Goal: Information Seeking & Learning: Check status

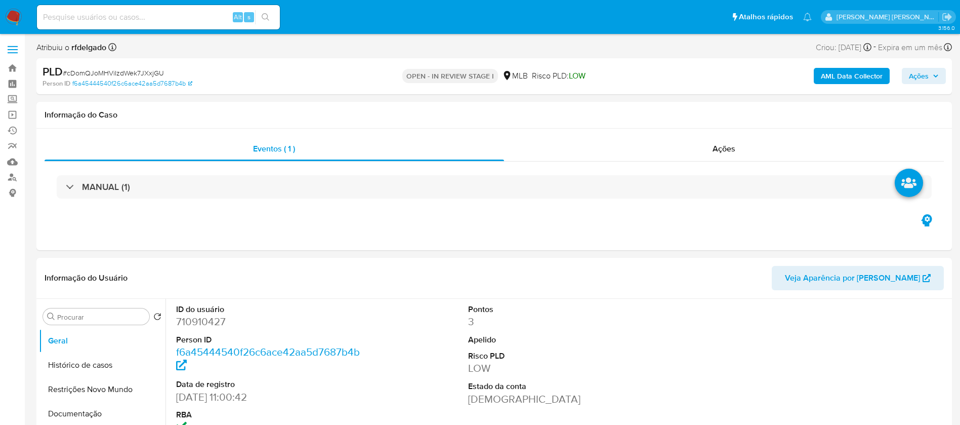
click at [930, 74] on span "Ações" at bounding box center [924, 76] width 30 height 14
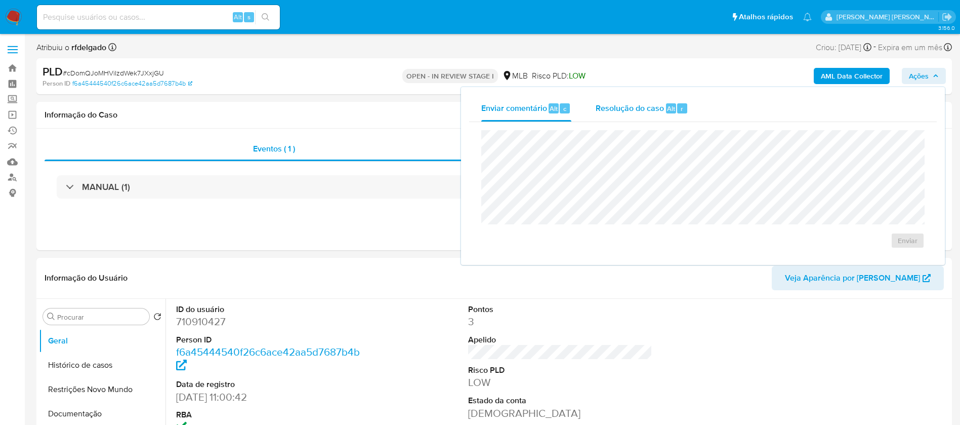
select select "10"
click at [633, 109] on span "Resolução do caso" at bounding box center [630, 108] width 68 height 12
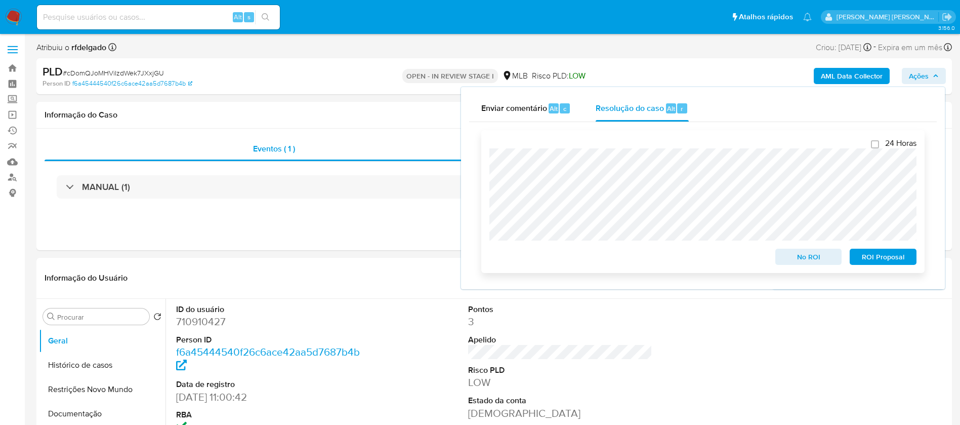
click at [896, 259] on span "ROI Proposal" at bounding box center [883, 257] width 53 height 14
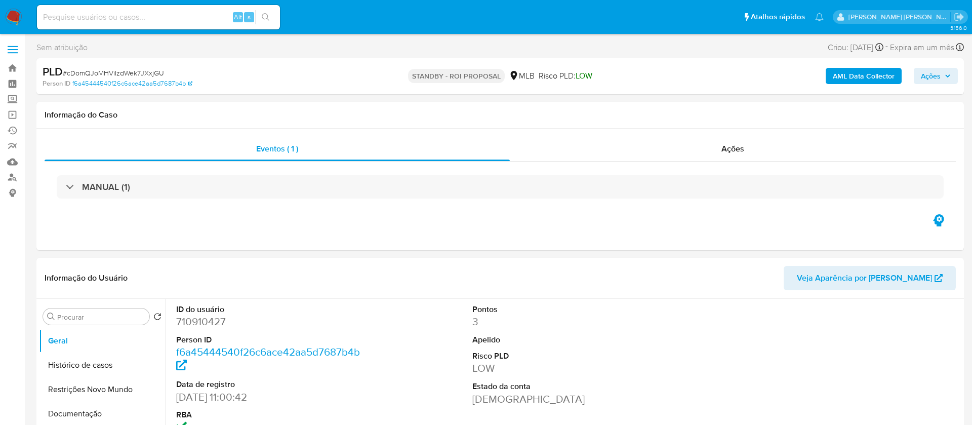
select select "10"
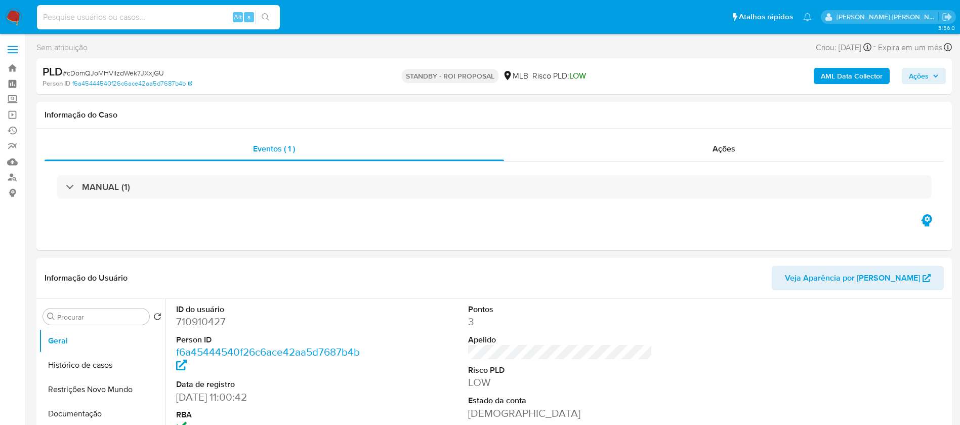
click at [197, 20] on input at bounding box center [158, 17] width 243 height 13
paste input "QUFNr0d7GiHqxPBneLuR8rMt"
type input "QUFNr0d7GiHqxPBneLuR8rMt"
click at [268, 19] on icon "search-icon" at bounding box center [266, 17] width 8 height 8
select select "10"
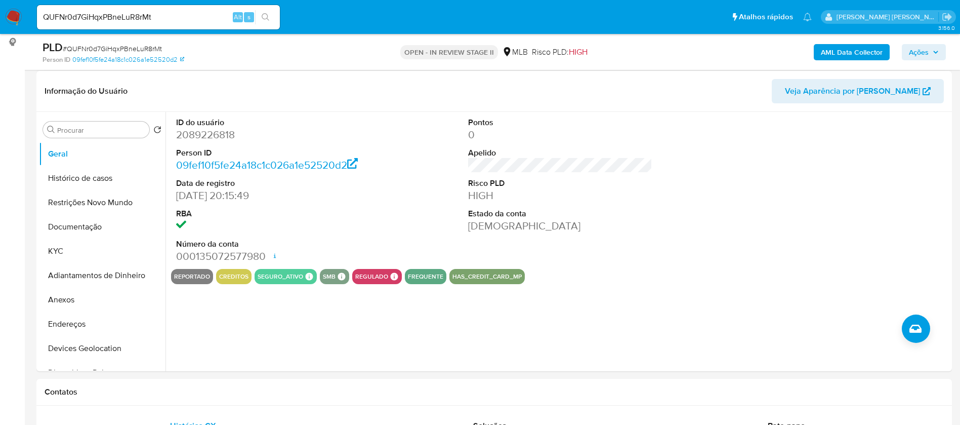
scroll to position [152, 0]
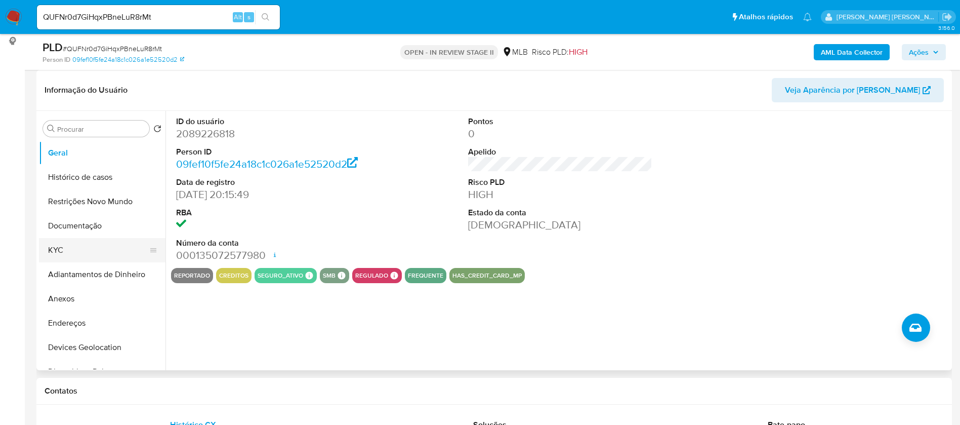
click at [88, 254] on button "KYC" at bounding box center [98, 250] width 118 height 24
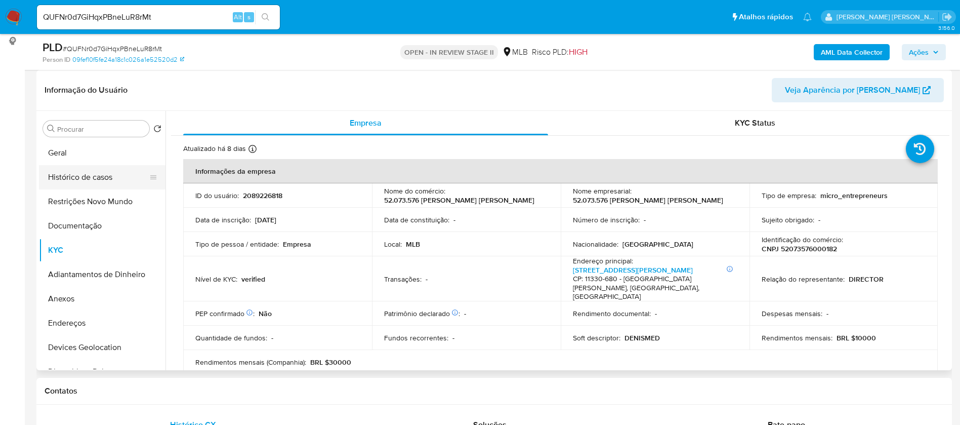
click at [105, 176] on button "Histórico de casos" at bounding box center [98, 177] width 118 height 24
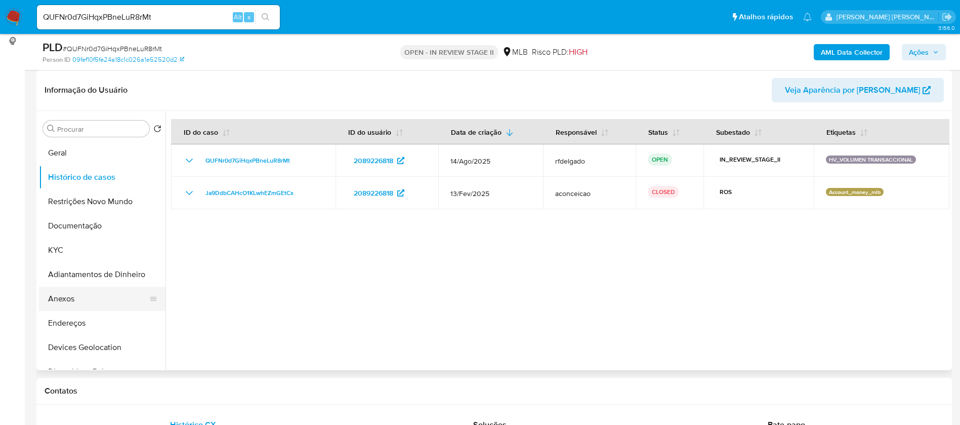
click at [60, 299] on button "Anexos" at bounding box center [98, 299] width 118 height 24
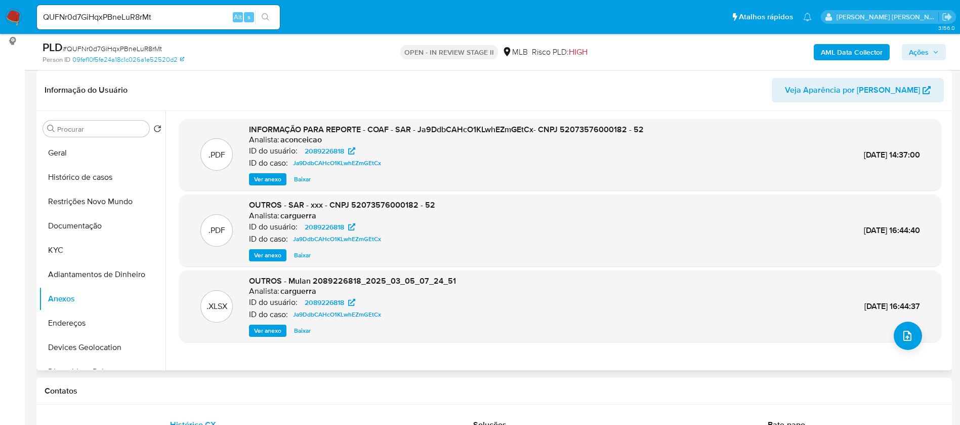
click at [263, 178] on span "Ver anexo" at bounding box center [267, 179] width 27 height 10
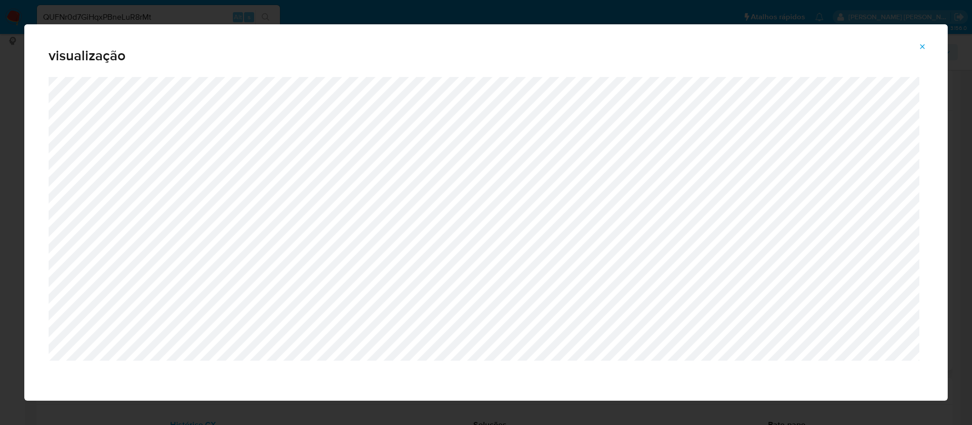
click at [922, 45] on icon "Attachment preview" at bounding box center [922, 47] width 8 height 8
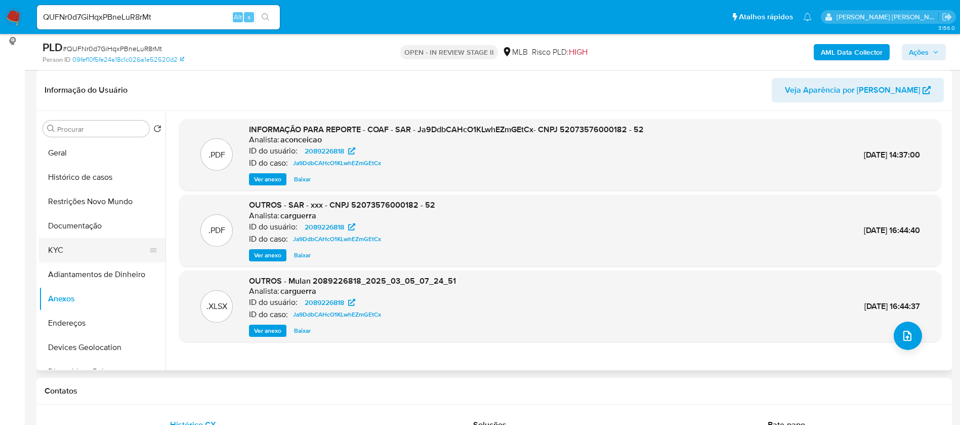
click at [76, 251] on button "KYC" at bounding box center [98, 250] width 118 height 24
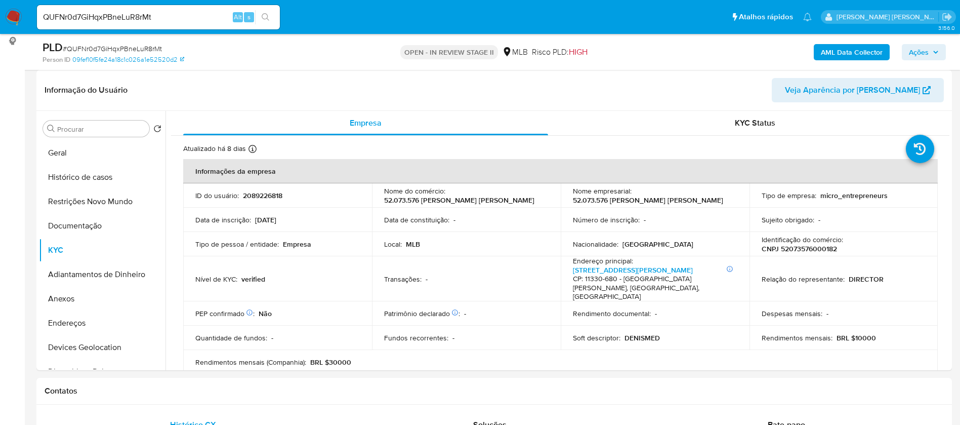
click at [818, 251] on p "CNPJ 52073576000182" at bounding box center [799, 248] width 75 height 9
copy p "52073576000182"
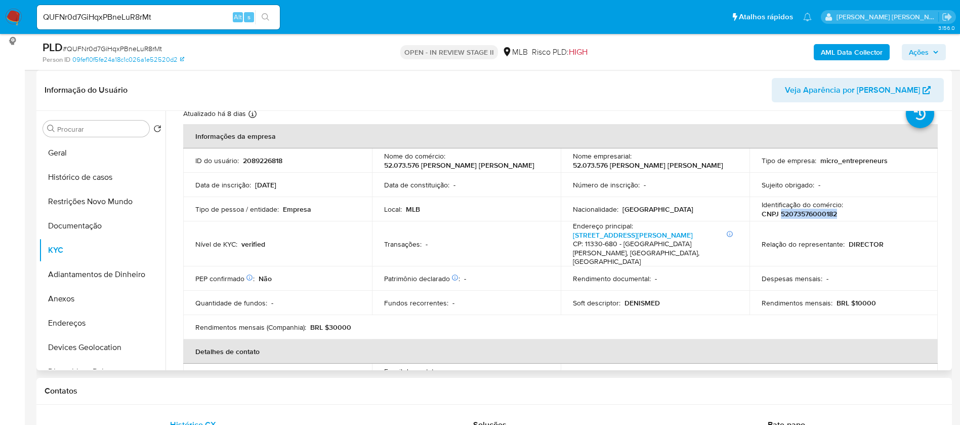
scroll to position [0, 0]
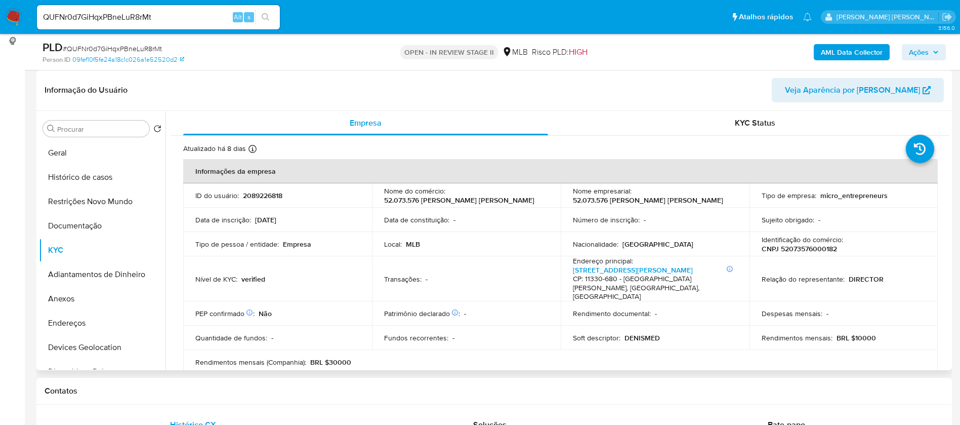
click at [266, 197] on p "2089226818" at bounding box center [262, 195] width 39 height 9
copy p "2089226818"
click at [74, 159] on button "Geral" at bounding box center [98, 153] width 118 height 24
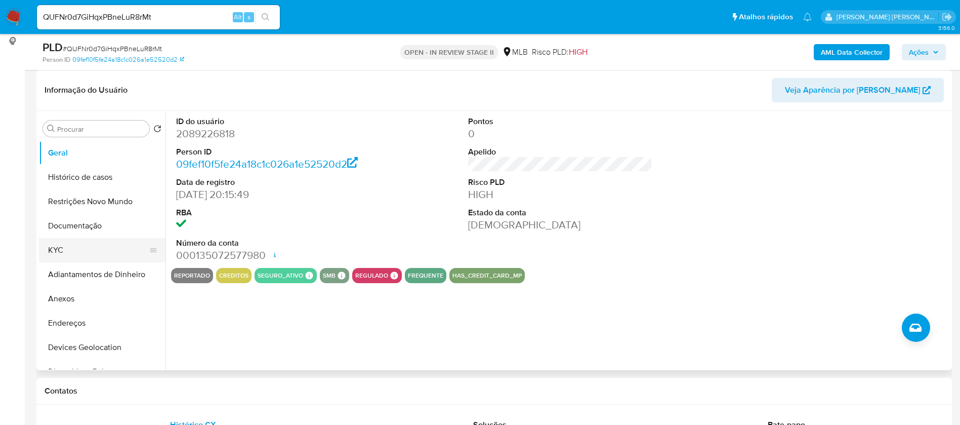
click at [65, 251] on button "KYC" at bounding box center [98, 250] width 118 height 24
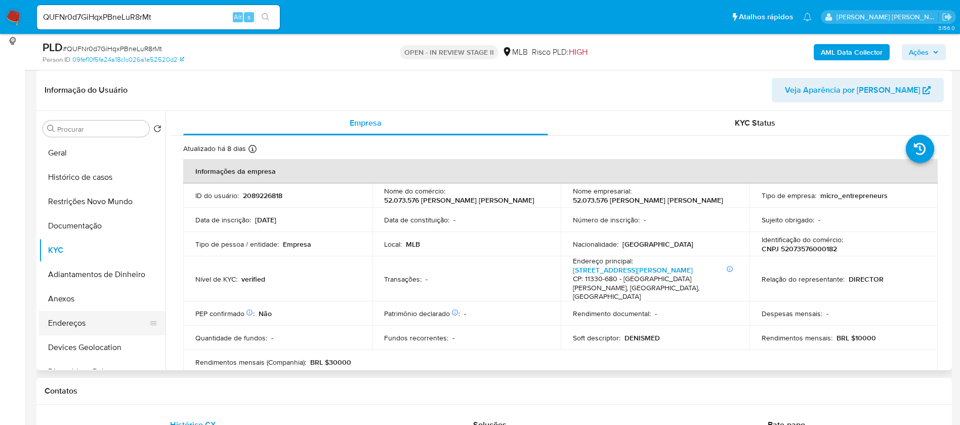
click at [94, 317] on button "Endereços" at bounding box center [98, 323] width 118 height 24
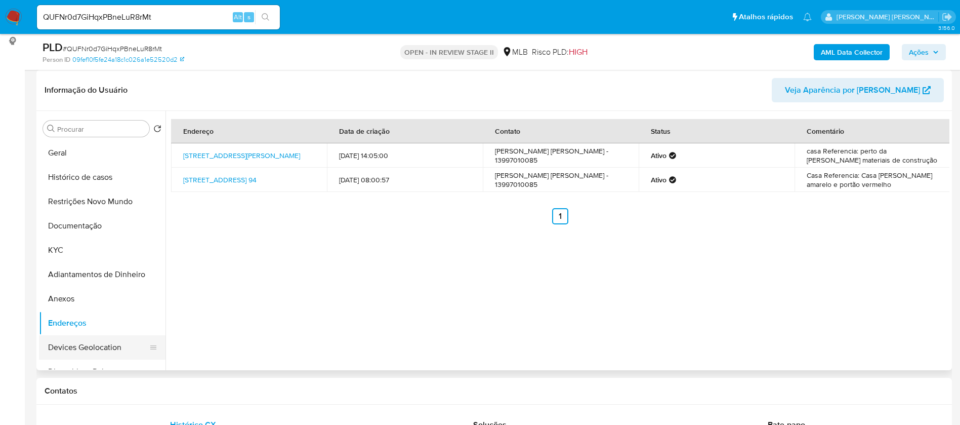
click at [84, 352] on button "Devices Geolocation" at bounding box center [98, 347] width 118 height 24
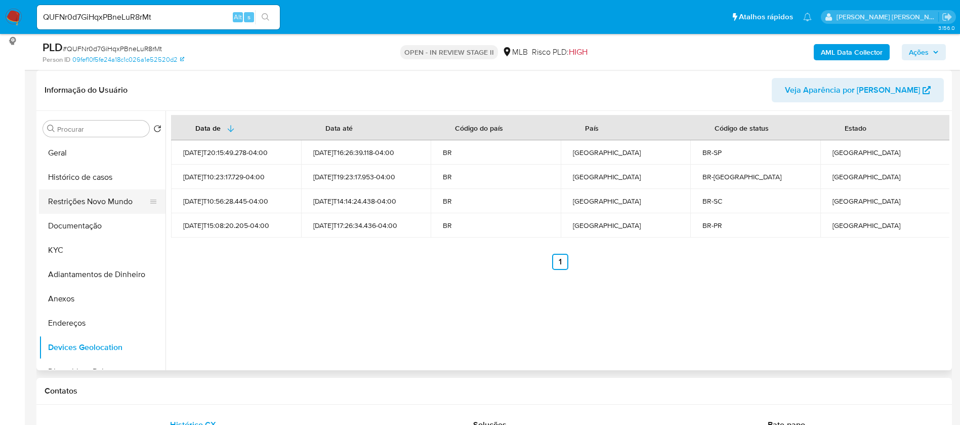
click at [97, 201] on button "Restrições Novo Mundo" at bounding box center [98, 201] width 118 height 24
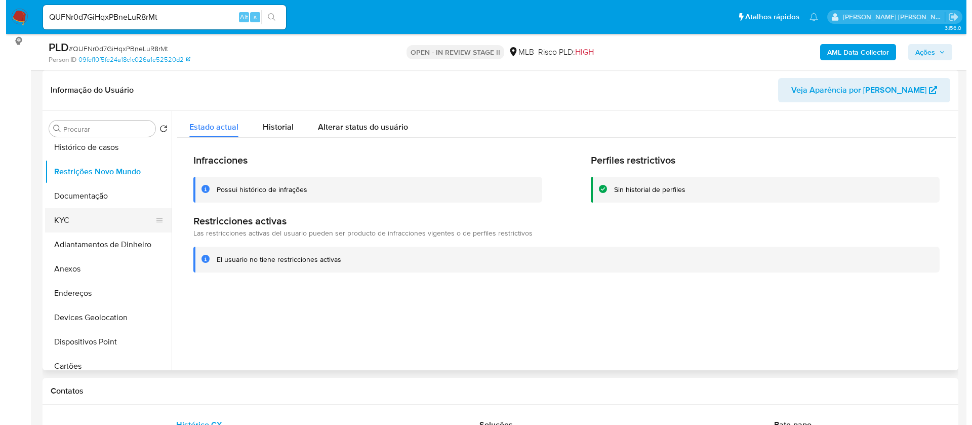
scroll to position [76, 0]
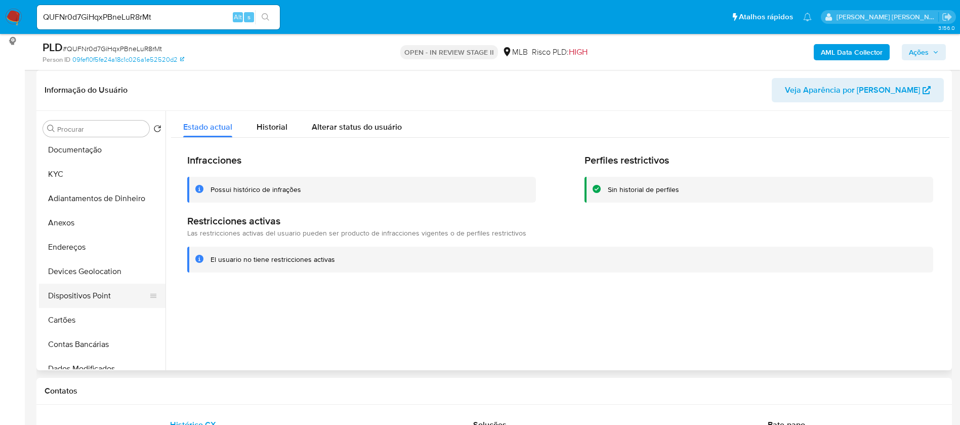
click at [94, 292] on button "Dispositivos Point" at bounding box center [98, 296] width 118 height 24
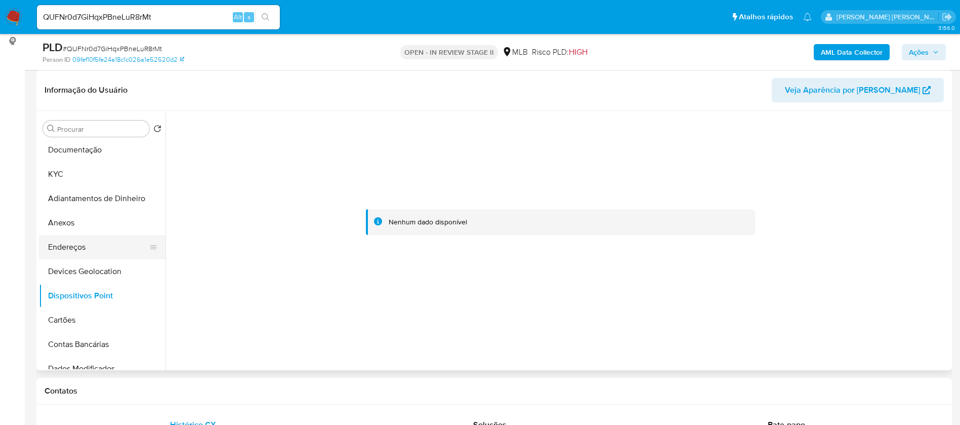
click at [91, 250] on button "Endereços" at bounding box center [98, 247] width 118 height 24
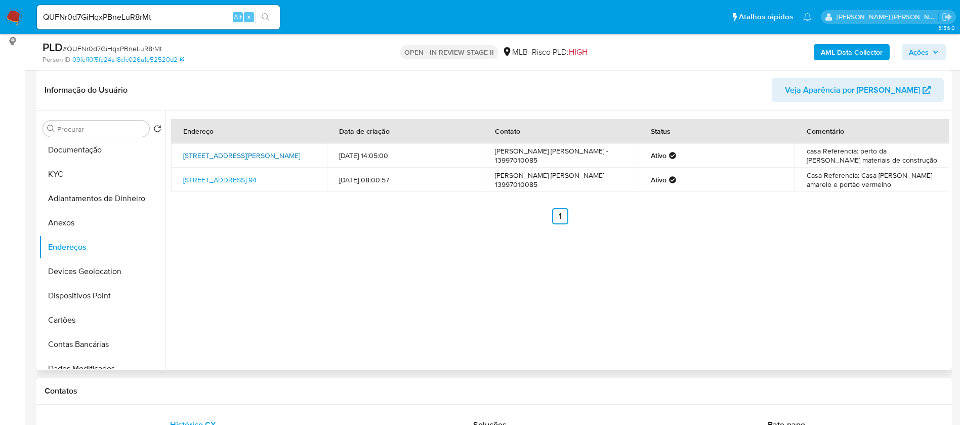
click at [254, 150] on link "Rua Cidade De Cubatão 136, São Vicente, São Paulo, 11330680, Brasil 136" at bounding box center [241, 155] width 117 height 10
click at [92, 229] on button "Anexos" at bounding box center [98, 223] width 118 height 24
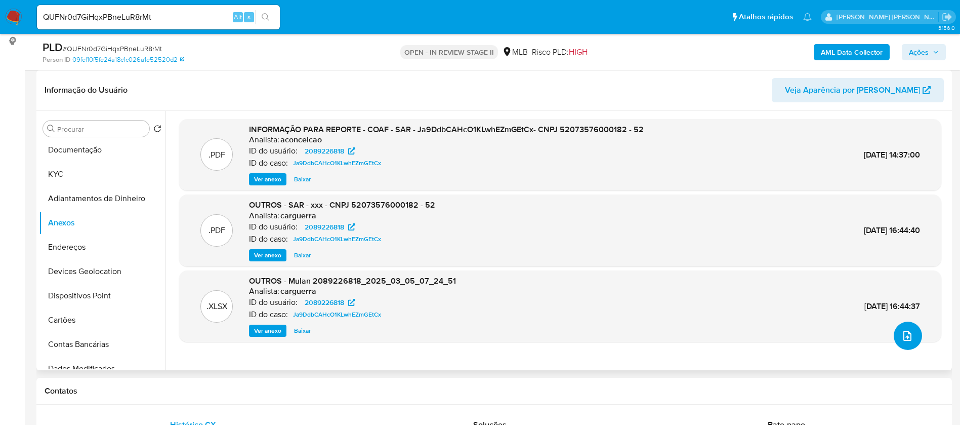
click at [904, 335] on icon "upload-file" at bounding box center [908, 336] width 12 height 12
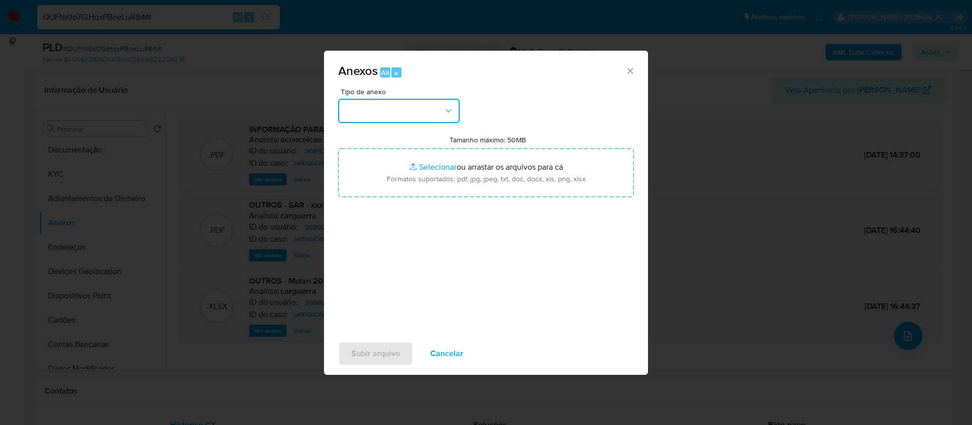
click at [430, 113] on button "button" at bounding box center [399, 111] width 122 height 24
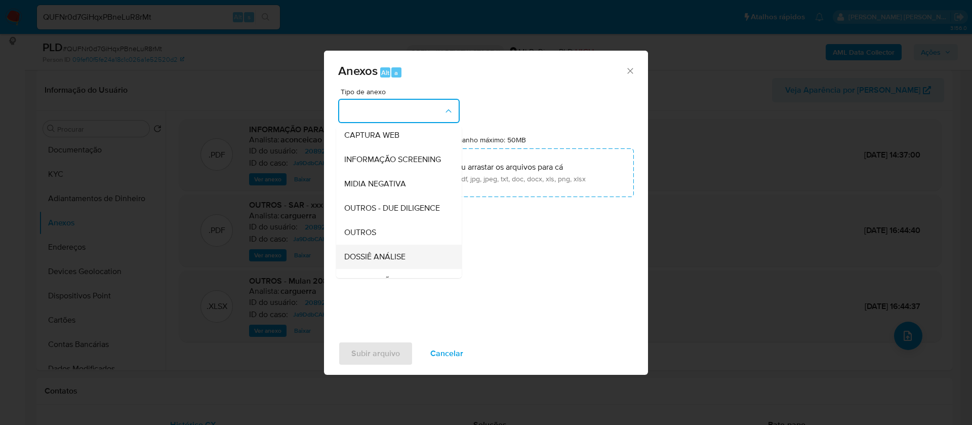
click at [388, 262] on span "DOSSIÊ ANÁLISE" at bounding box center [374, 257] width 61 height 10
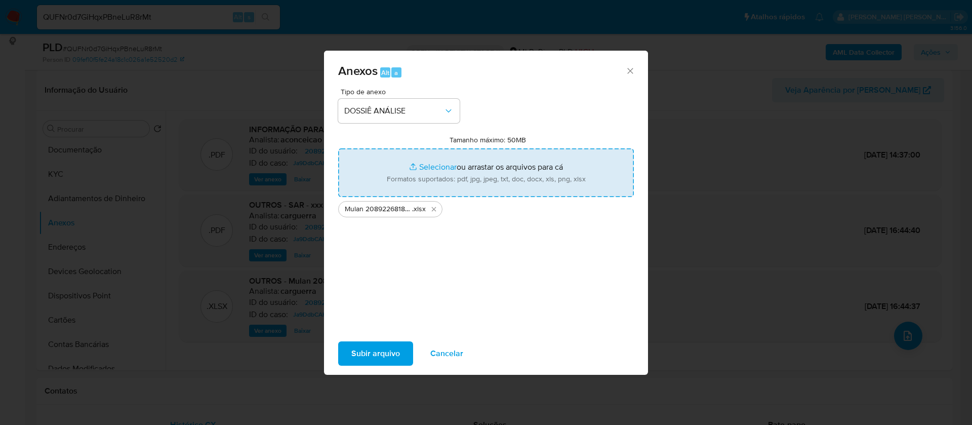
type input "C:\fakepath\SAR - - CPF 43437918826 - GUILHERME DA SILVA LINS ROCHA.pdf"
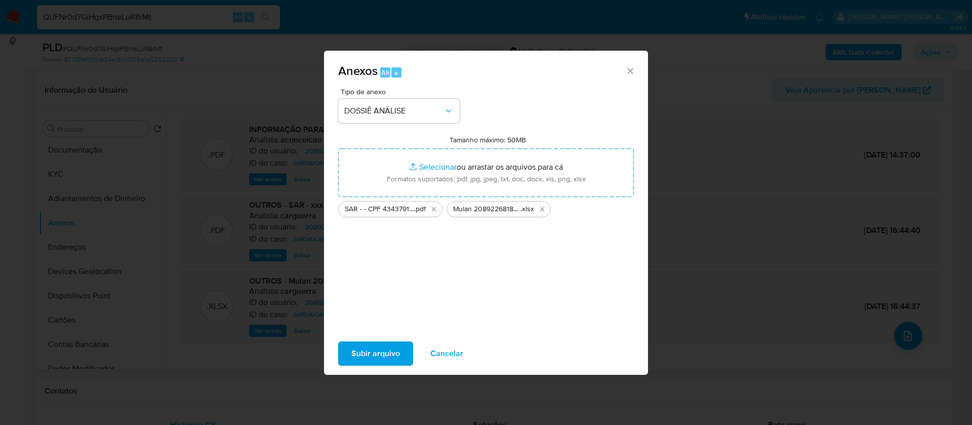
click at [392, 353] on span "Subir arquivo" at bounding box center [375, 353] width 49 height 22
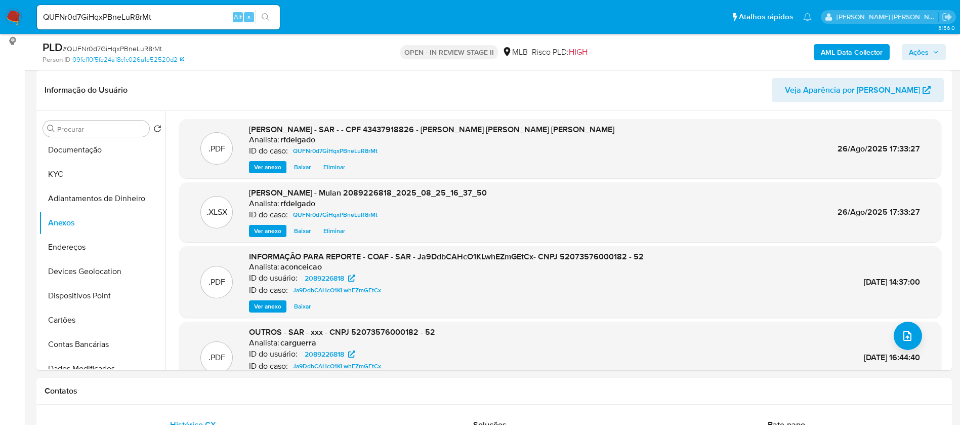
click at [929, 54] on span "Ações" at bounding box center [919, 52] width 20 height 16
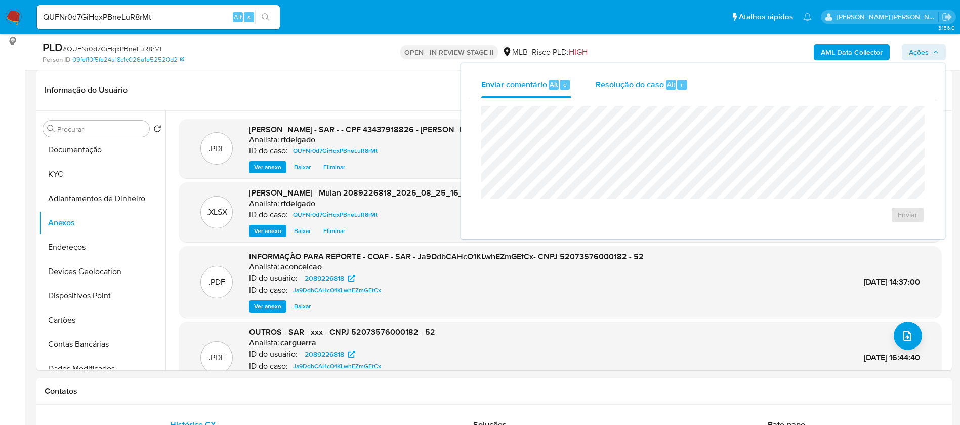
click at [619, 81] on span "Resolução do caso" at bounding box center [630, 84] width 68 height 12
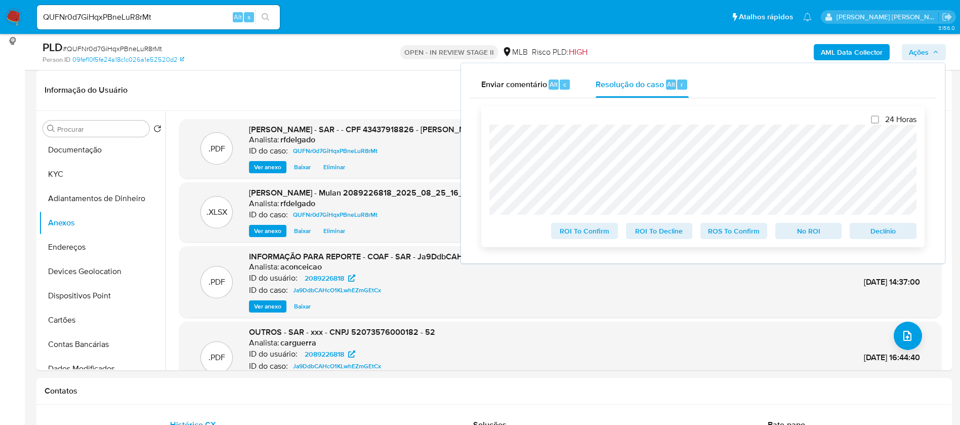
click at [878, 231] on span "Declínio" at bounding box center [883, 231] width 53 height 14
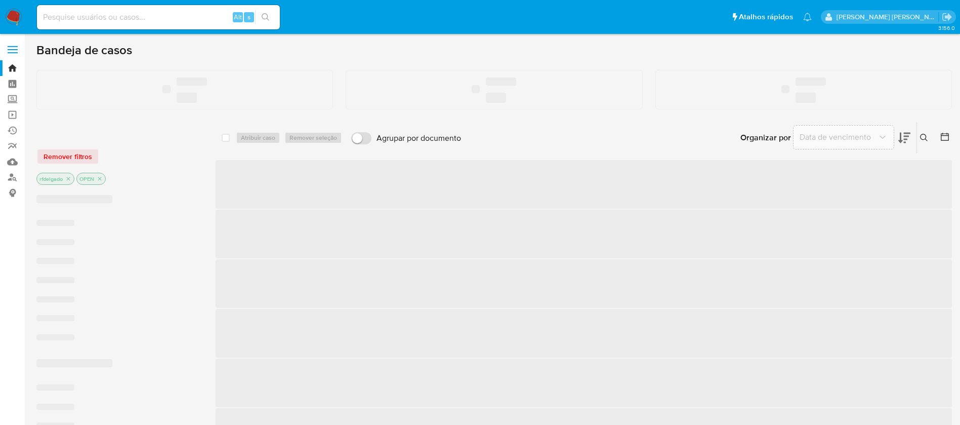
click at [194, 20] on input at bounding box center [158, 17] width 243 height 13
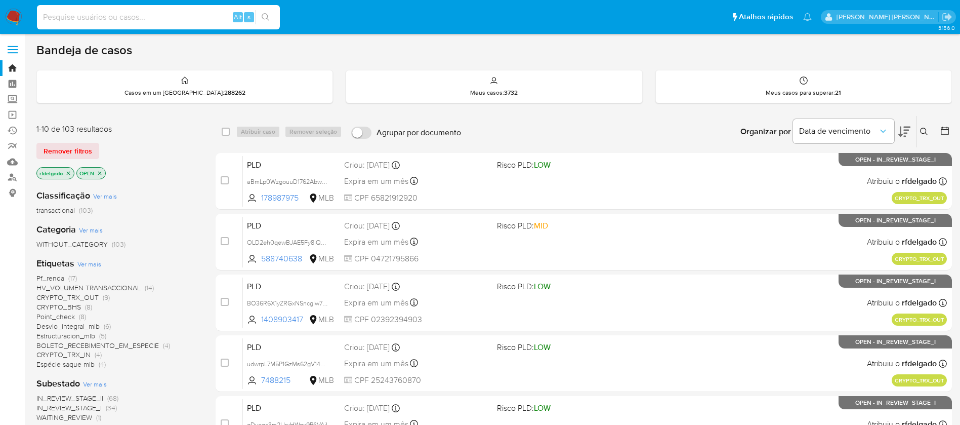
paste input "2462554523"
click at [270, 16] on button "search-icon" at bounding box center [265, 17] width 21 height 14
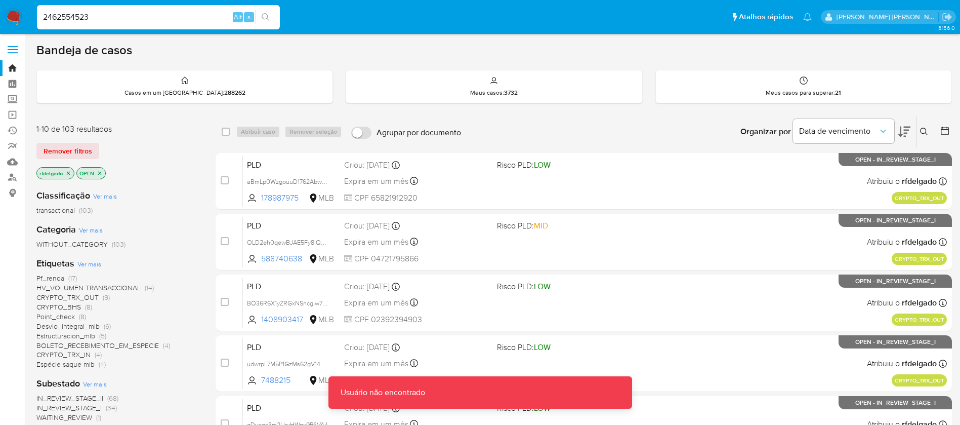
click at [149, 17] on input "2462554523" at bounding box center [158, 17] width 243 height 13
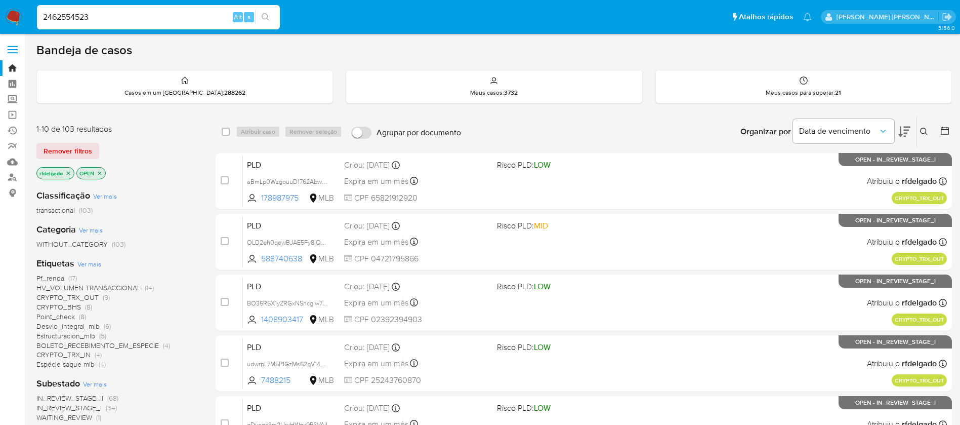
click at [44, 19] on input "2462554523" at bounding box center [158, 17] width 243 height 13
type input "2462554523"
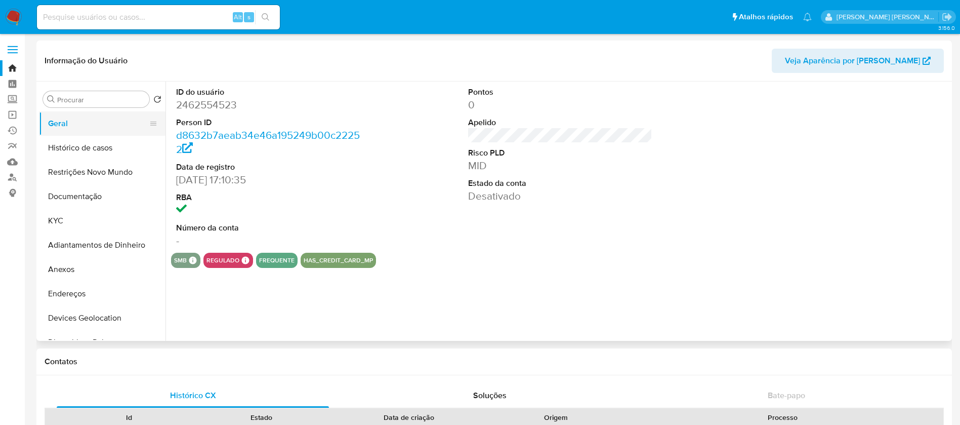
select select "10"
click at [213, 14] on input at bounding box center [158, 17] width 243 height 13
paste input "720489709"
type input "720489709"
click at [267, 20] on icon "search-icon" at bounding box center [266, 17] width 8 height 8
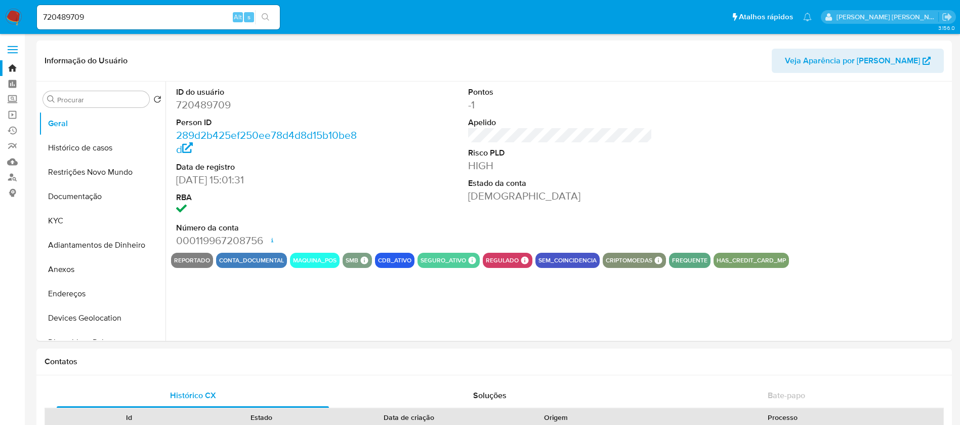
select select "10"
click at [81, 267] on button "Anexos" at bounding box center [98, 269] width 118 height 24
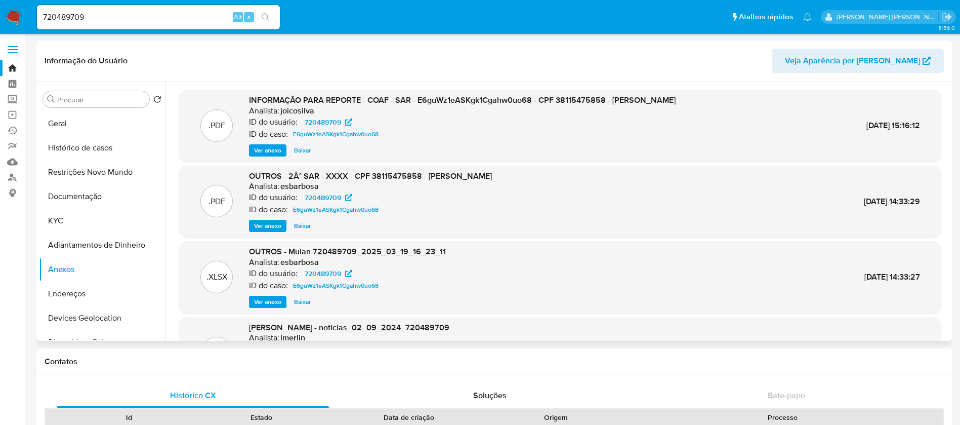
click at [273, 151] on span "Ver anexo" at bounding box center [267, 150] width 27 height 10
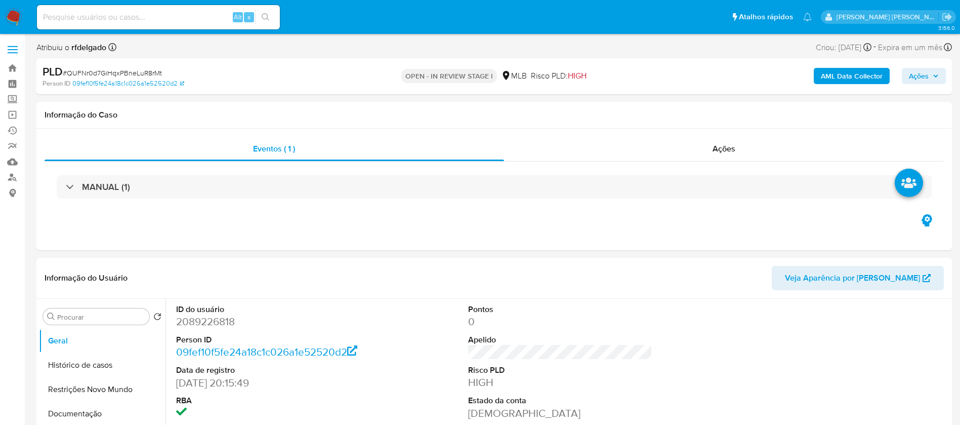
select select "10"
click at [940, 78] on button "Ações" at bounding box center [924, 76] width 44 height 16
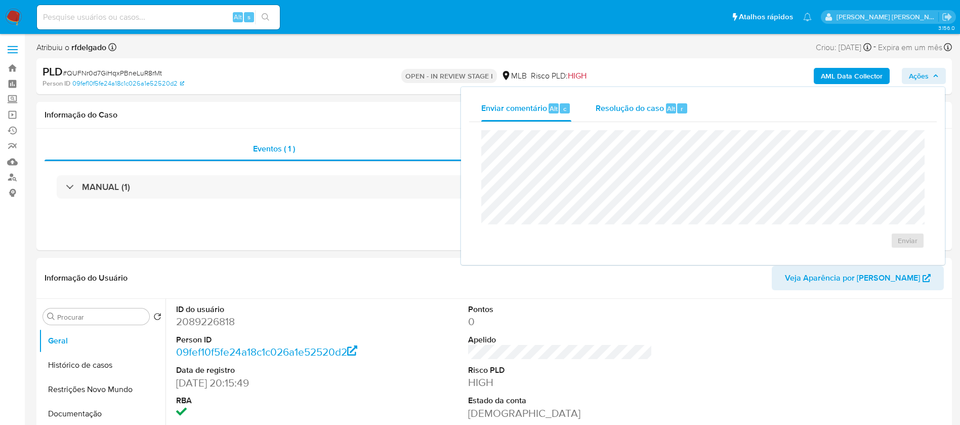
click at [663, 109] on span "Resolução do caso" at bounding box center [630, 108] width 68 height 12
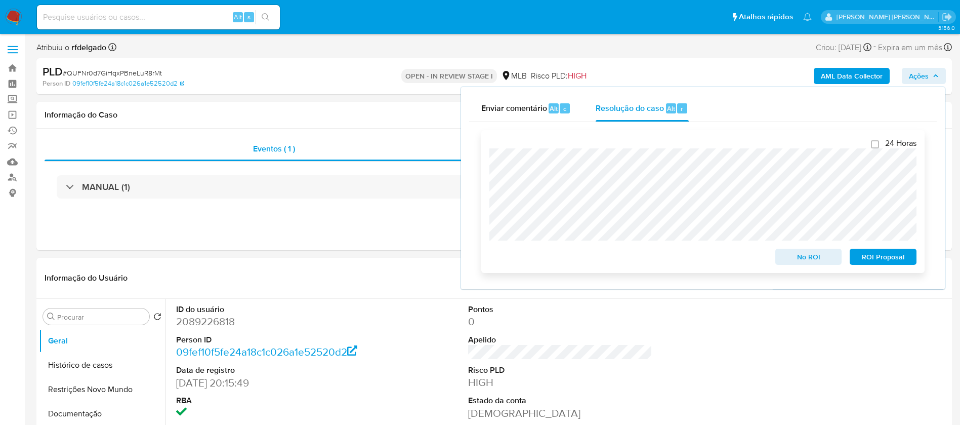
click at [902, 259] on span "ROI Proposal" at bounding box center [883, 257] width 53 height 14
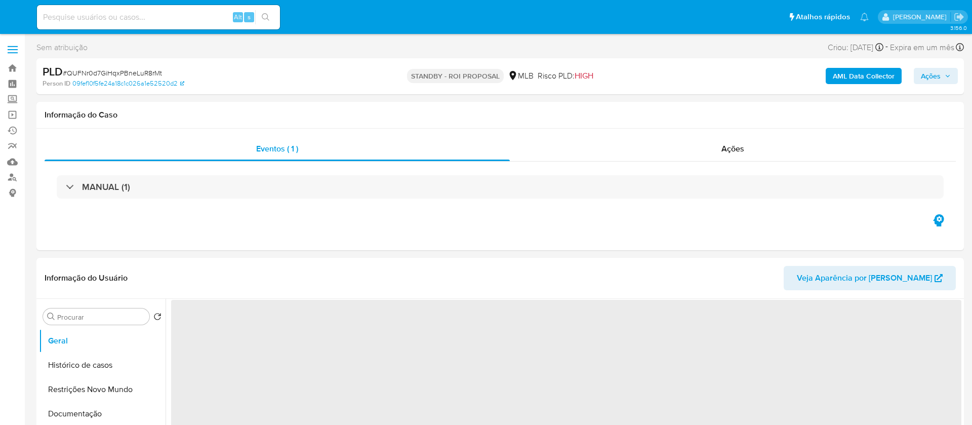
select select "10"
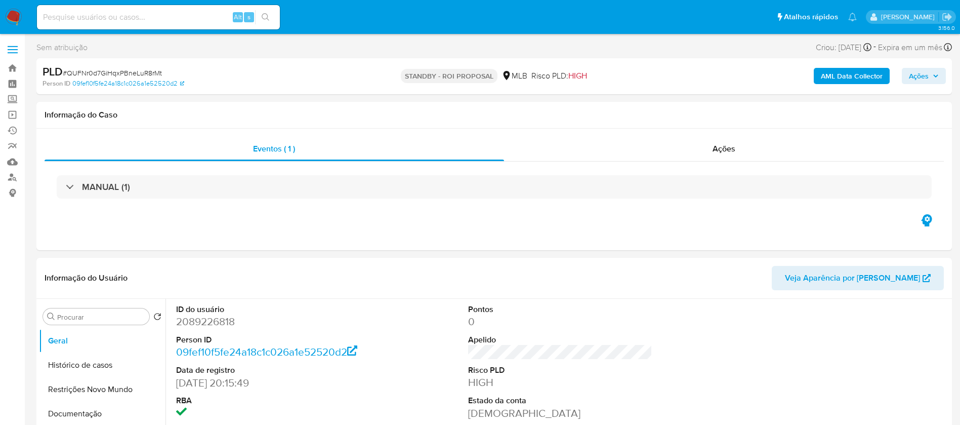
click at [178, 14] on input at bounding box center [158, 17] width 243 height 13
paste input "CP1NnUwtvpo8UGHYzSEY5GQU"
type input "CP1NnUwtvpo8UGHYzSEY5GQU"
click at [269, 17] on icon "search-icon" at bounding box center [266, 17] width 8 height 8
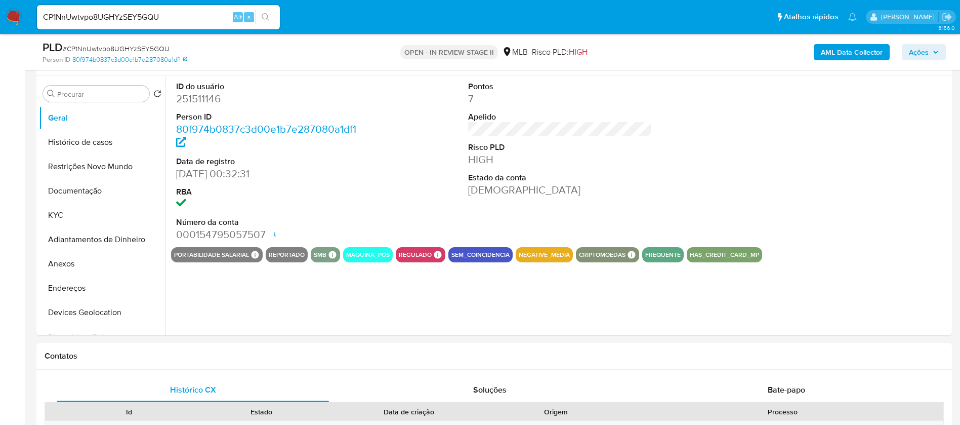
select select "10"
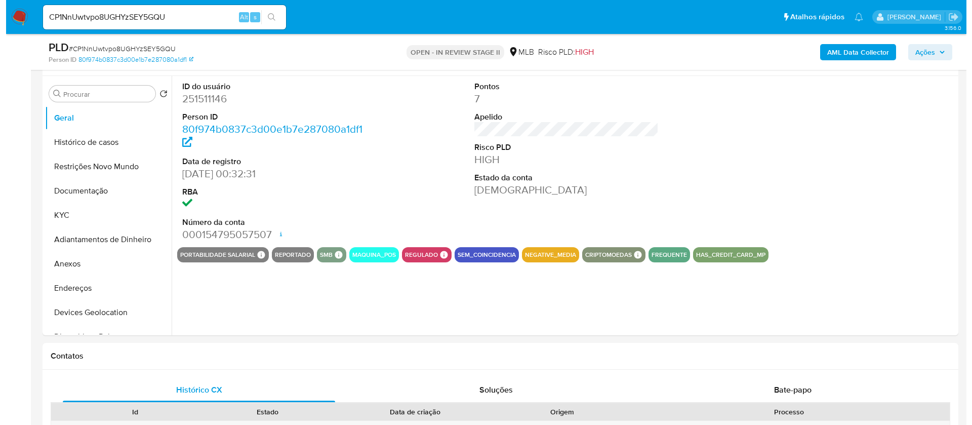
scroll to position [152, 0]
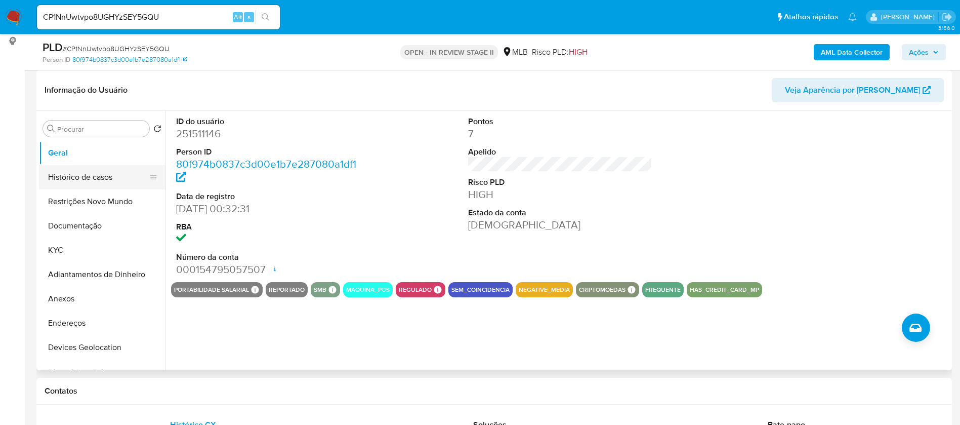
click at [88, 176] on button "Histórico de casos" at bounding box center [98, 177] width 118 height 24
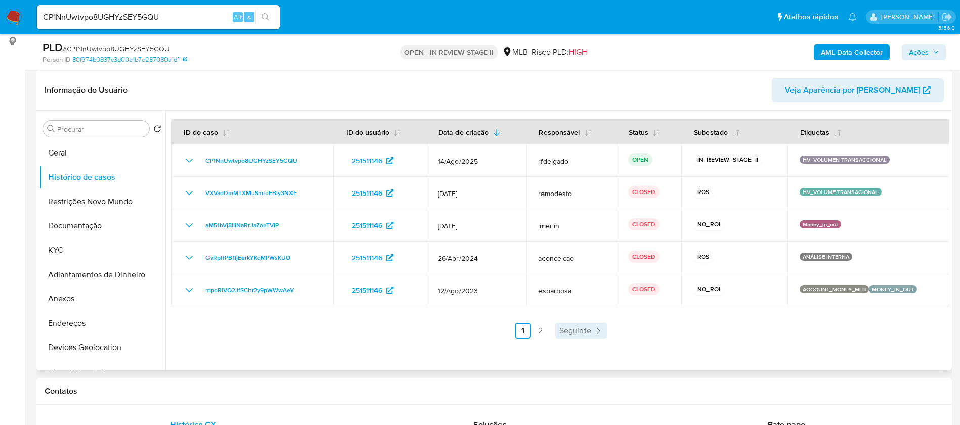
click at [585, 328] on span "Seguinte" at bounding box center [575, 331] width 32 height 8
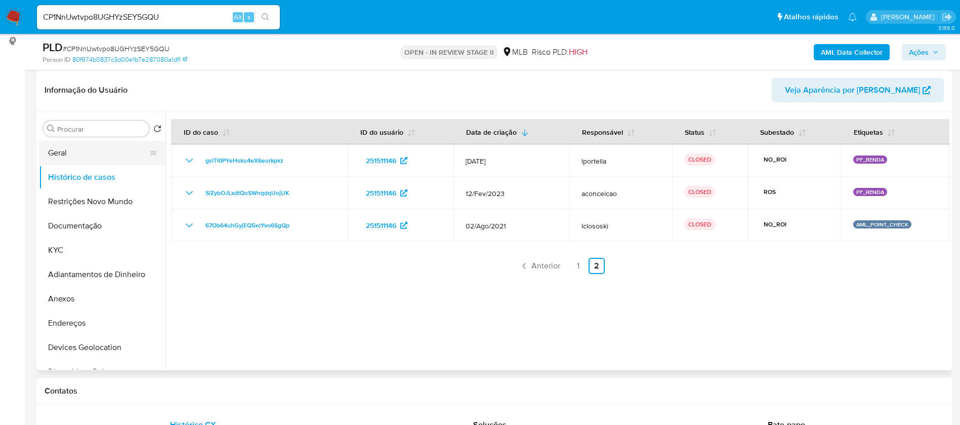
click at [67, 155] on button "Geral" at bounding box center [98, 153] width 118 height 24
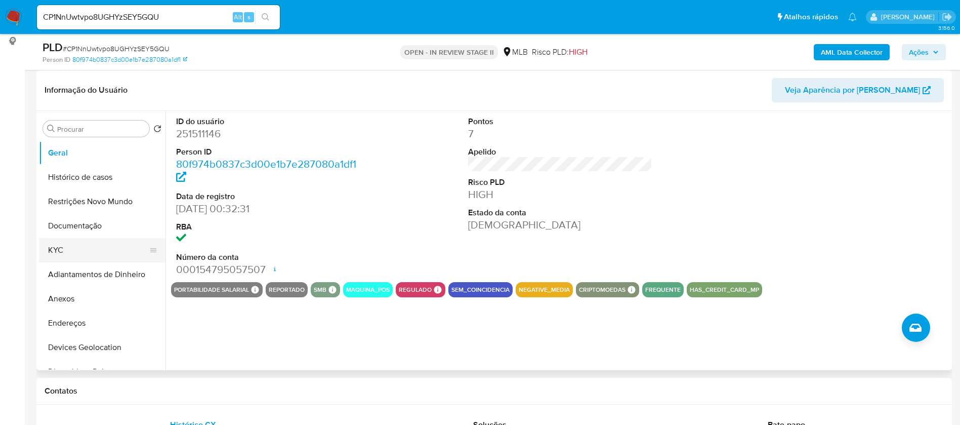
click at [103, 252] on button "KYC" at bounding box center [98, 250] width 118 height 24
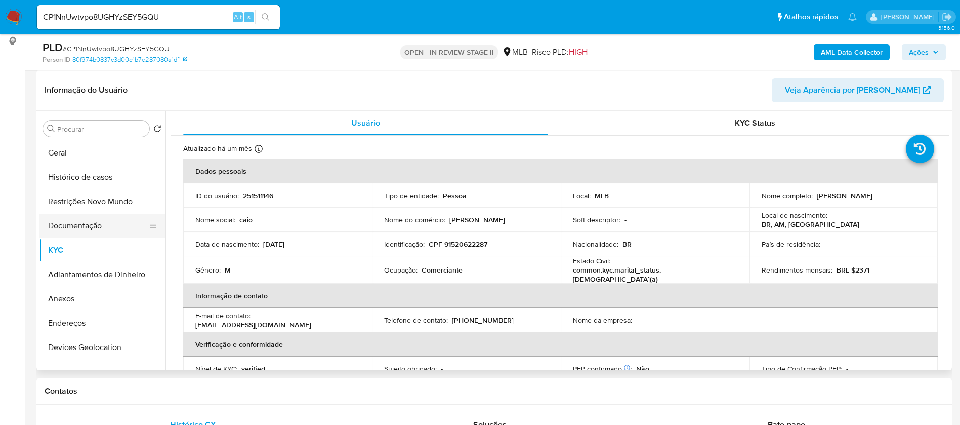
drag, startPoint x: 92, startPoint y: 231, endPoint x: 90, endPoint y: 222, distance: 9.2
click at [91, 231] on button "Documentação" at bounding box center [98, 226] width 118 height 24
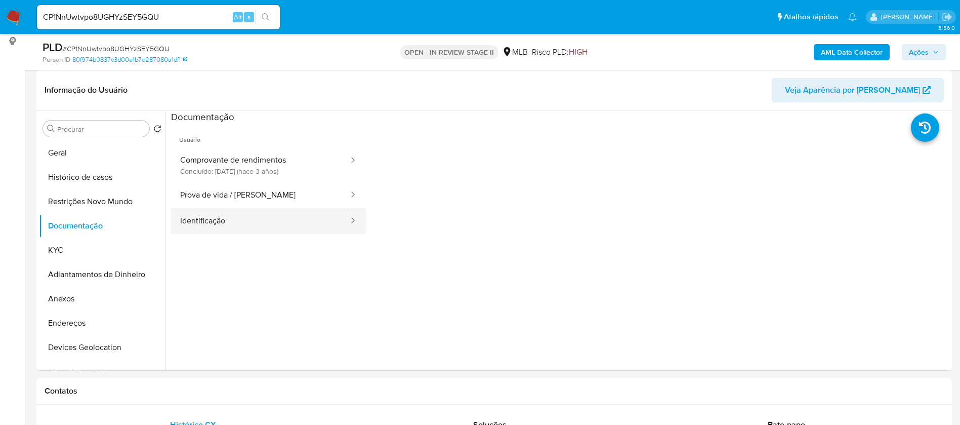
click at [245, 223] on button "Identificação" at bounding box center [260, 221] width 179 height 26
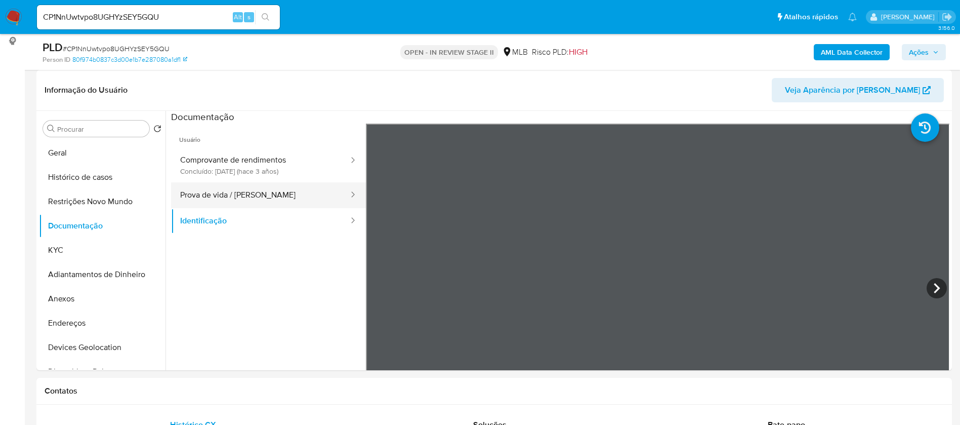
click at [255, 188] on button "Prova de vida / Selfie" at bounding box center [260, 195] width 179 height 26
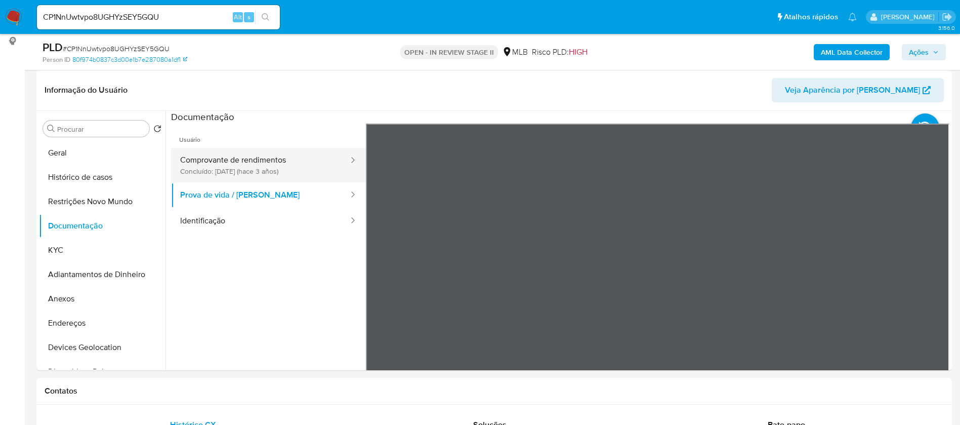
click at [265, 172] on button "Comprovante de rendimentos Concluído: 29/11/2022 (hace 3 años)" at bounding box center [260, 165] width 179 height 34
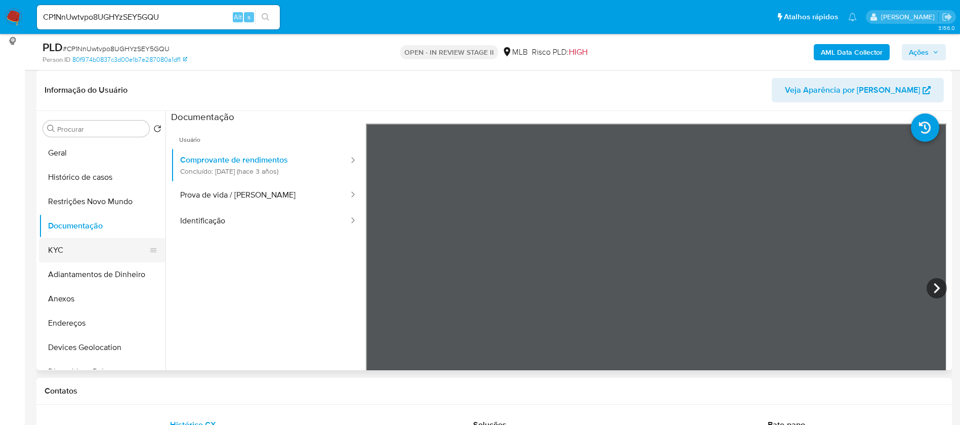
click at [109, 247] on button "KYC" at bounding box center [98, 250] width 118 height 24
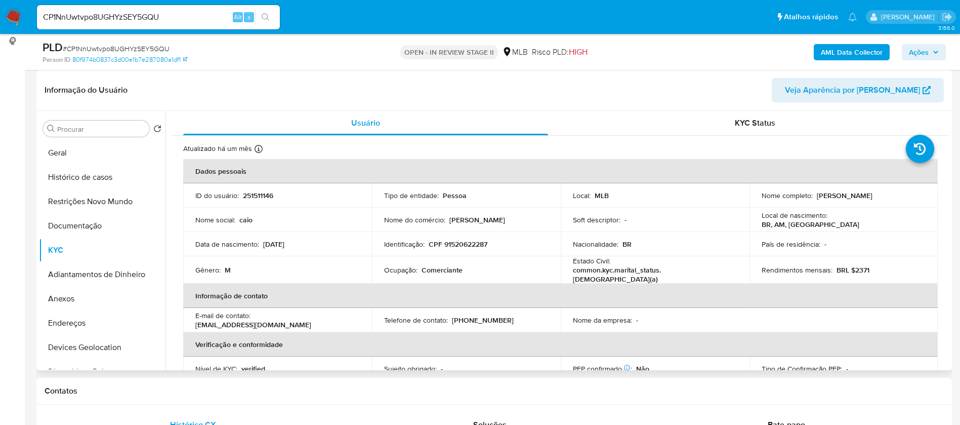
click at [470, 268] on div "Ocupação : Comerciante" at bounding box center [466, 269] width 165 height 9
click at [79, 227] on button "Documentação" at bounding box center [98, 226] width 118 height 24
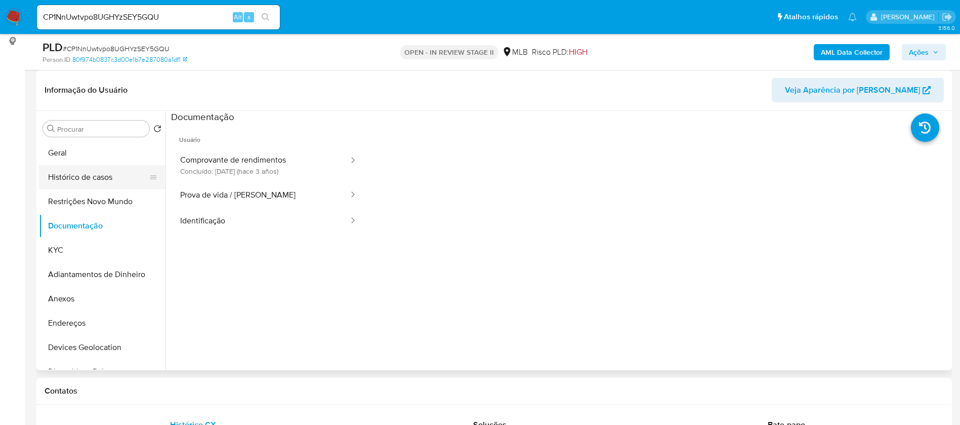
click at [92, 182] on button "Histórico de casos" at bounding box center [98, 177] width 118 height 24
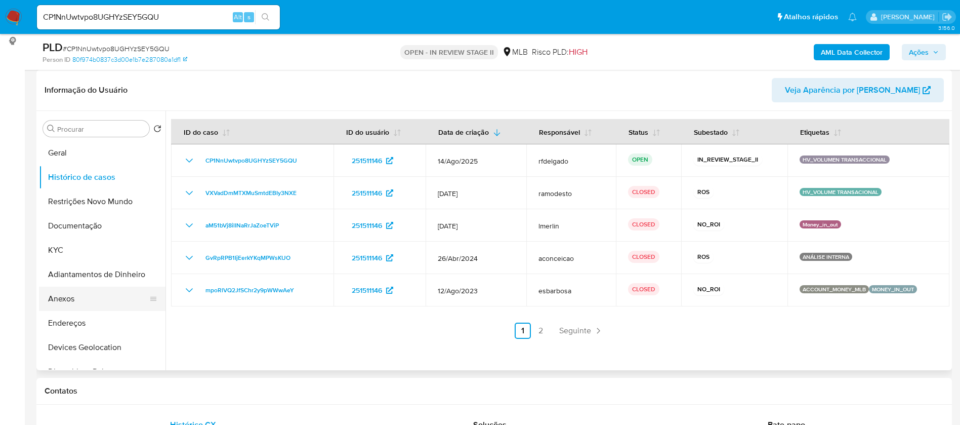
click at [110, 297] on button "Anexos" at bounding box center [98, 299] width 118 height 24
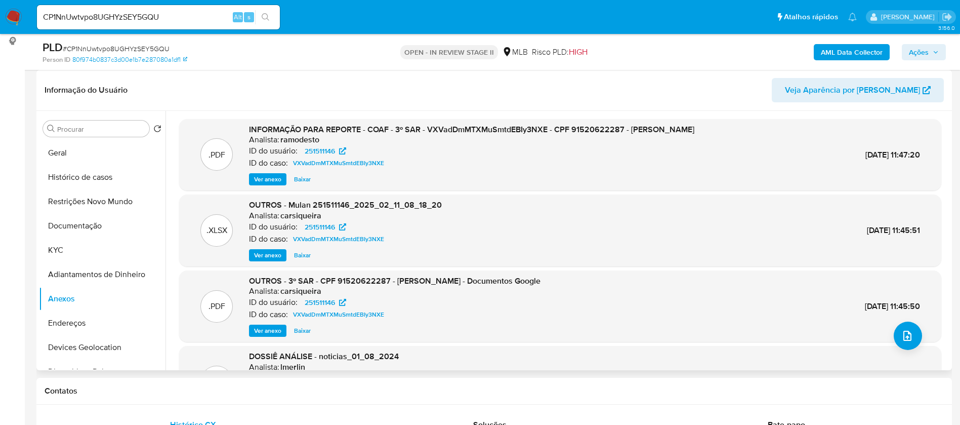
click at [265, 183] on span "Ver anexo" at bounding box center [267, 179] width 27 height 10
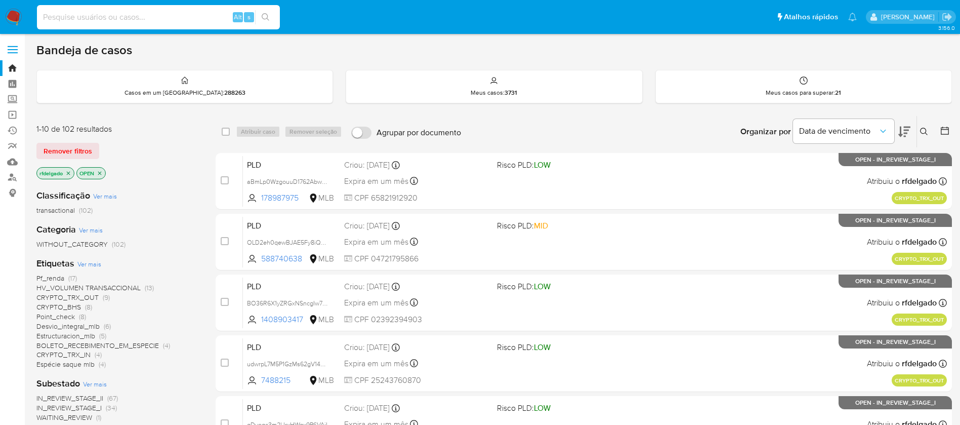
click at [156, 15] on input at bounding box center [158, 17] width 243 height 13
paste input "CP1NnUwtvpo8UGHYzSEY5GQU"
type input "CP1NnUwtvpo8UGHYzSEY5GQU"
click at [268, 17] on icon "search-icon" at bounding box center [266, 17] width 8 height 8
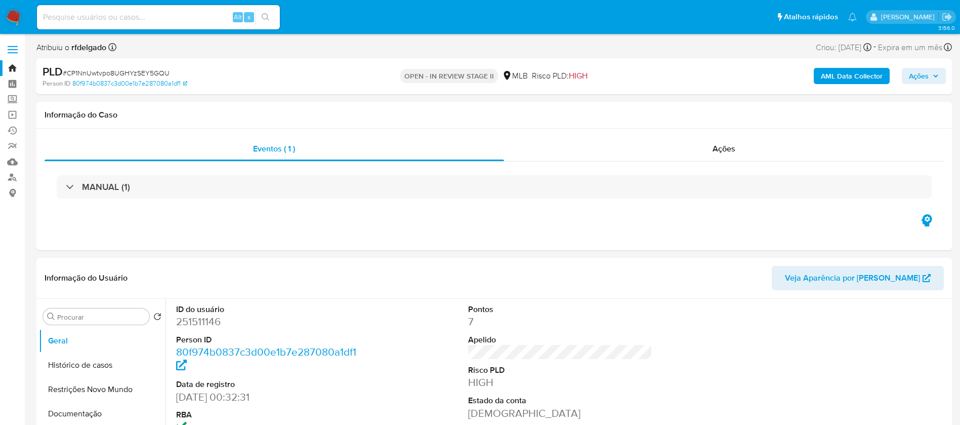
select select "10"
click at [847, 61] on div "PLD # CP1NnUwtvpo8UGHYzSEY5GQU Person ID 80f974b0837c3d00e1b7e287080a1df1 OPEN …" at bounding box center [494, 76] width 916 height 36
click at [847, 72] on b "AML Data Collector" at bounding box center [852, 76] width 62 height 16
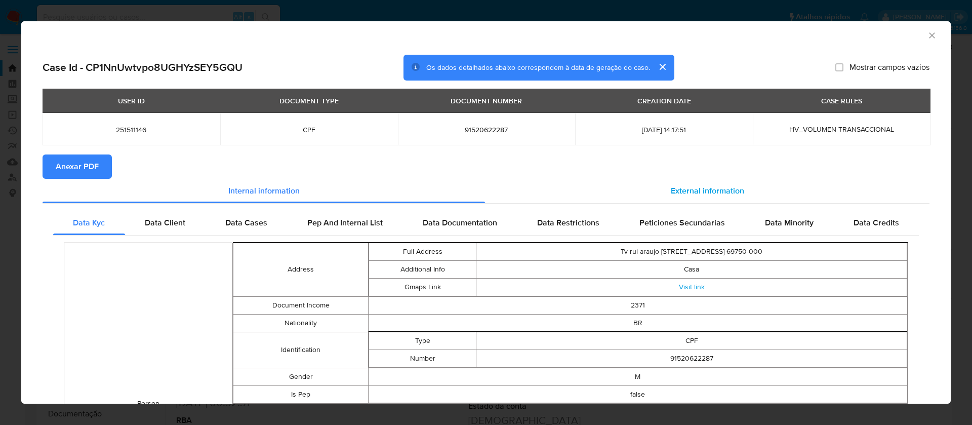
click at [671, 190] on span "External information" at bounding box center [707, 191] width 73 height 12
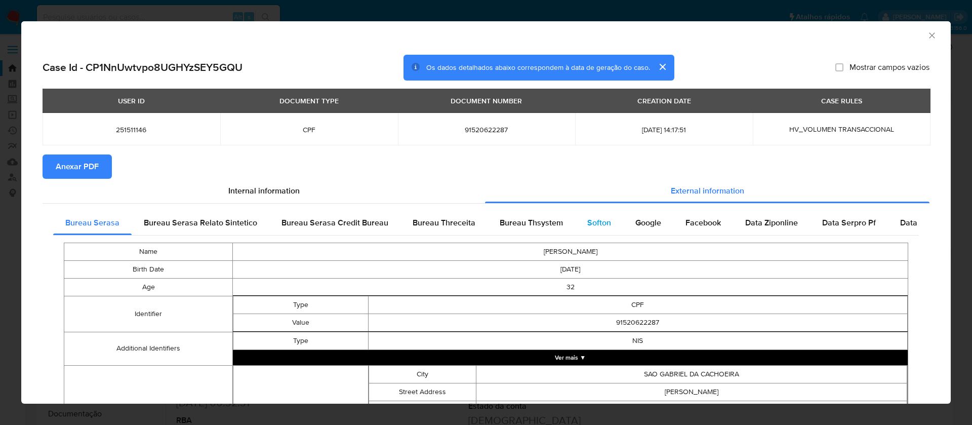
click at [587, 222] on span "Softon" at bounding box center [599, 223] width 24 height 12
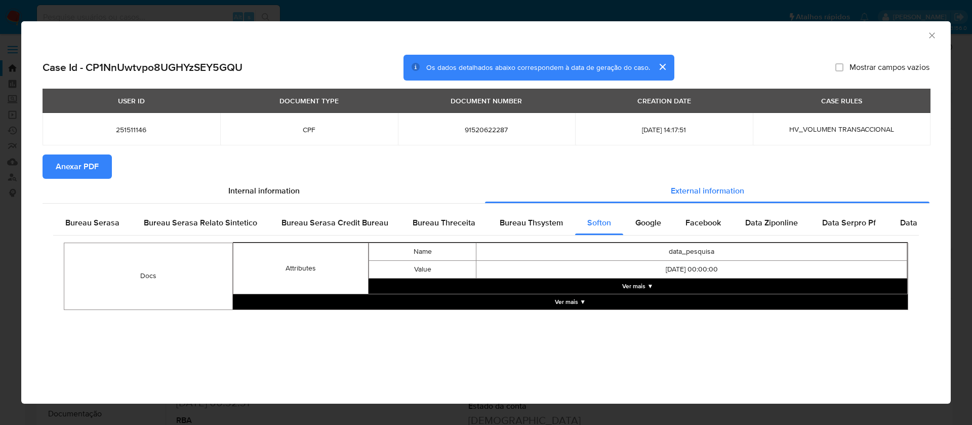
click at [648, 287] on button "Ver mais ▼" at bounding box center [638, 285] width 539 height 15
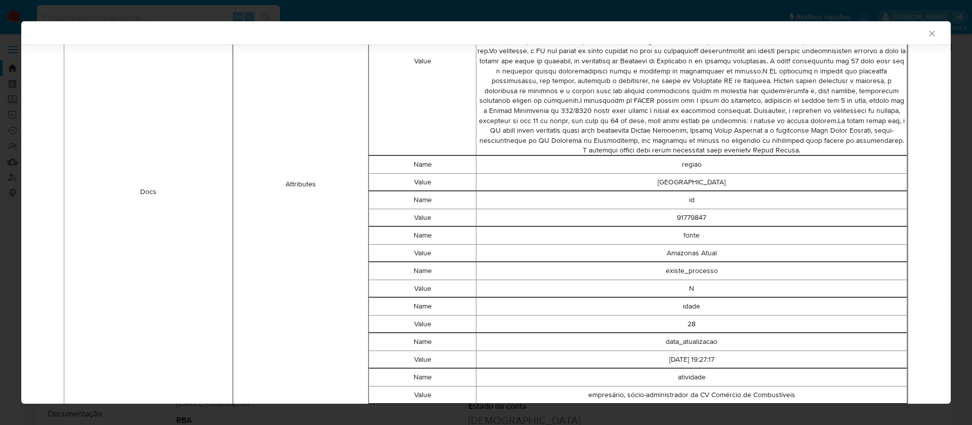
scroll to position [757, 0]
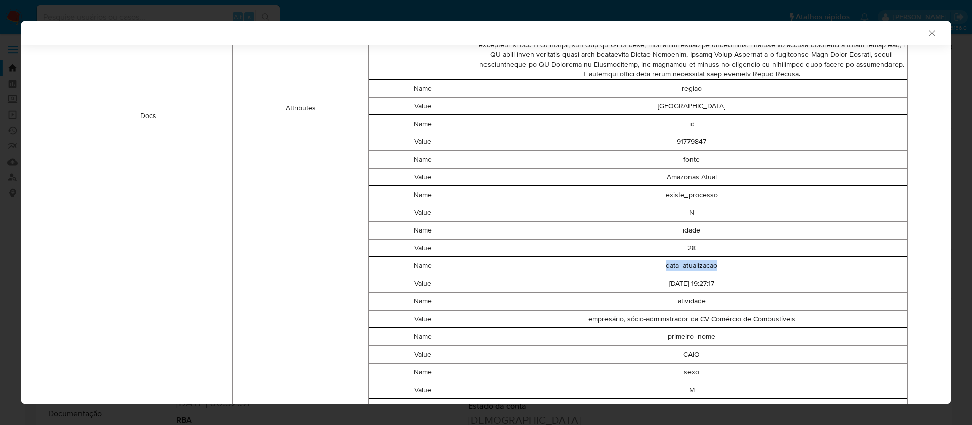
drag, startPoint x: 655, startPoint y: 267, endPoint x: 716, endPoint y: 268, distance: 61.3
click at [716, 268] on td "data_atualizacao" at bounding box center [691, 266] width 431 height 18
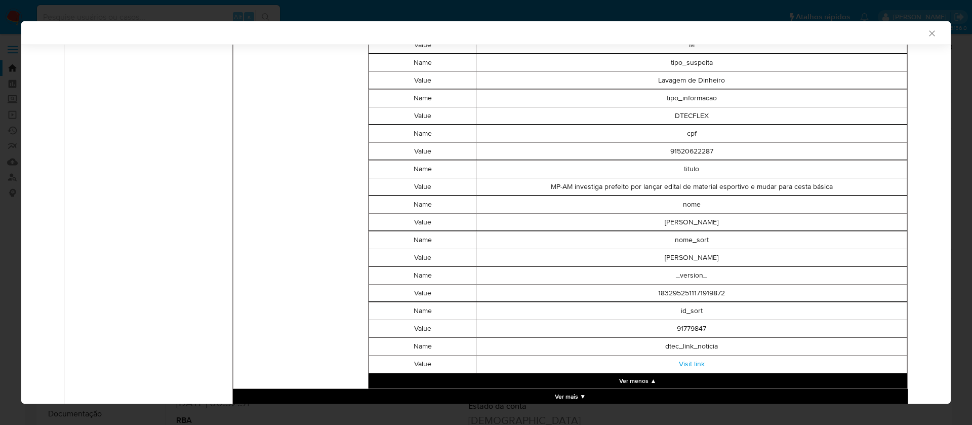
scroll to position [1137, 0]
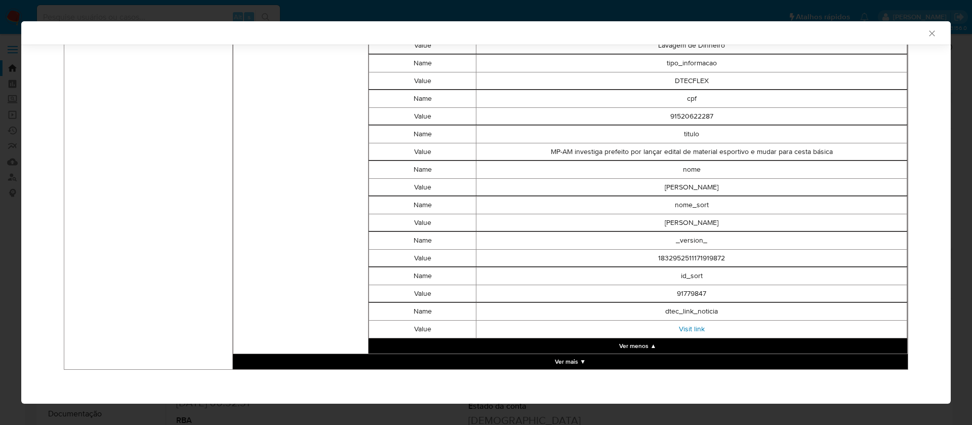
click at [685, 331] on link "Visit link" at bounding box center [692, 329] width 26 height 10
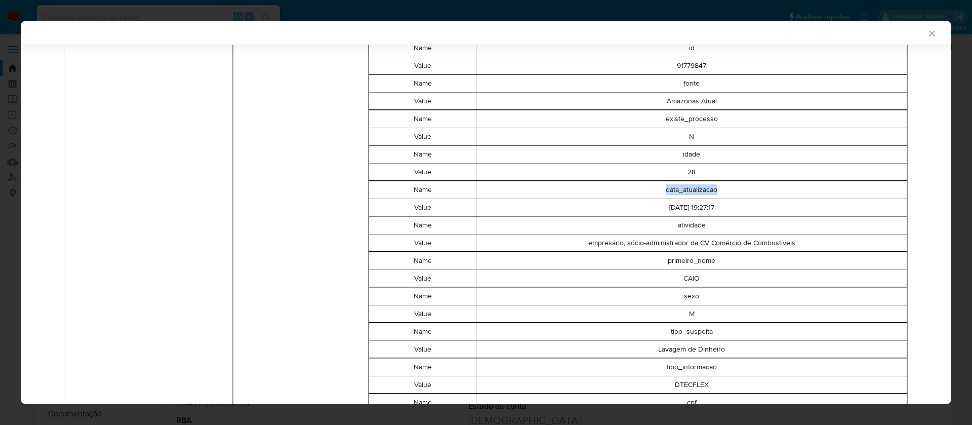
scroll to position [757, 0]
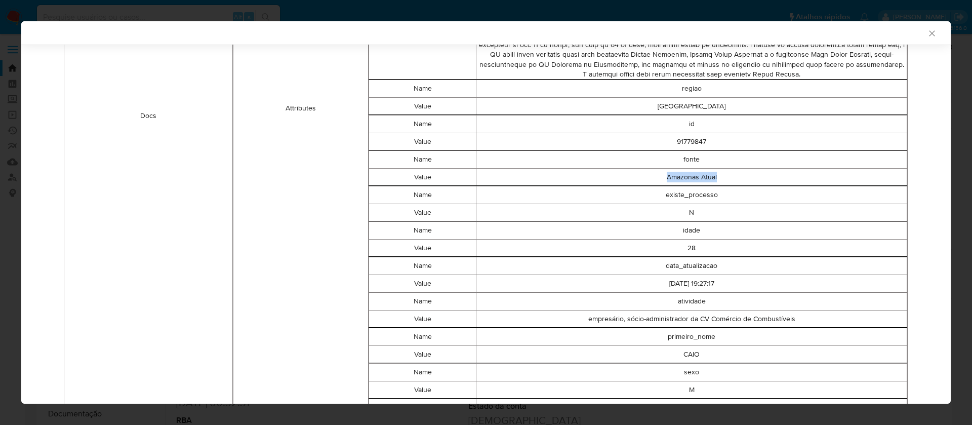
drag, startPoint x: 717, startPoint y: 179, endPoint x: 655, endPoint y: 177, distance: 62.3
click at [655, 177] on td "Amazonas Atual" at bounding box center [691, 177] width 431 height 18
copy td "Amazonas Atual"
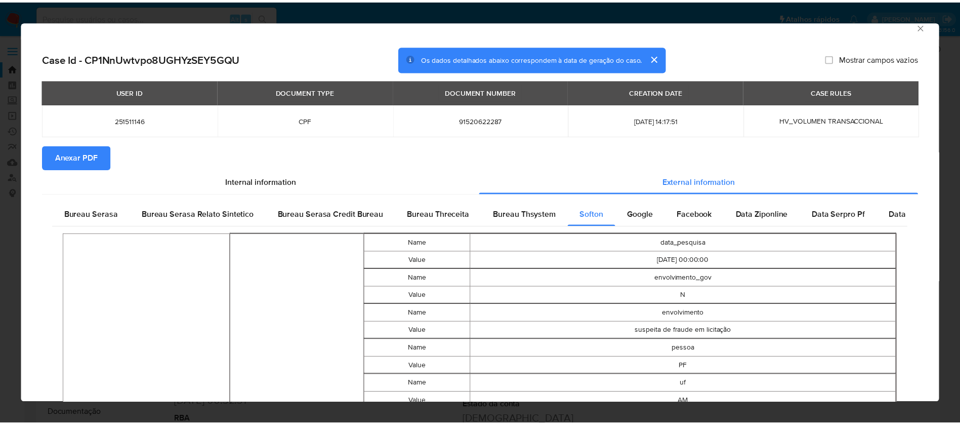
scroll to position [0, 0]
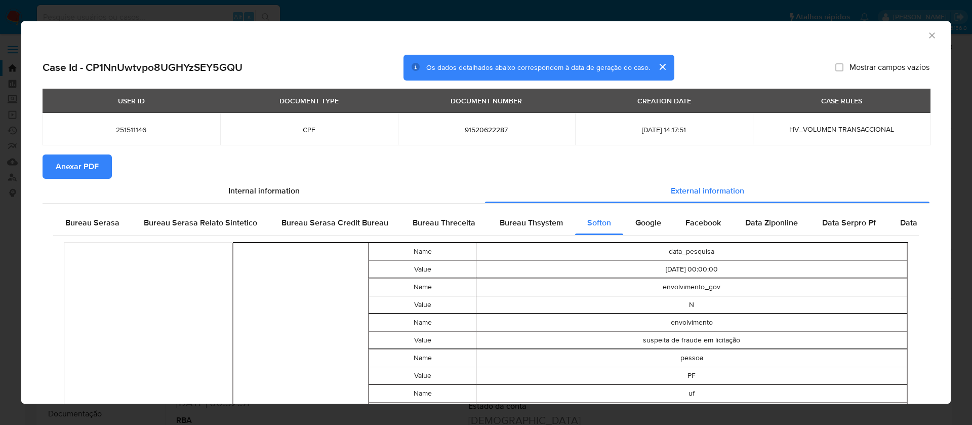
click at [85, 159] on span "Anexar PDF" at bounding box center [77, 166] width 43 height 22
click at [927, 34] on icon "Fechar a janela" at bounding box center [932, 35] width 10 height 10
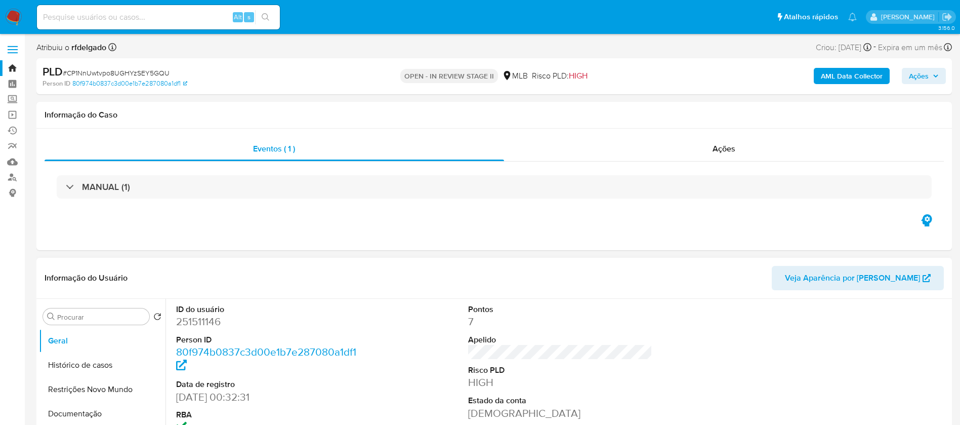
scroll to position [76, 0]
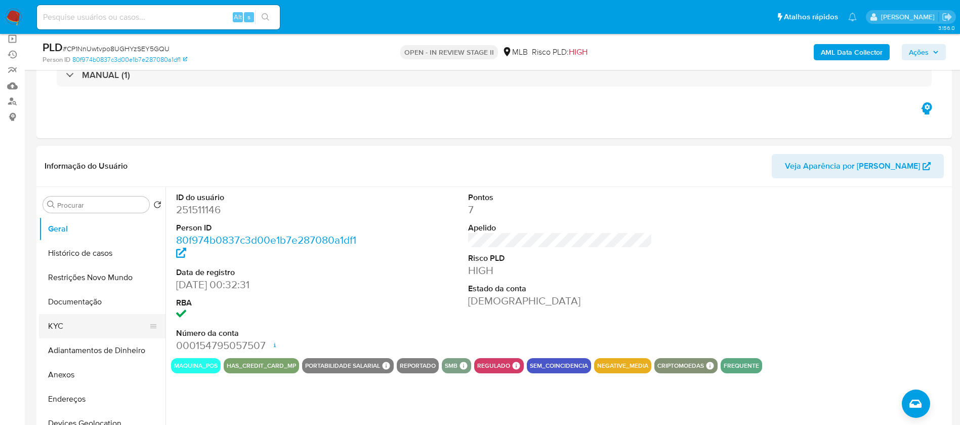
click at [51, 322] on button "KYC" at bounding box center [98, 326] width 118 height 24
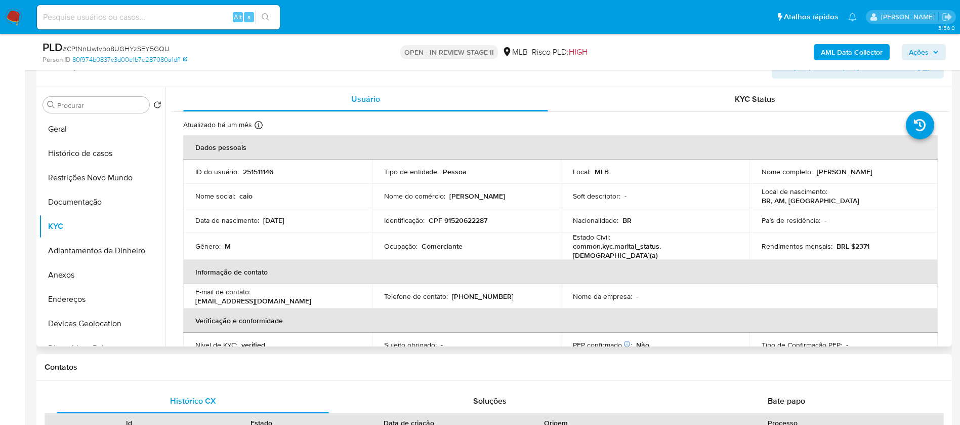
scroll to position [152, 0]
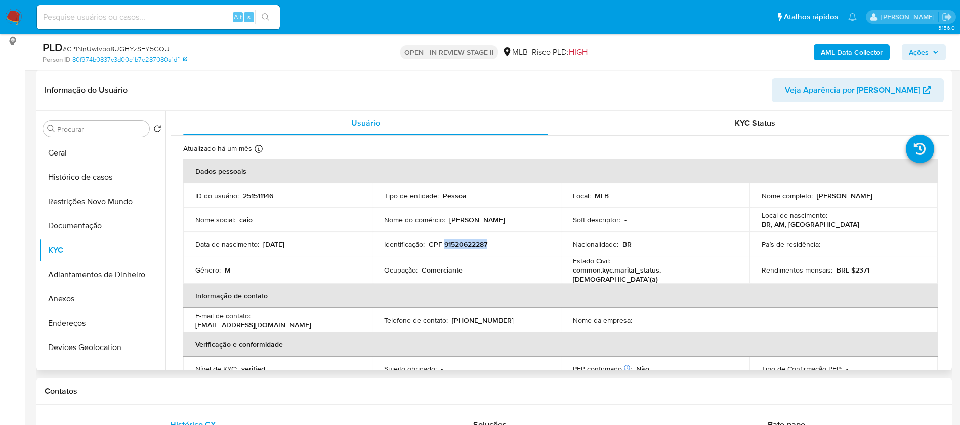
drag, startPoint x: 495, startPoint y: 243, endPoint x: 444, endPoint y: 244, distance: 50.6
click at [444, 244] on div "Identificação : CPF 91520622287" at bounding box center [466, 243] width 165 height 9
copy p "91520622287"
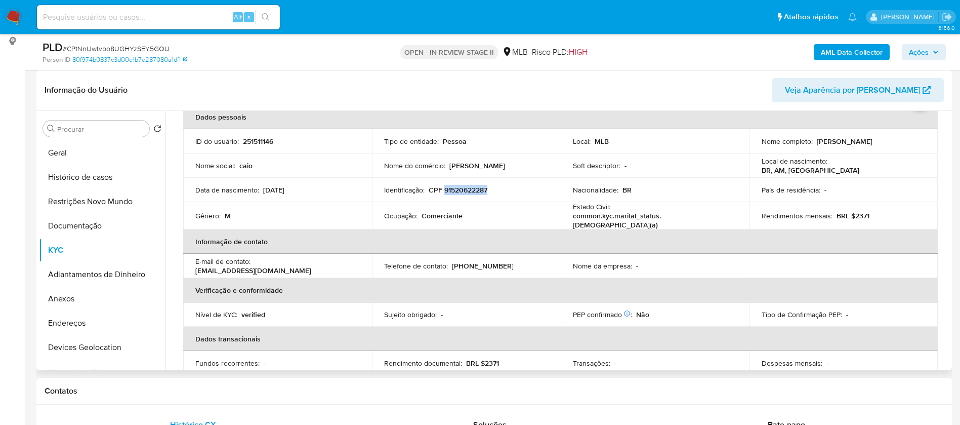
scroll to position [42, 0]
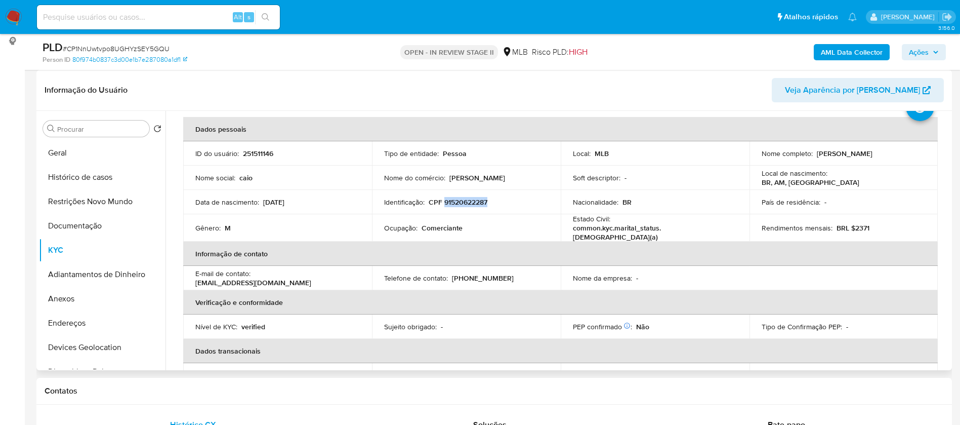
drag, startPoint x: 876, startPoint y: 151, endPoint x: 814, endPoint y: 155, distance: 62.9
click at [814, 155] on div "Nome completo : Caio Silva Machado" at bounding box center [844, 153] width 165 height 9
copy p "Caio Silva Machado"
click at [266, 153] on p "251511146" at bounding box center [258, 153] width 30 height 9
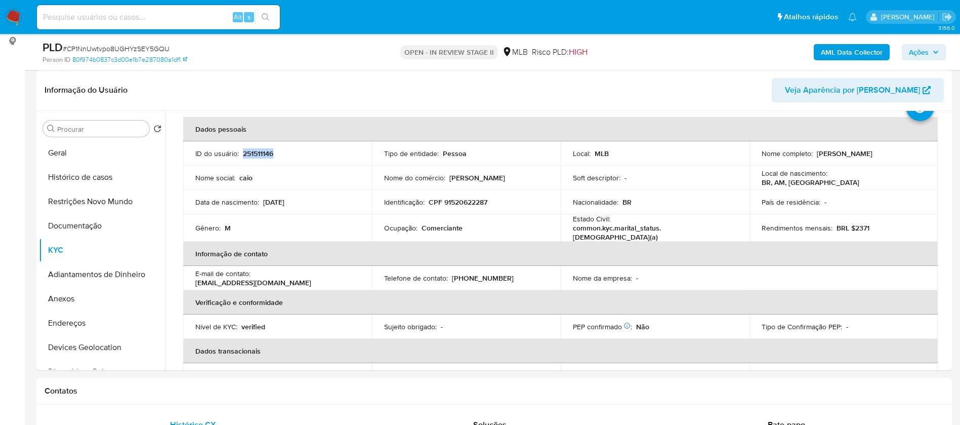
copy p "251511146"
click at [50, 150] on button "Geral" at bounding box center [98, 153] width 118 height 24
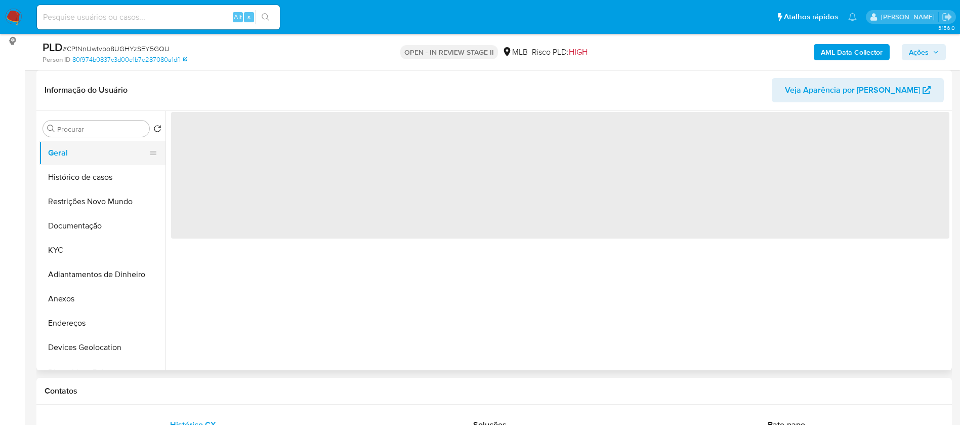
scroll to position [0, 0]
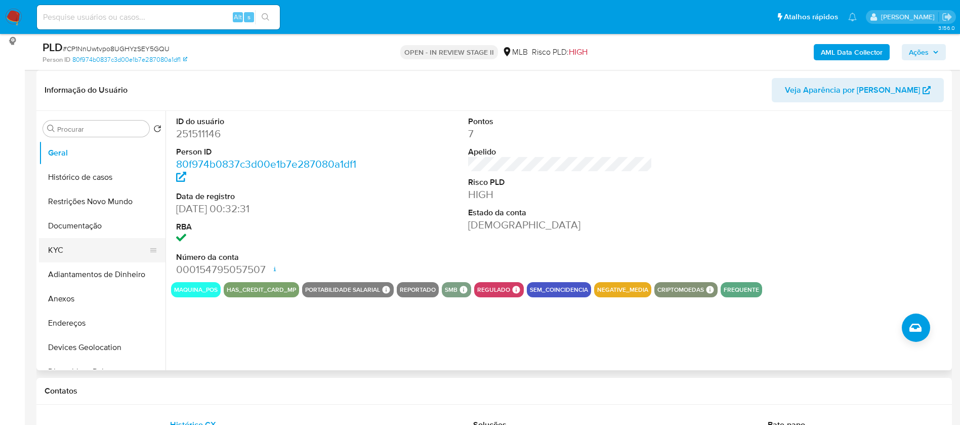
click at [77, 250] on button "KYC" at bounding box center [98, 250] width 118 height 24
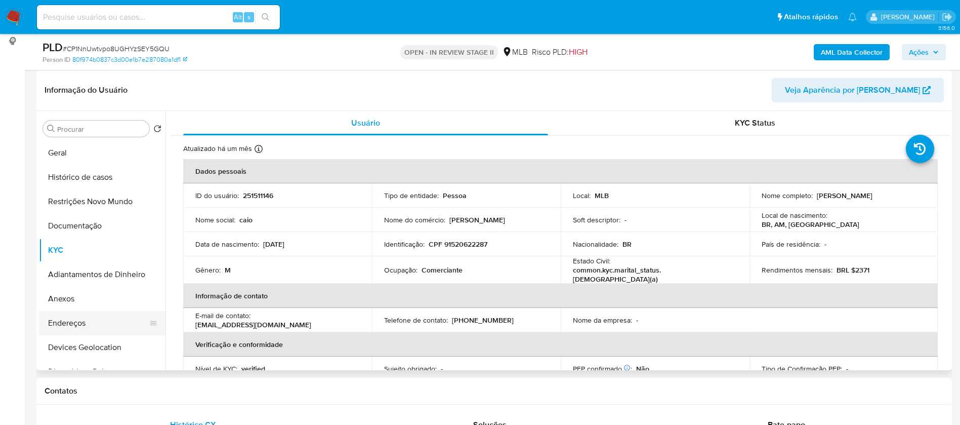
click at [107, 324] on button "Endereços" at bounding box center [98, 323] width 118 height 24
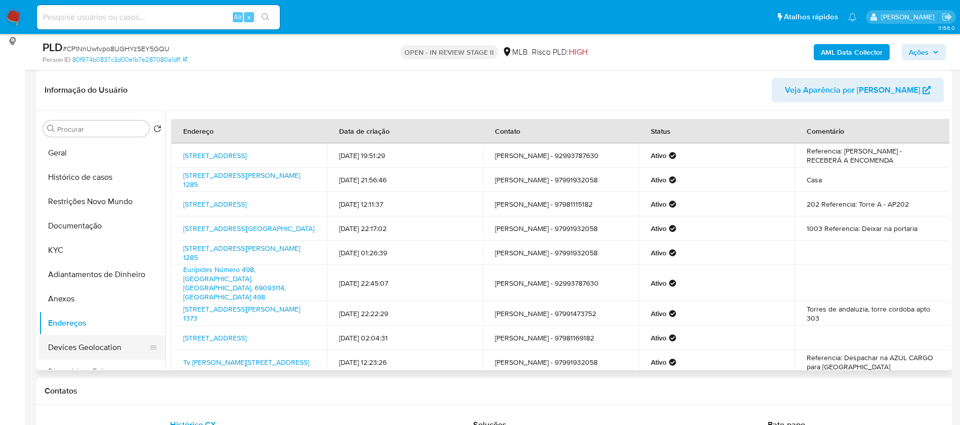
click at [106, 344] on button "Devices Geolocation" at bounding box center [98, 347] width 118 height 24
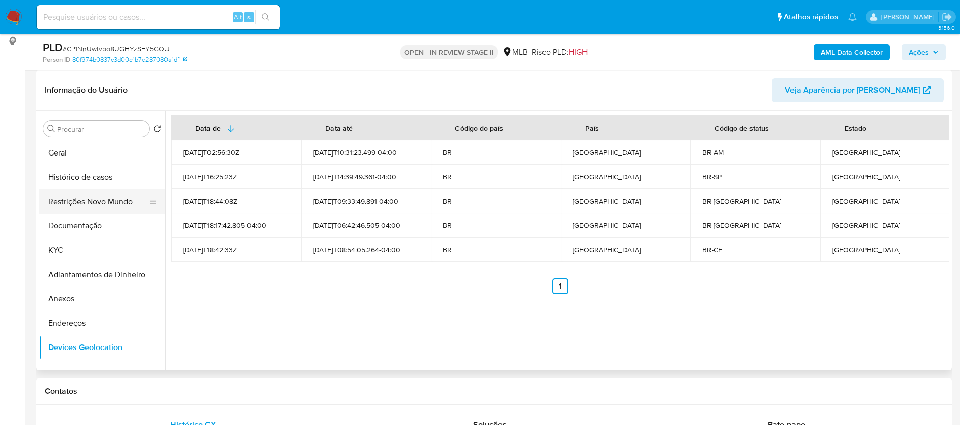
click at [92, 202] on button "Restrições Novo Mundo" at bounding box center [98, 201] width 118 height 24
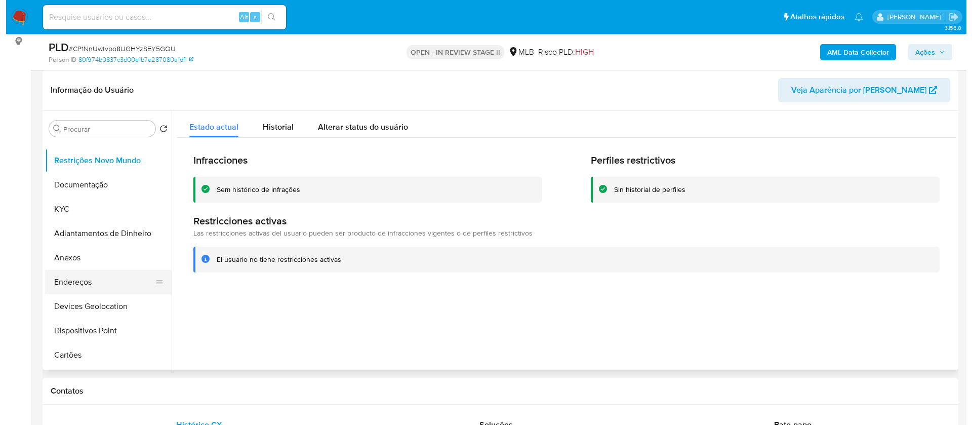
scroll to position [76, 0]
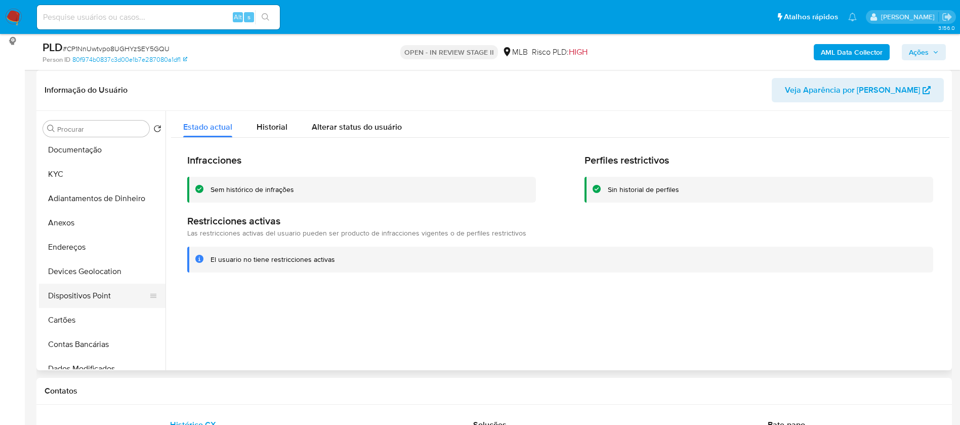
click at [99, 289] on button "Dispositivos Point" at bounding box center [98, 296] width 118 height 24
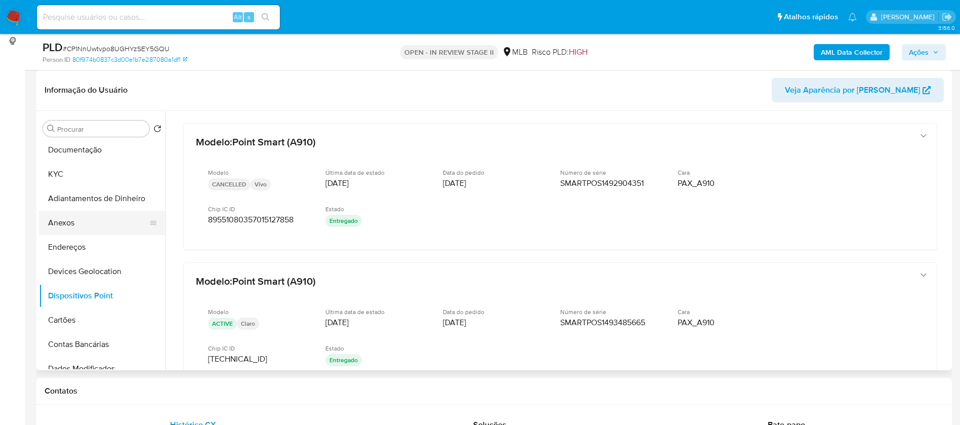
click at [97, 226] on button "Anexos" at bounding box center [98, 223] width 118 height 24
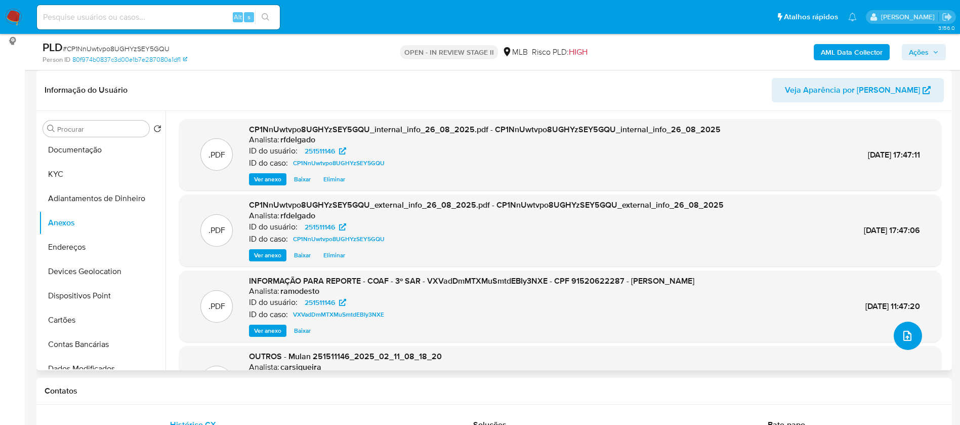
click at [902, 337] on icon "upload-file" at bounding box center [908, 336] width 12 height 12
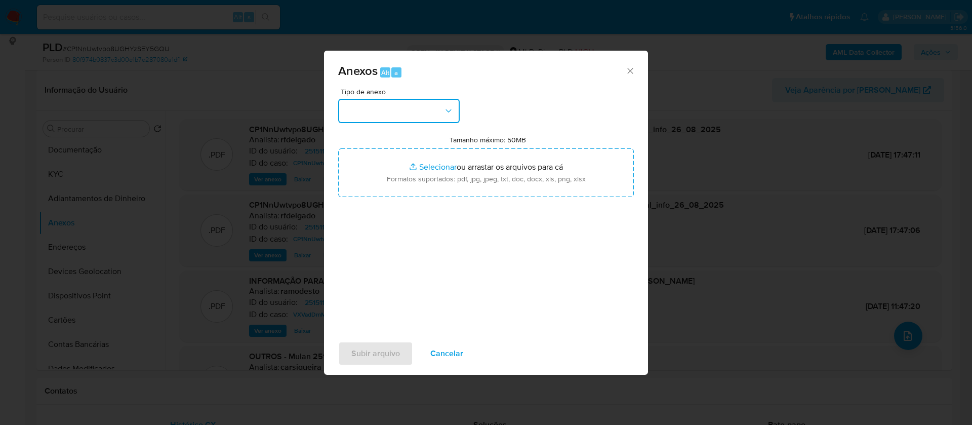
click at [434, 107] on button "button" at bounding box center [399, 111] width 122 height 24
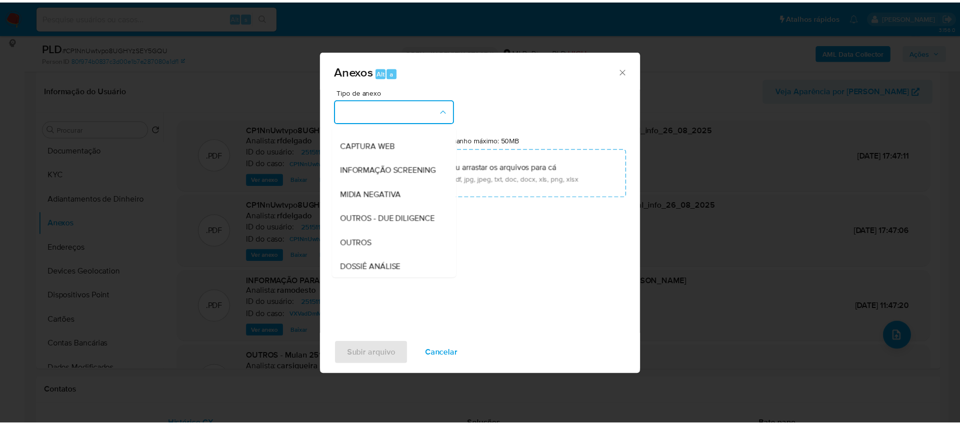
scroll to position [152, 0]
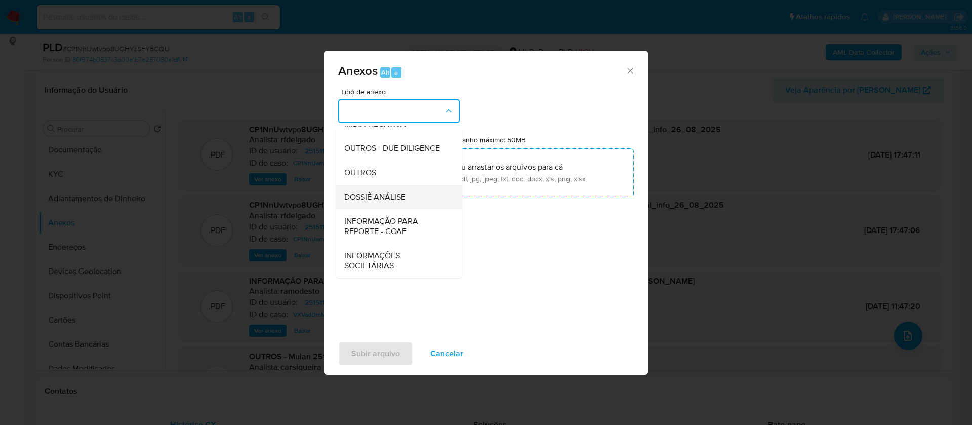
click at [398, 202] on span "DOSSIÊ ANÁLISE" at bounding box center [374, 197] width 61 height 10
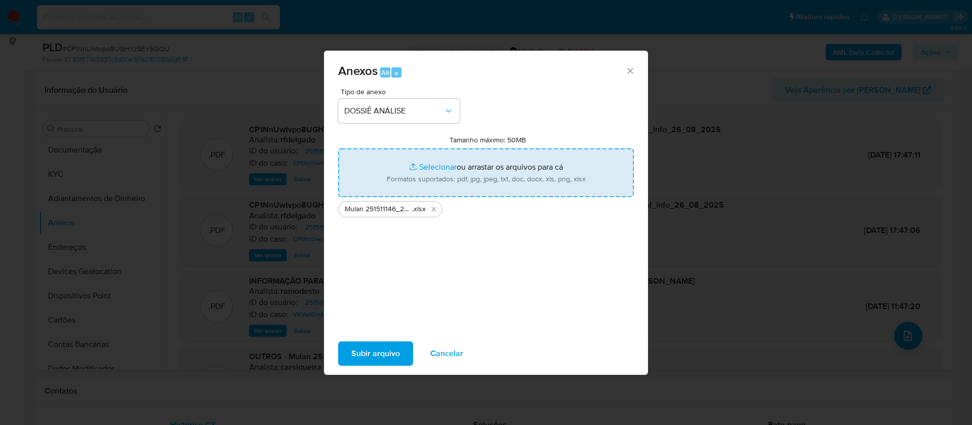
type input "C:\fakepath\4° SAR - - CPF 91520622287 - CAIO SILVA MACHADO.pdf"
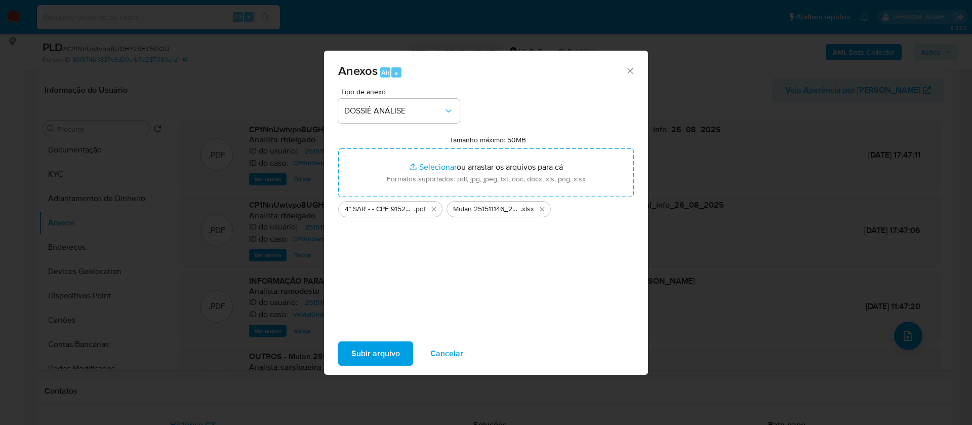
click at [371, 347] on span "Subir arquivo" at bounding box center [375, 353] width 49 height 22
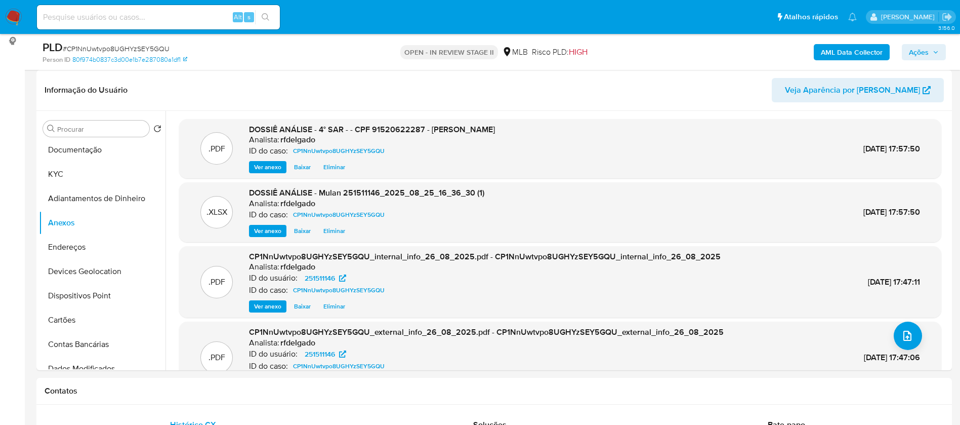
click at [926, 54] on span "Ações" at bounding box center [919, 52] width 20 height 16
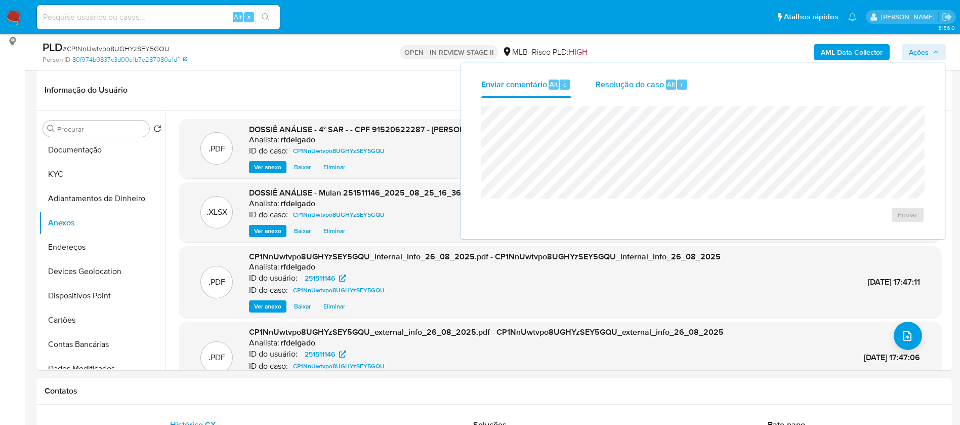
click at [647, 84] on span "Resolução do caso" at bounding box center [630, 84] width 68 height 12
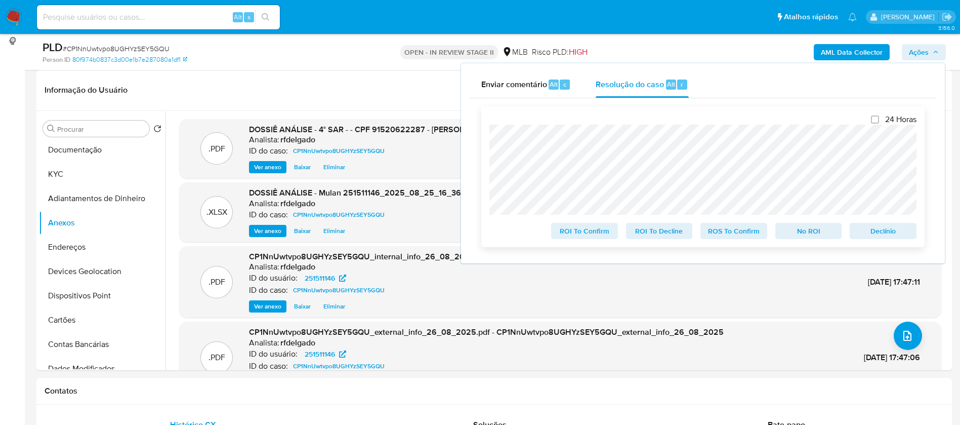
click at [888, 235] on span "Declínio" at bounding box center [883, 231] width 53 height 14
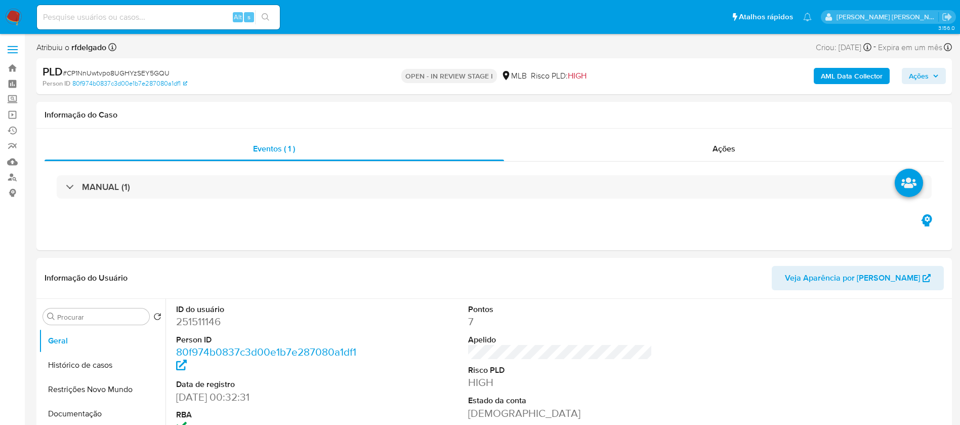
click at [930, 75] on span "Ações" at bounding box center [924, 76] width 30 height 14
select select "10"
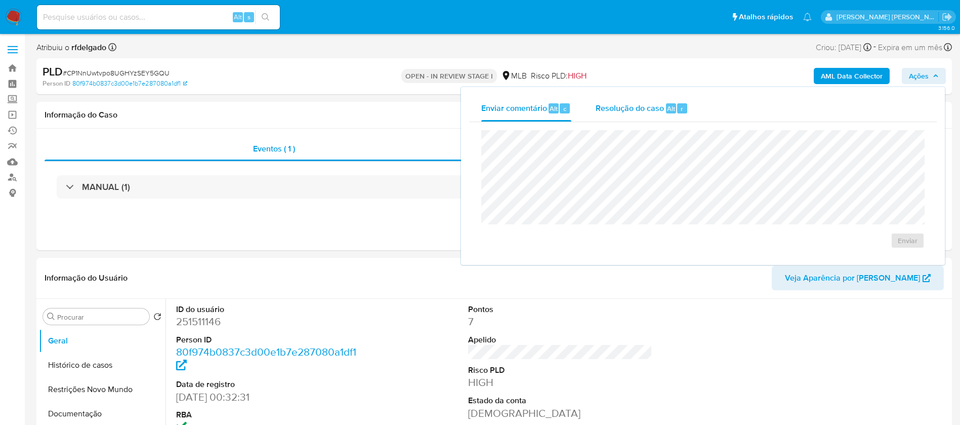
click at [630, 106] on span "Resolução do caso" at bounding box center [630, 108] width 68 height 12
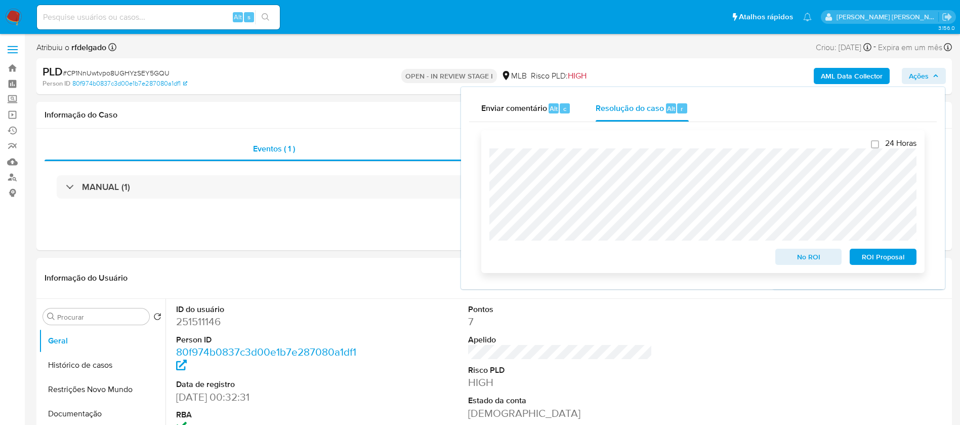
click at [894, 258] on span "ROI Proposal" at bounding box center [883, 257] width 53 height 14
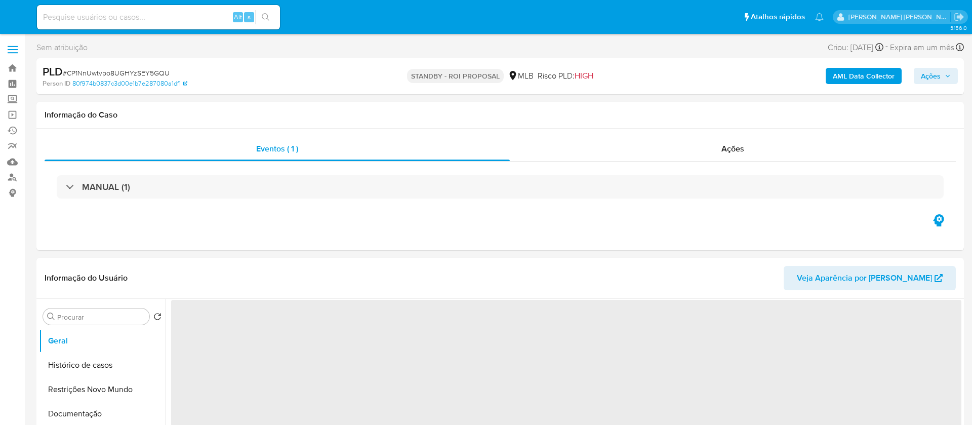
select select "10"
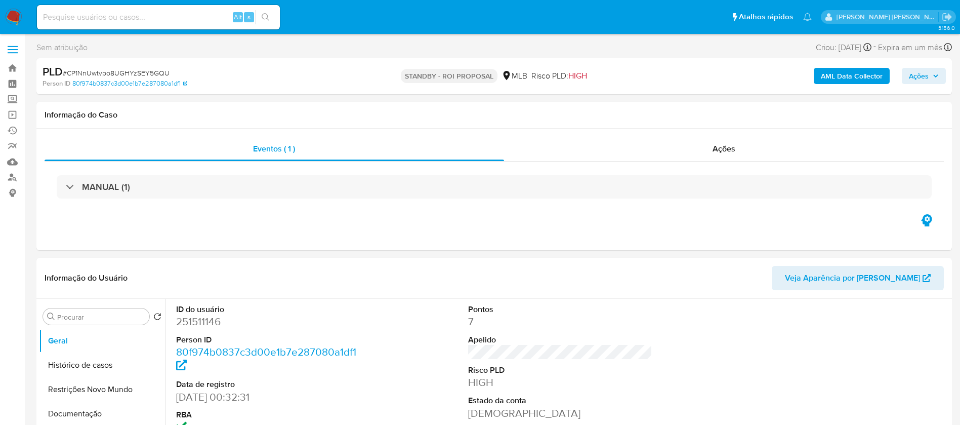
click at [13, 17] on img at bounding box center [13, 17] width 17 height 17
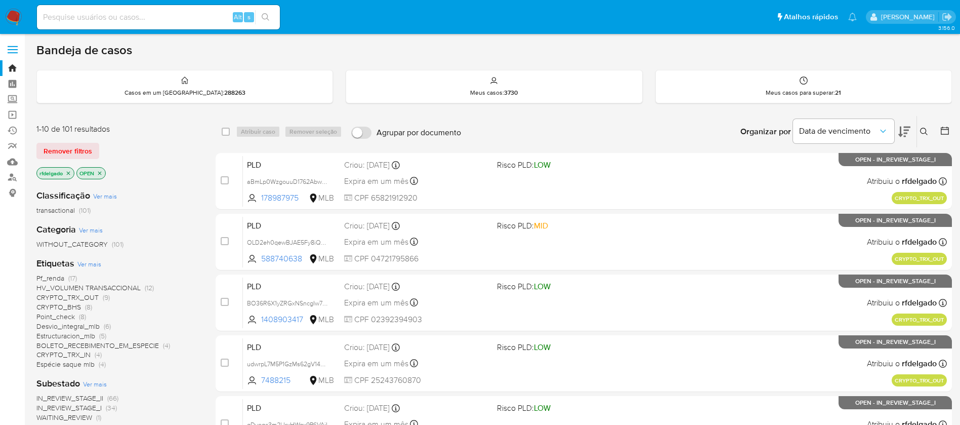
click at [73, 285] on span "HV_VOLUMEN TRANSACCIONAL" at bounding box center [88, 288] width 104 height 10
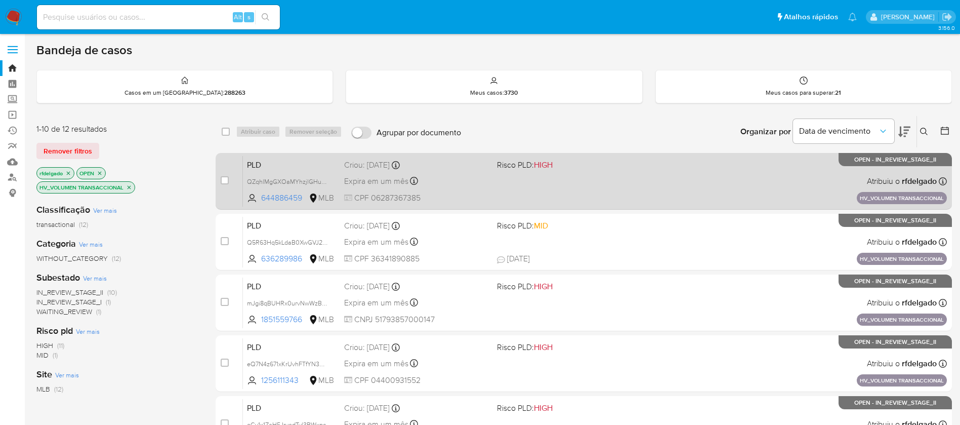
click at [489, 189] on div "PLD QZqhlMgGXOaMYhzjlGHuQMW5 644886459 MLB Risco PLD: HIGH Criou: 14/08/2025 Cr…" at bounding box center [595, 180] width 704 height 51
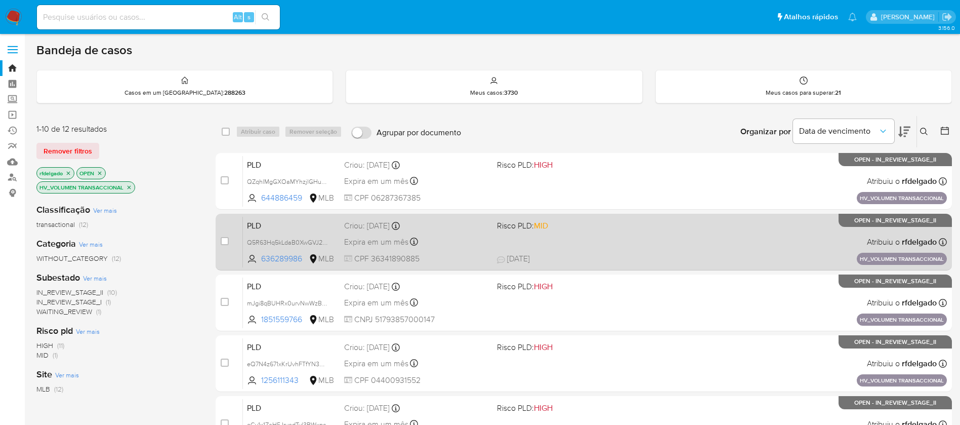
click at [459, 232] on div "PLD Q5R63Hq5kLdaB0XwGVJ23xlq 636289986 MLB Risco PLD: MID Criou: 14/08/2025 Cri…" at bounding box center [595, 241] width 704 height 51
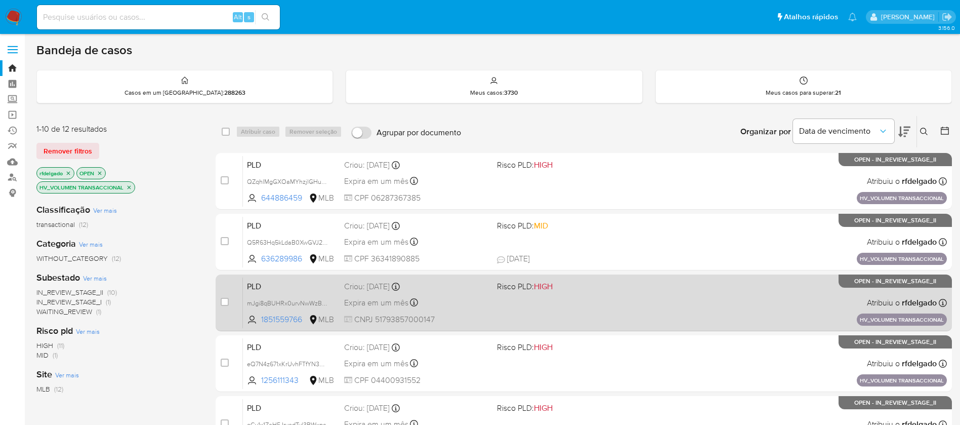
click at [468, 293] on div "PLD mJgi8qBUHRx0urvNwWzB5IMJ 1851559766 MLB Risco PLD: HIGH Criou: 14/08/2025 C…" at bounding box center [595, 302] width 704 height 51
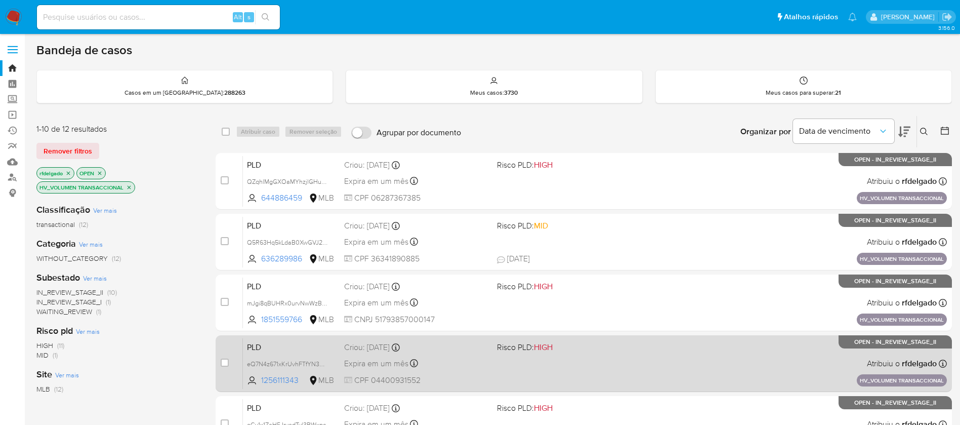
click at [445, 369] on div "Expira em um mês Expira em 28/09/2025 11:16:43" at bounding box center [416, 363] width 145 height 14
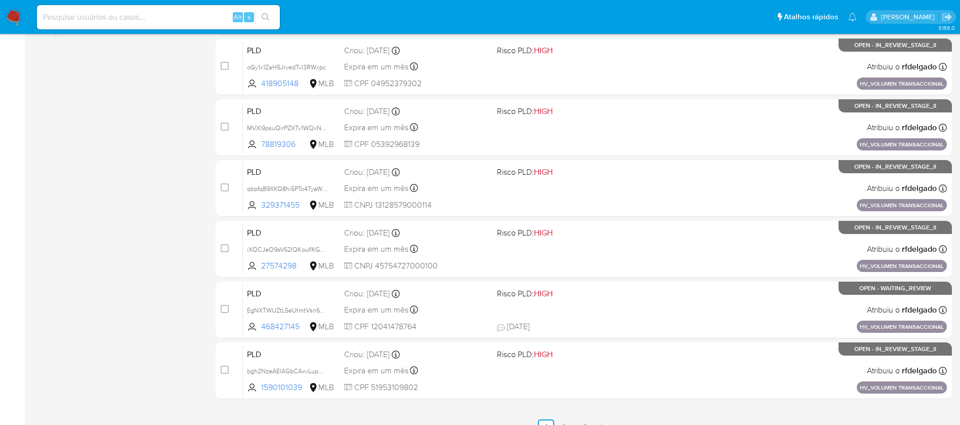
scroll to position [362, 0]
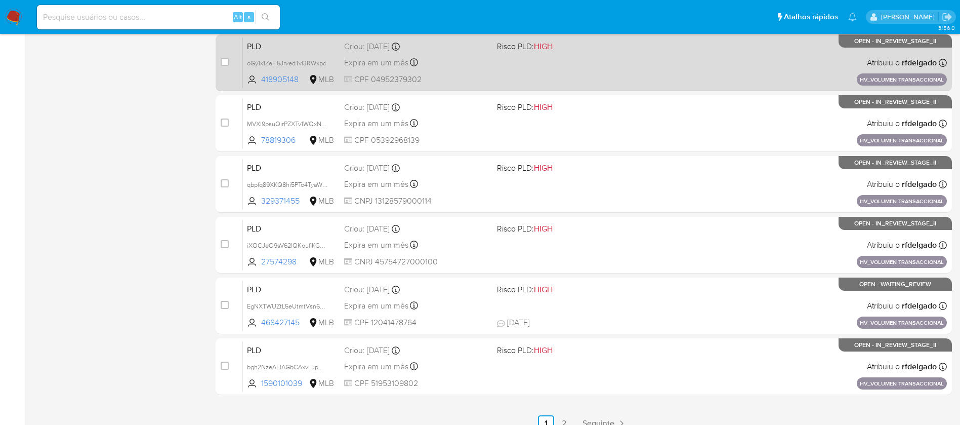
click at [439, 69] on div "Expira em um mês Expira em 28/09/2025 11:16:33" at bounding box center [416, 63] width 145 height 14
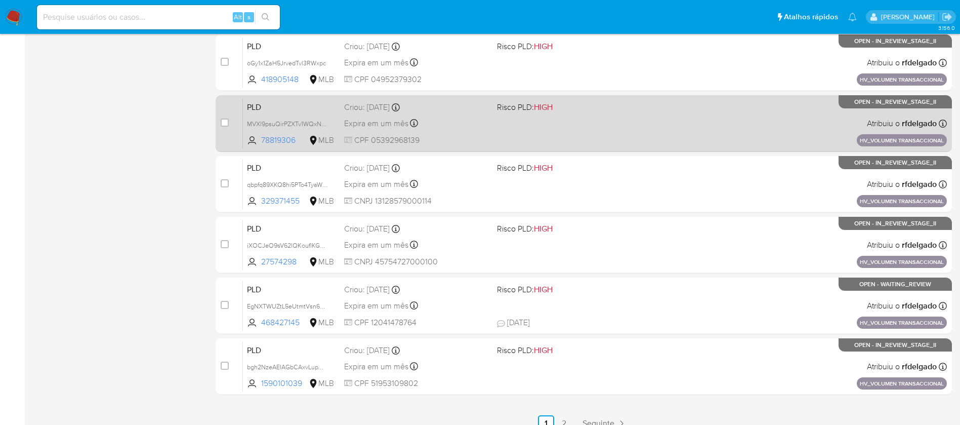
click at [406, 139] on span "CPF 05392968139" at bounding box center [416, 140] width 145 height 11
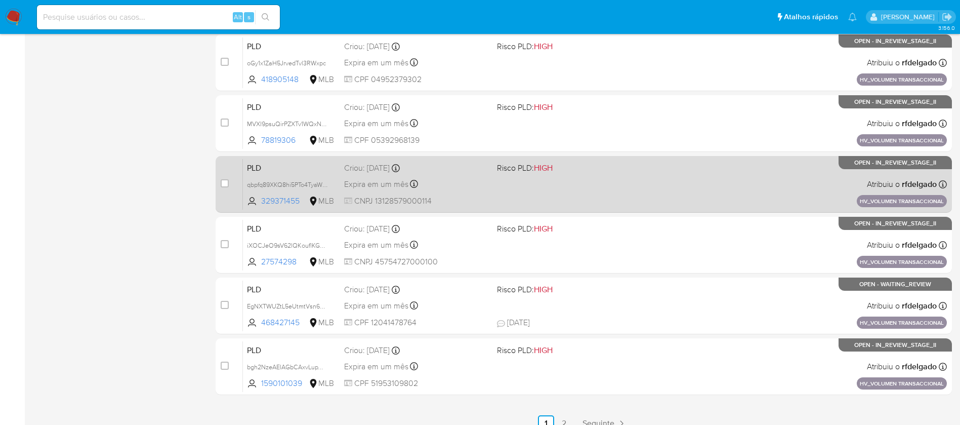
click at [455, 195] on span "CNPJ 13128579000114" at bounding box center [416, 200] width 145 height 11
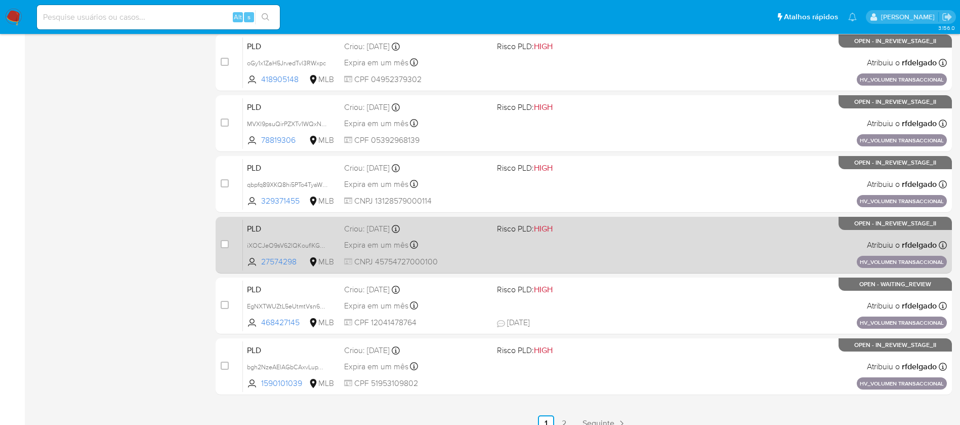
click at [442, 249] on div "Expira em um mês Expira em 28/09/2025 11:15:57" at bounding box center [416, 245] width 145 height 14
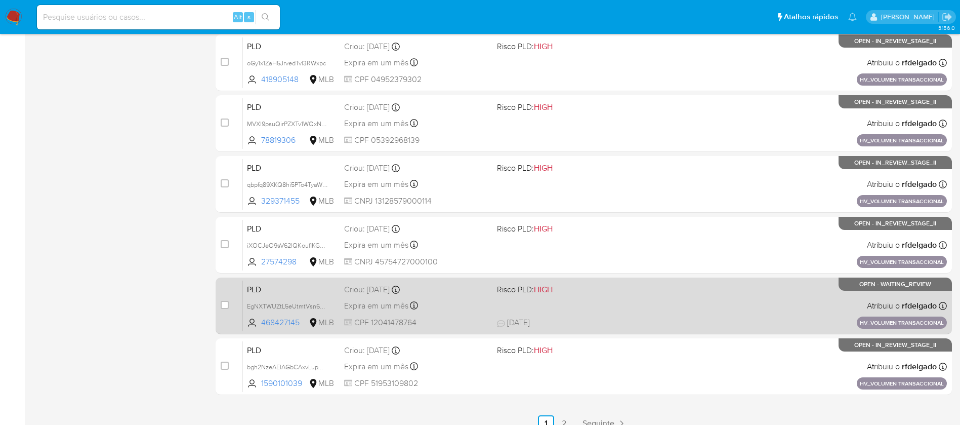
click at [454, 310] on div "Expira em um mês Expira em 28/09/2025 11:15:54" at bounding box center [416, 306] width 145 height 14
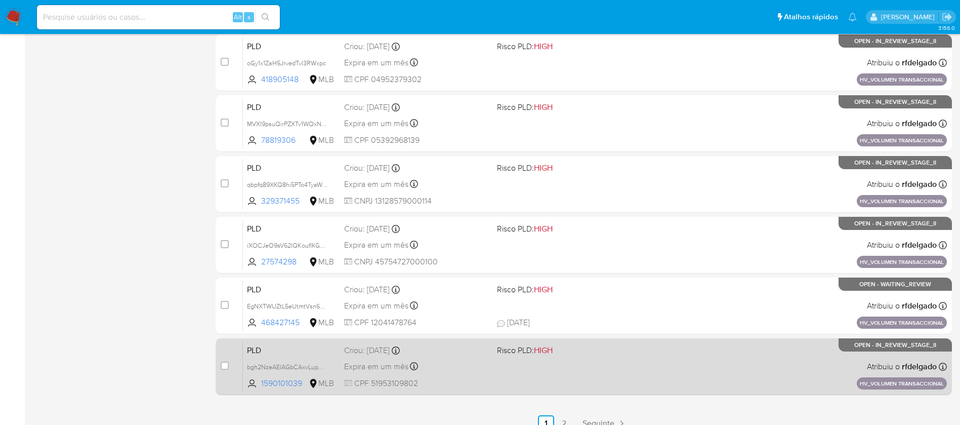
click at [455, 350] on div "Criou: 14/08/2025 Criou: 14/08/2025 11:15:37" at bounding box center [416, 350] width 145 height 11
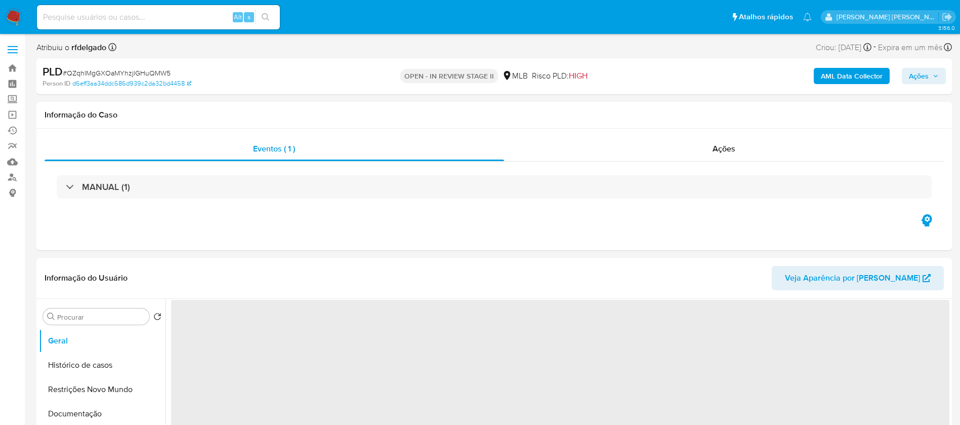
select select "10"
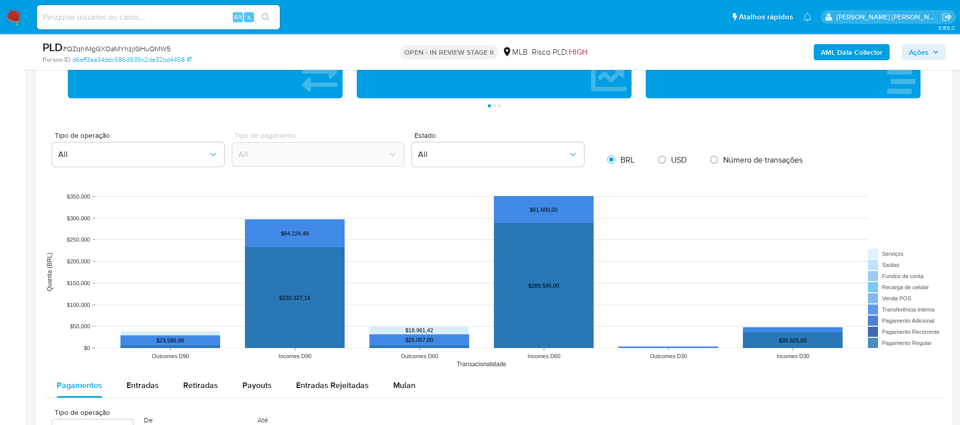
scroll to position [835, 0]
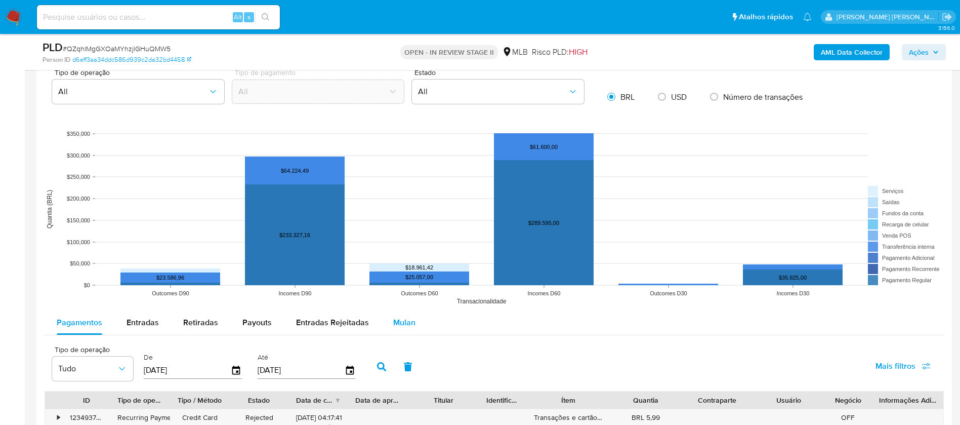
click at [403, 323] on span "Mulan" at bounding box center [404, 322] width 22 height 12
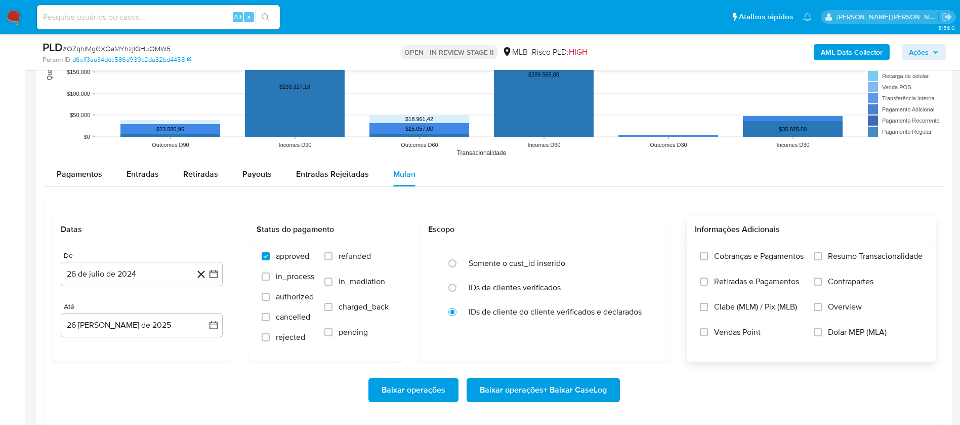
scroll to position [987, 0]
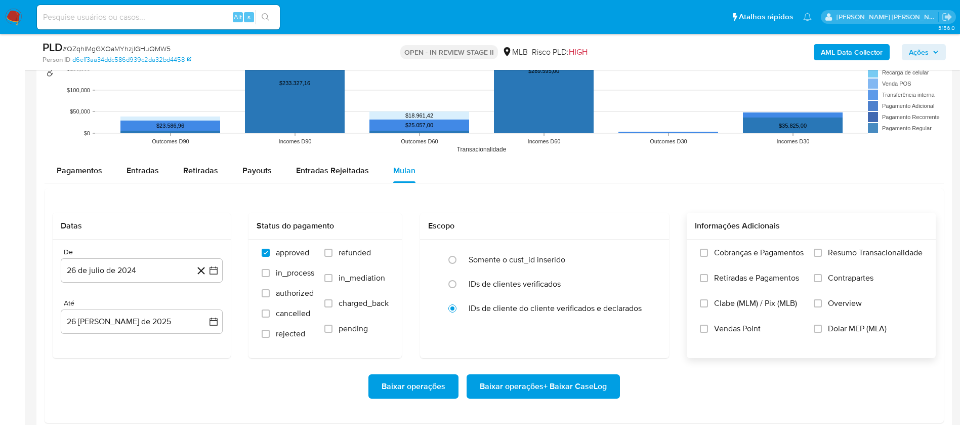
click at [882, 251] on span "Resumo Transacionalidade" at bounding box center [875, 253] width 95 height 10
click at [822, 251] on input "Resumo Transacionalidade" at bounding box center [818, 253] width 8 height 8
click at [730, 329] on span "Vendas Point" at bounding box center [737, 329] width 47 height 10
click at [708, 329] on input "Vendas Point" at bounding box center [704, 329] width 8 height 8
click at [158, 269] on button "26 de julio de 2024" at bounding box center [142, 270] width 162 height 24
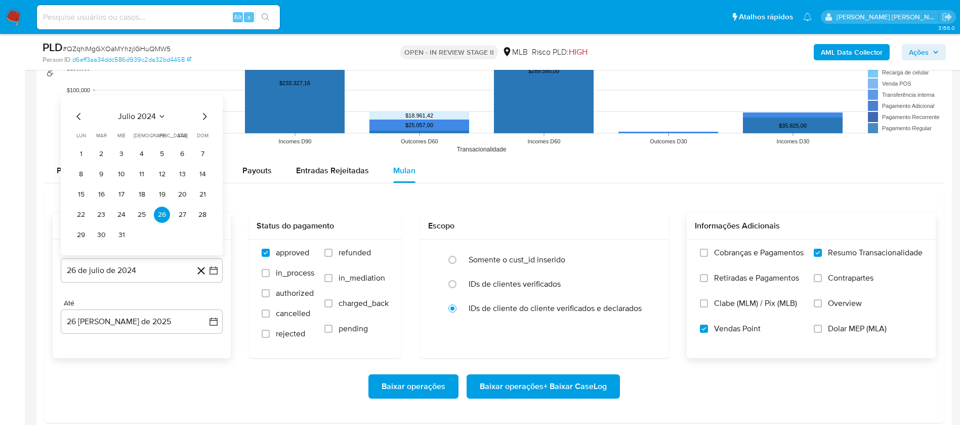
click at [156, 122] on div "julio 2024 julio 2024 lun lunes mar martes mié miércoles jue jueves vie viernes…" at bounding box center [142, 176] width 138 height 133
click at [155, 114] on span "julio 2024" at bounding box center [137, 116] width 38 height 10
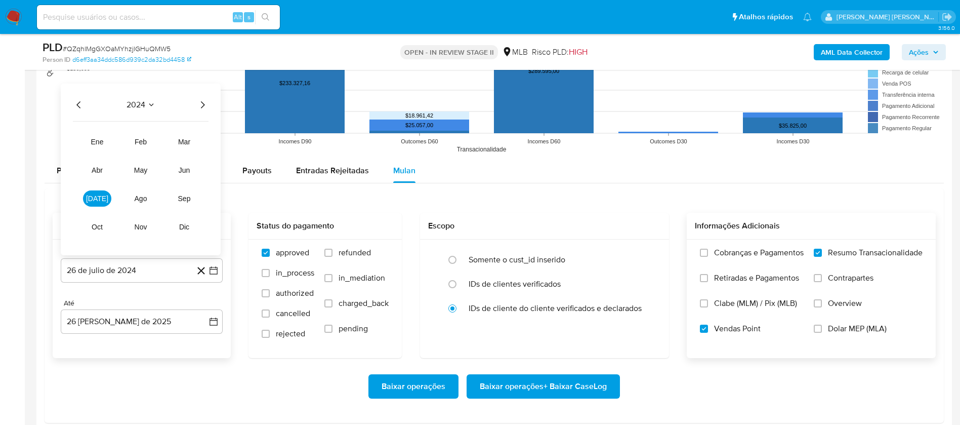
click at [199, 108] on icon "Año siguiente" at bounding box center [202, 105] width 12 height 12
click at [97, 202] on span "[DATE]" at bounding box center [97, 198] width 22 height 8
click at [105, 150] on button "1" at bounding box center [101, 154] width 16 height 16
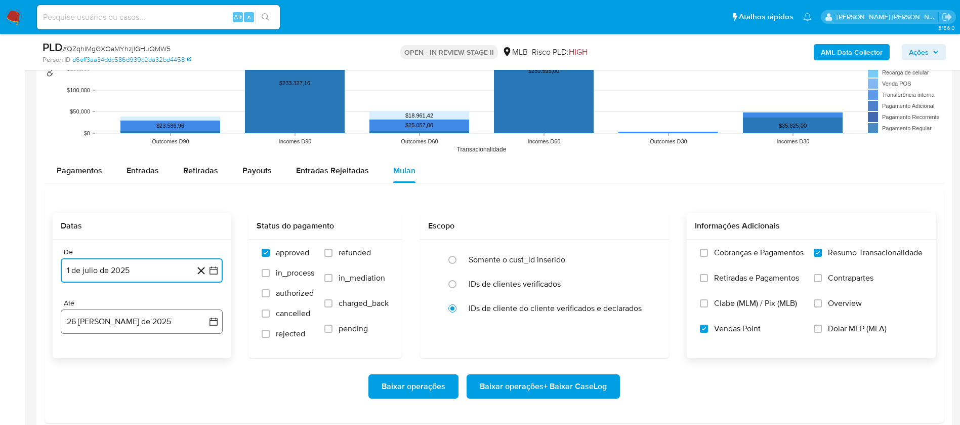
click at [150, 314] on button "26 [PERSON_NAME] de 2025" at bounding box center [142, 321] width 162 height 24
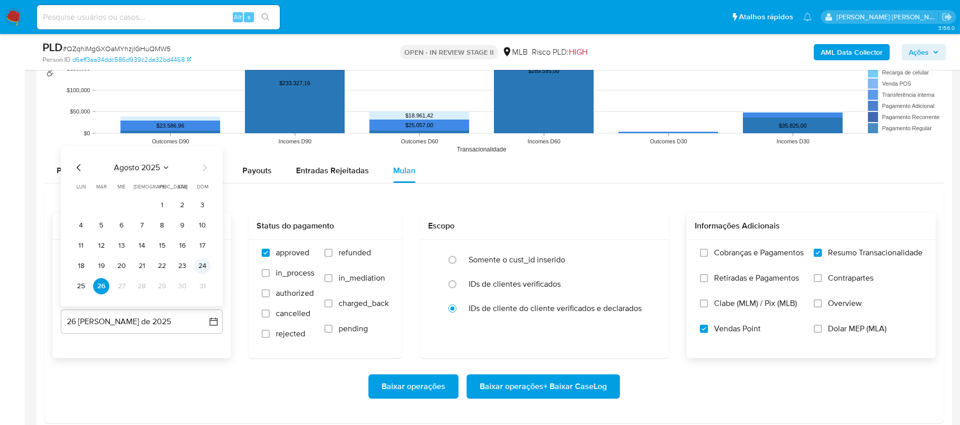
click at [205, 263] on button "24" at bounding box center [202, 266] width 16 height 16
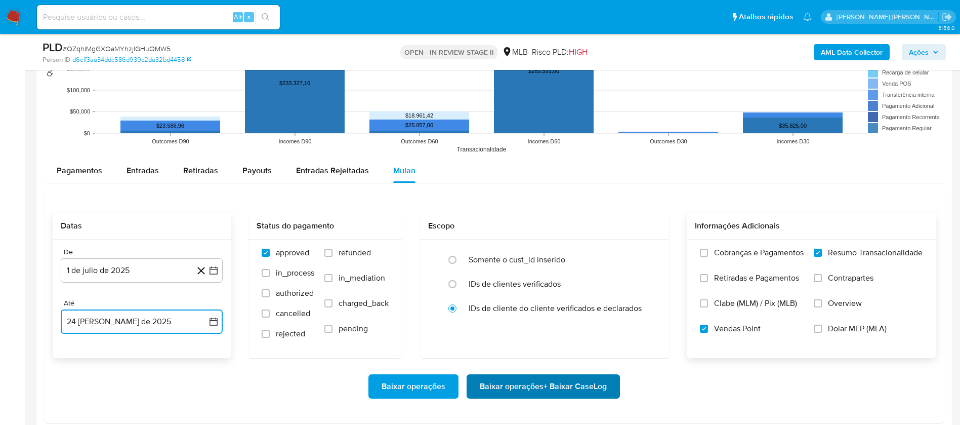
click at [528, 388] on span "Baixar operações + Baixar CaseLog" at bounding box center [543, 386] width 127 height 22
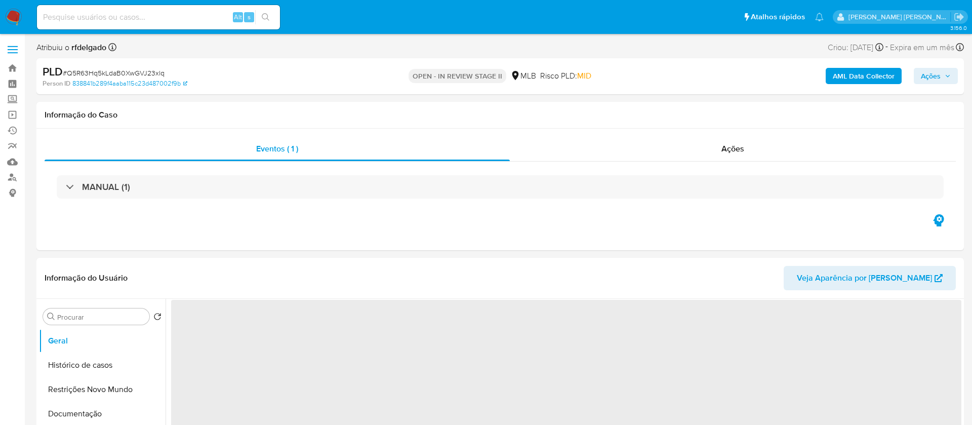
select select "10"
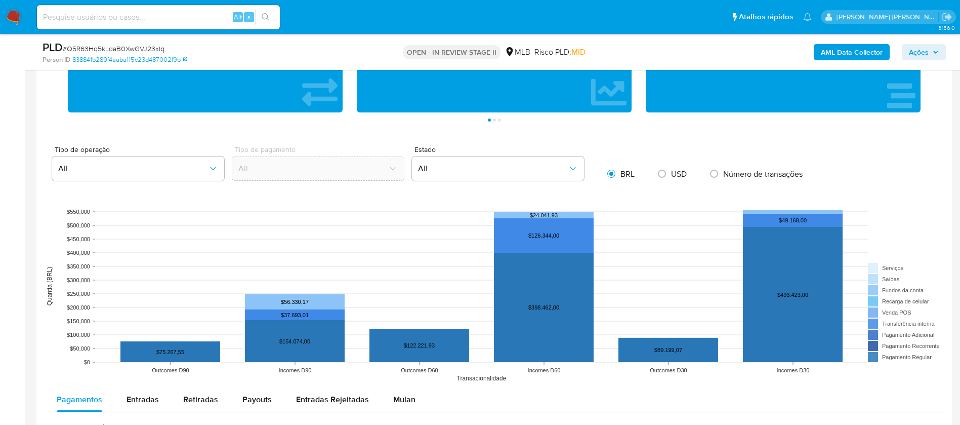
scroll to position [759, 0]
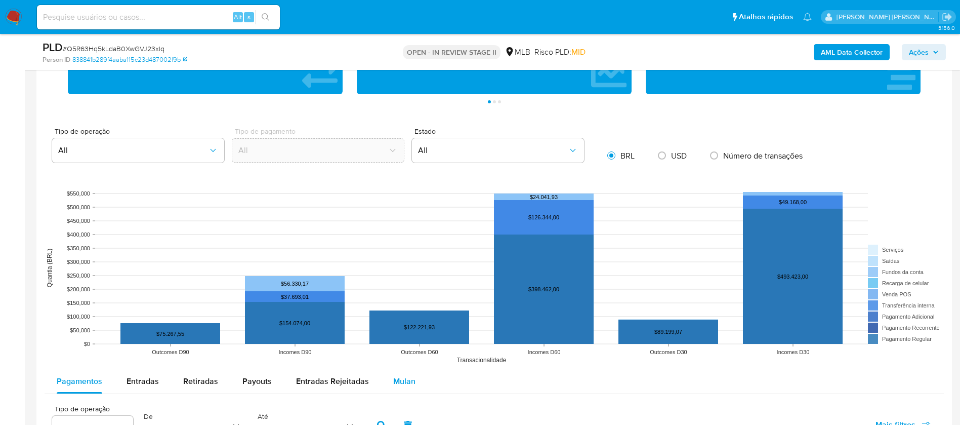
click at [412, 378] on span "Mulan" at bounding box center [404, 381] width 22 height 12
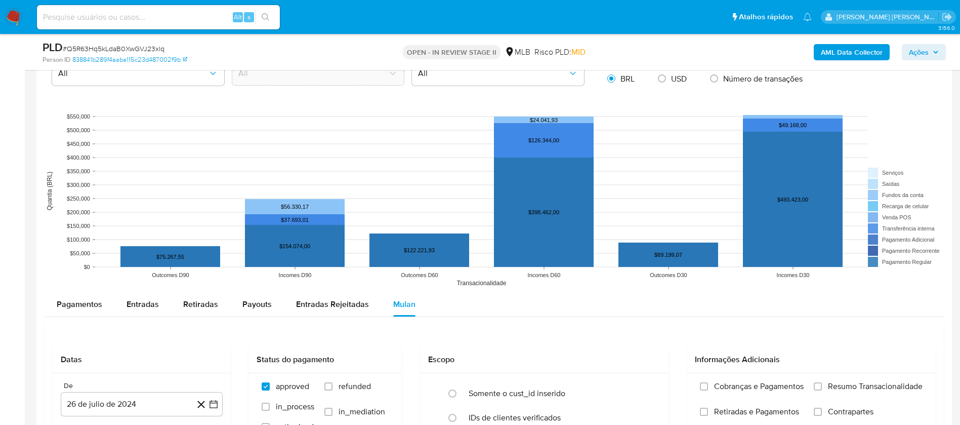
scroll to position [911, 0]
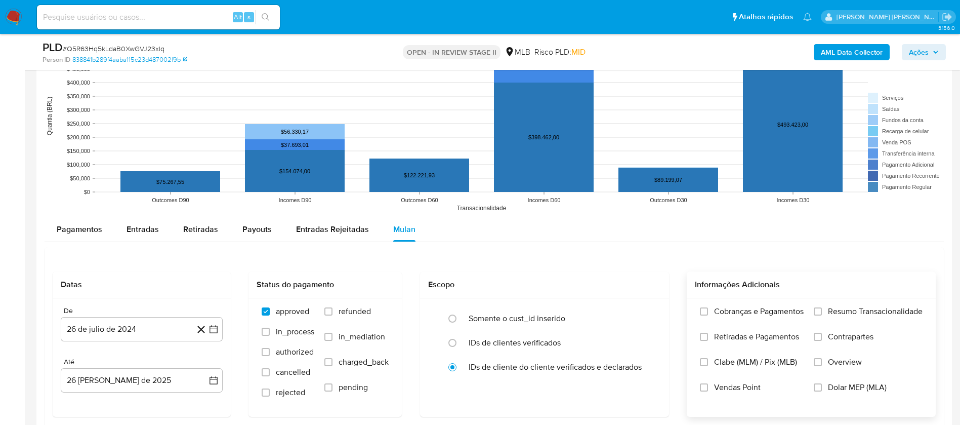
click at [869, 314] on span "Resumo Transacionalidade" at bounding box center [875, 311] width 95 height 10
click at [822, 314] on input "Resumo Transacionalidade" at bounding box center [818, 311] width 8 height 8
click at [730, 386] on span "Vendas Point" at bounding box center [737, 387] width 47 height 10
click at [708, 386] on input "Vendas Point" at bounding box center [704, 387] width 8 height 8
click at [137, 334] on button "26 de julio de 2024" at bounding box center [142, 329] width 162 height 24
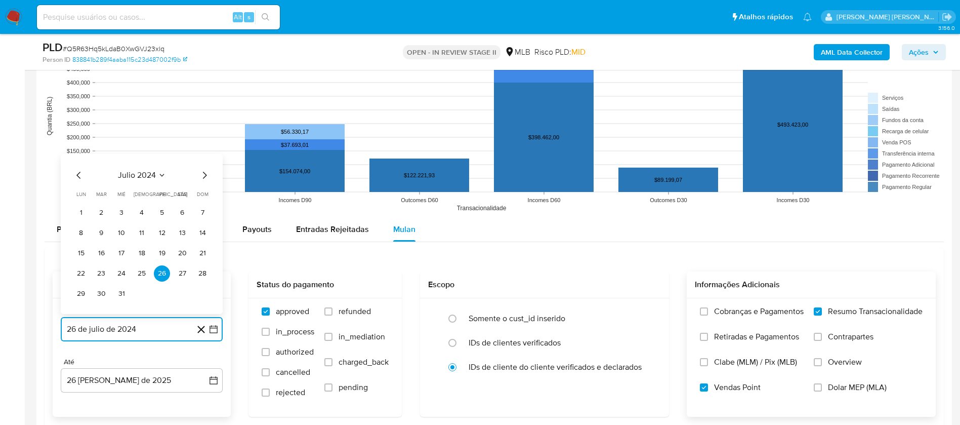
click at [148, 175] on span "julio 2024" at bounding box center [137, 175] width 38 height 10
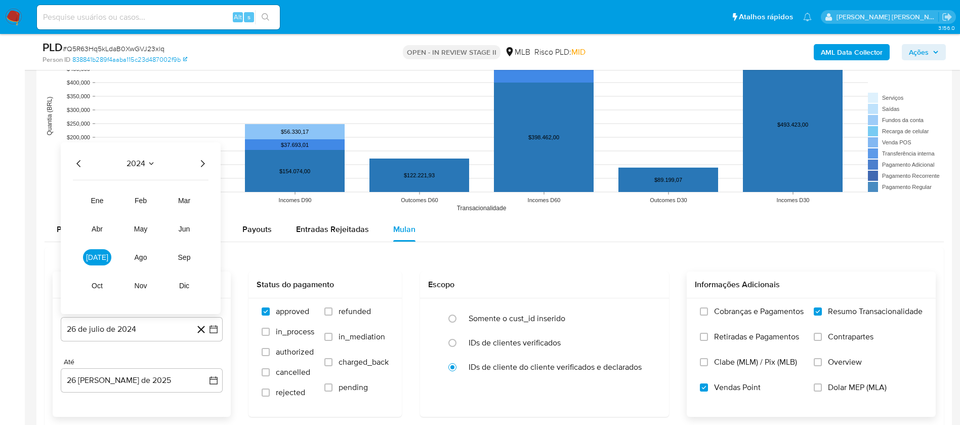
click at [196, 164] on icon "Año siguiente" at bounding box center [202, 163] width 12 height 12
click at [102, 256] on button "[DATE]" at bounding box center [97, 257] width 28 height 16
click at [105, 214] on button "1" at bounding box center [101, 213] width 16 height 16
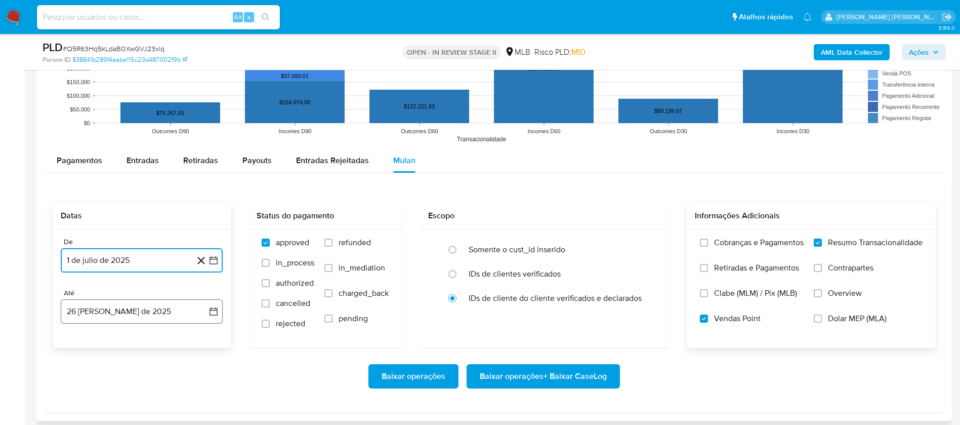
scroll to position [1063, 0]
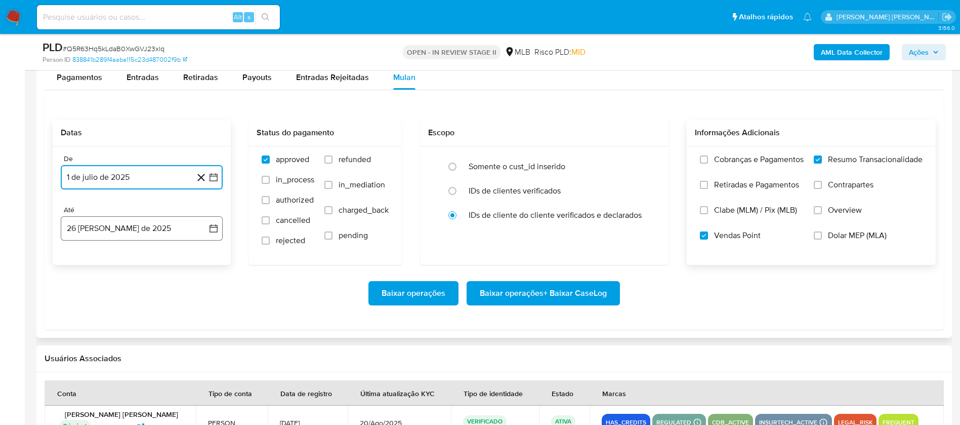
click at [151, 229] on button "26 [PERSON_NAME] de 2025" at bounding box center [142, 228] width 162 height 24
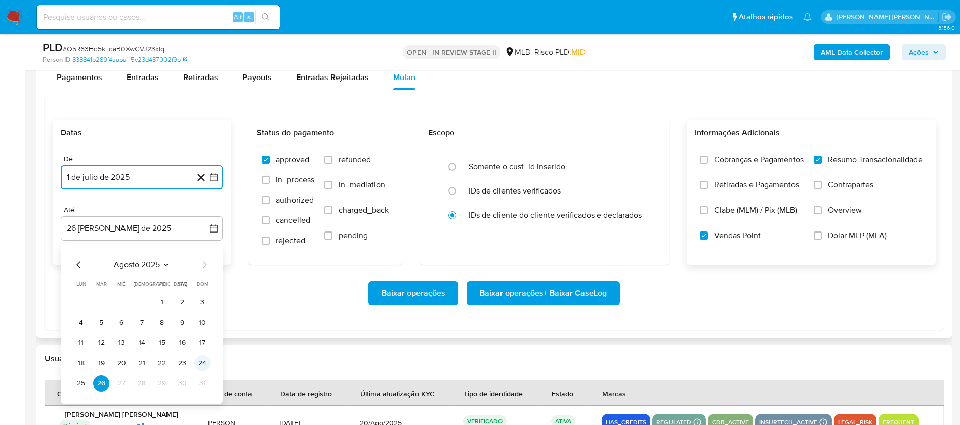
click at [203, 362] on button "24" at bounding box center [202, 363] width 16 height 16
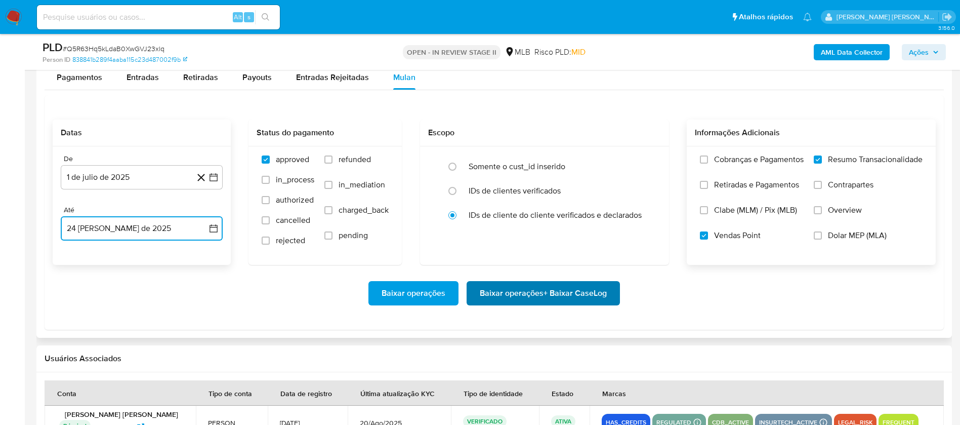
click at [538, 298] on span "Baixar operações + Baixar CaseLog" at bounding box center [543, 293] width 127 height 22
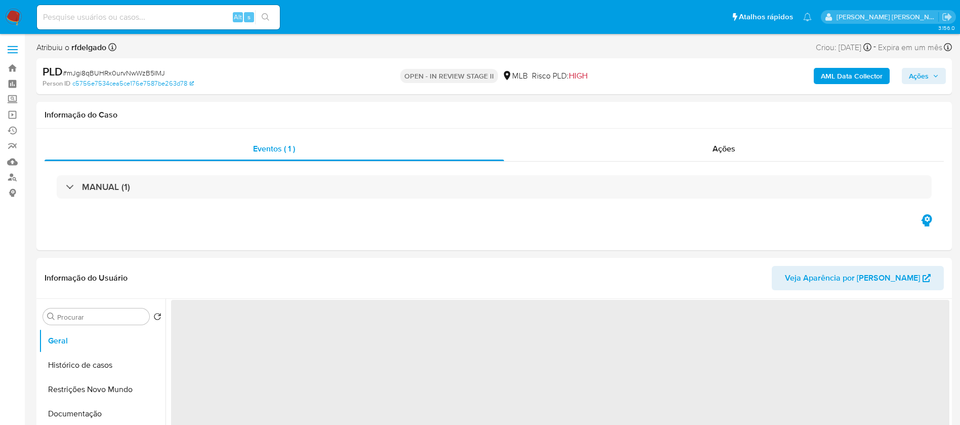
select select "10"
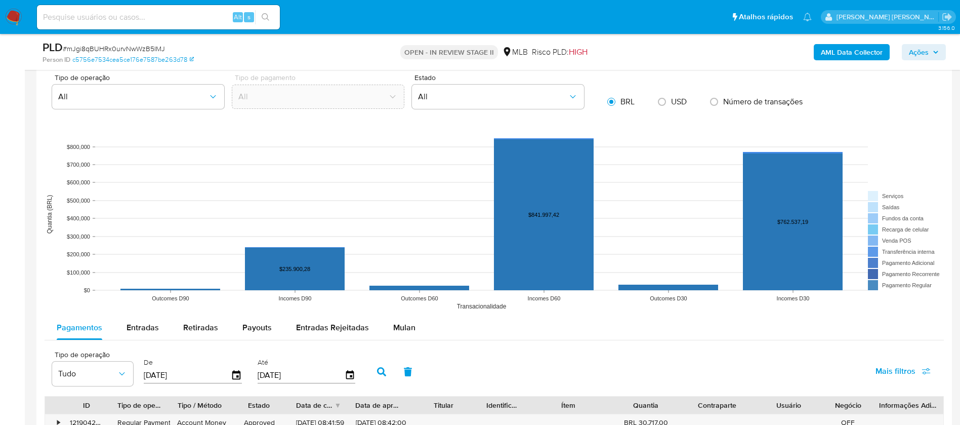
scroll to position [987, 0]
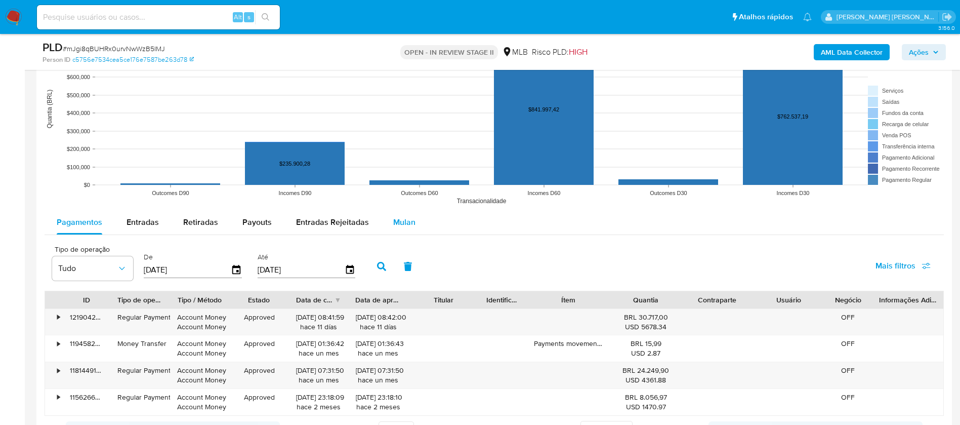
click at [398, 224] on span "Mulan" at bounding box center [404, 222] width 22 height 12
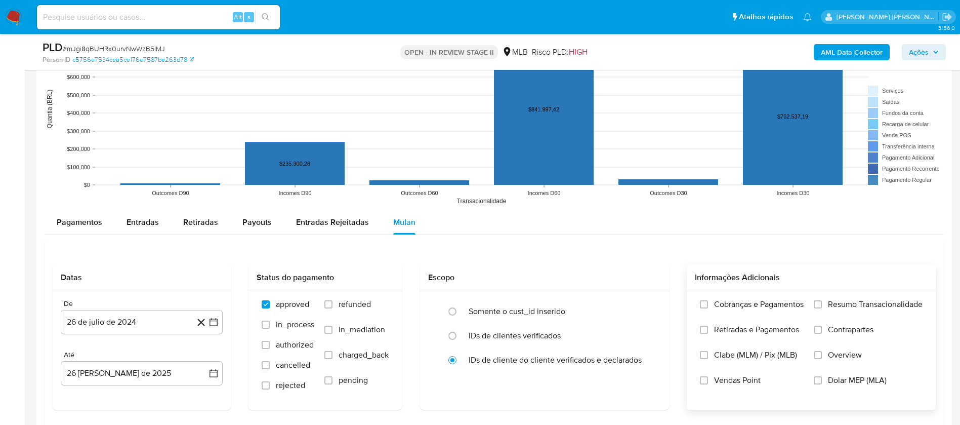
click at [841, 309] on span "Resumo Transacionalidade" at bounding box center [875, 304] width 95 height 10
click at [822, 308] on input "Resumo Transacionalidade" at bounding box center [818, 304] width 8 height 8
click at [744, 376] on span "Vendas Point" at bounding box center [737, 380] width 47 height 10
click at [708, 376] on input "Vendas Point" at bounding box center [704, 380] width 8 height 8
click at [129, 323] on button "26 de julio de 2024" at bounding box center [142, 322] width 162 height 24
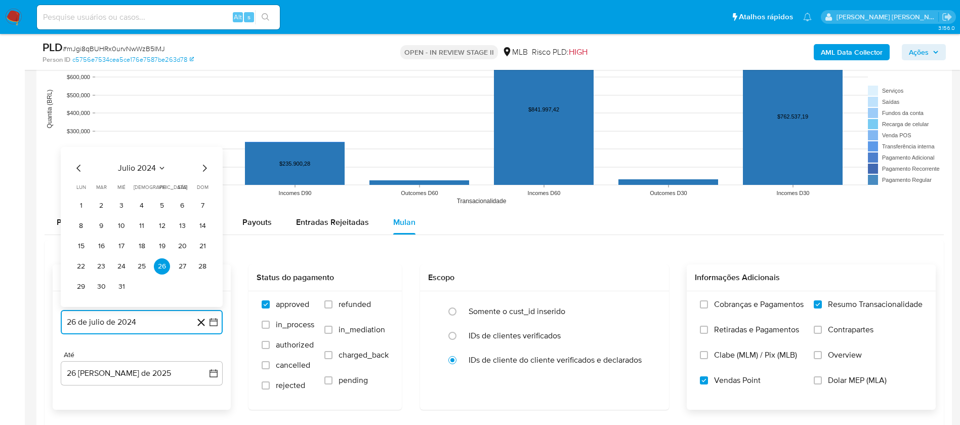
click at [148, 166] on span "julio 2024" at bounding box center [137, 168] width 38 height 10
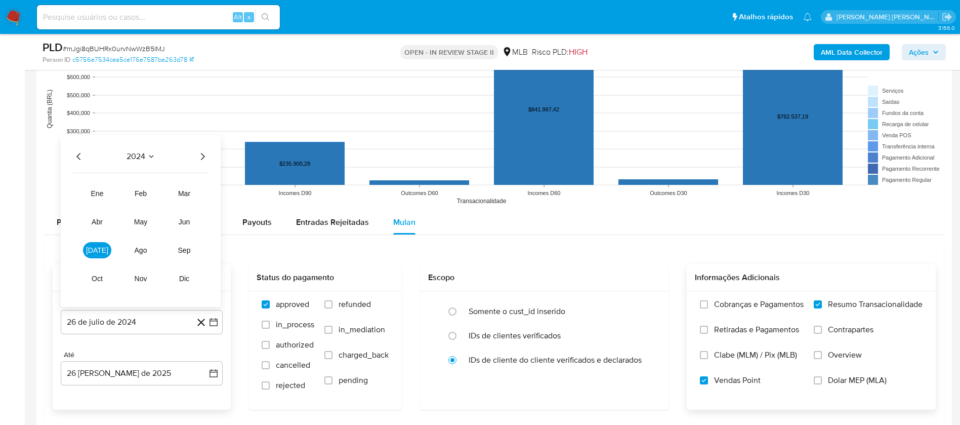
click at [206, 155] on icon "Año siguiente" at bounding box center [202, 156] width 12 height 12
click at [100, 247] on span "[DATE]" at bounding box center [97, 250] width 22 height 8
click at [102, 203] on button "1" at bounding box center [101, 205] width 16 height 16
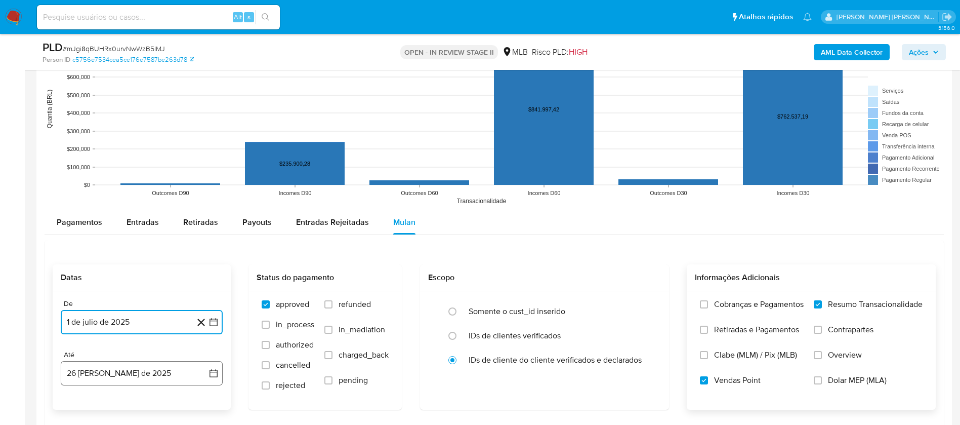
click at [146, 375] on button "26 [PERSON_NAME] de 2025" at bounding box center [142, 373] width 162 height 24
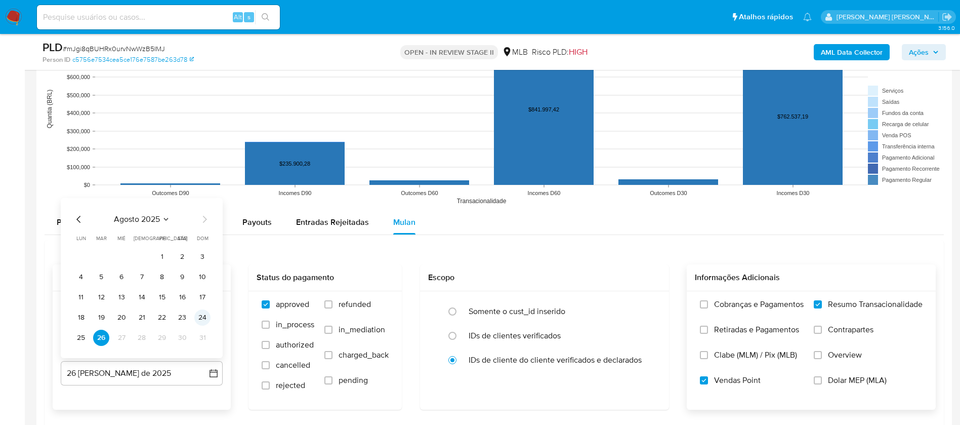
click at [202, 315] on button "24" at bounding box center [202, 317] width 16 height 16
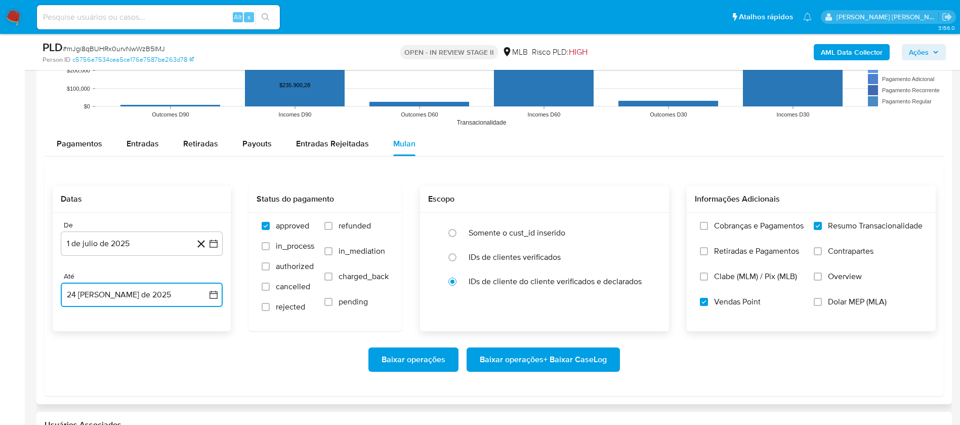
scroll to position [1139, 0]
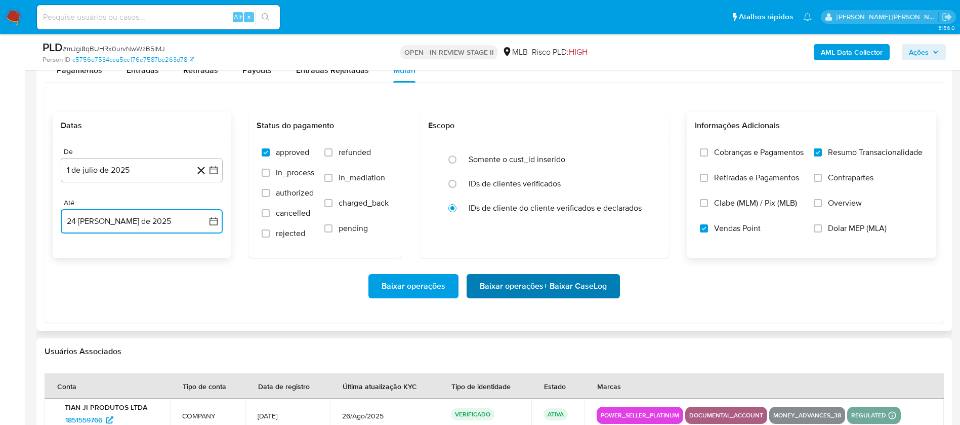
click at [564, 283] on span "Baixar operações + Baixar CaseLog" at bounding box center [543, 286] width 127 height 22
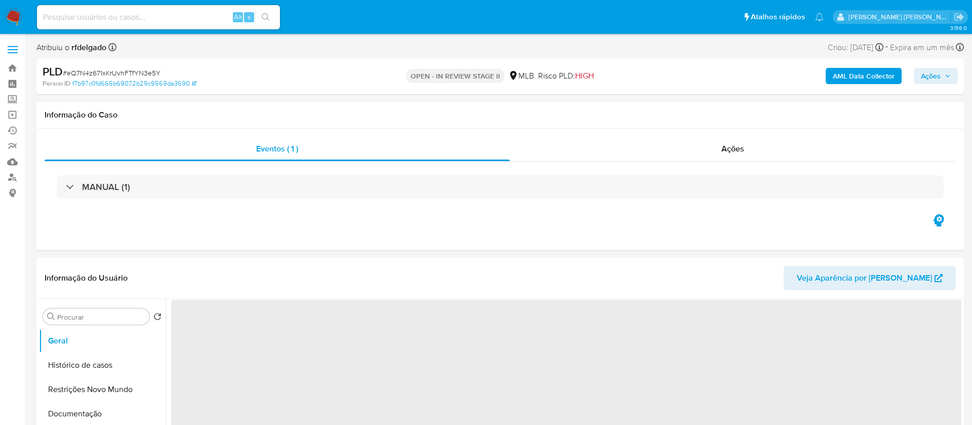
select select "10"
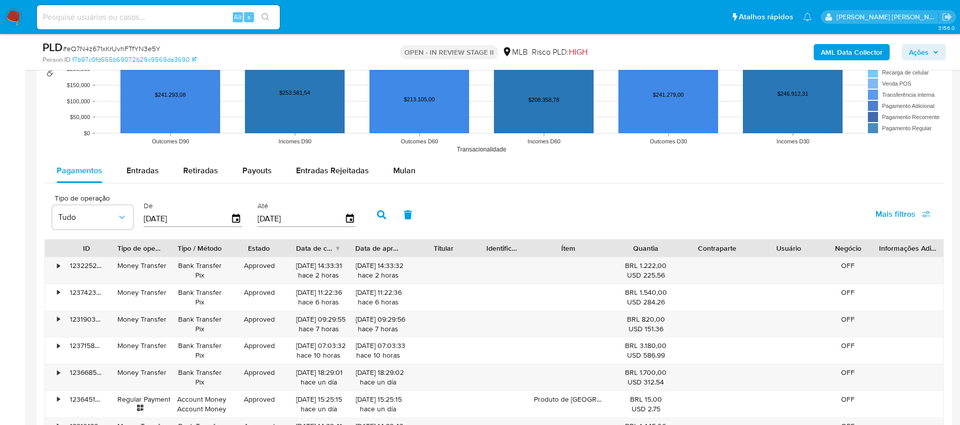
scroll to position [987, 0]
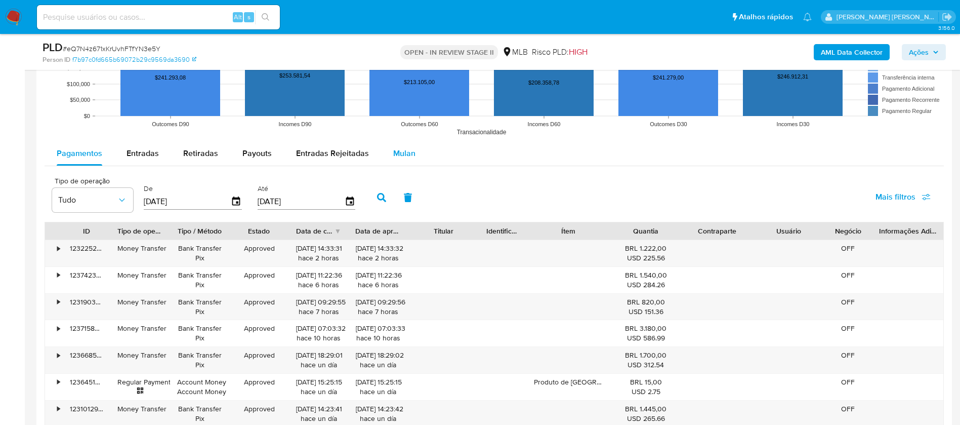
click at [409, 153] on span "Mulan" at bounding box center [404, 153] width 22 height 12
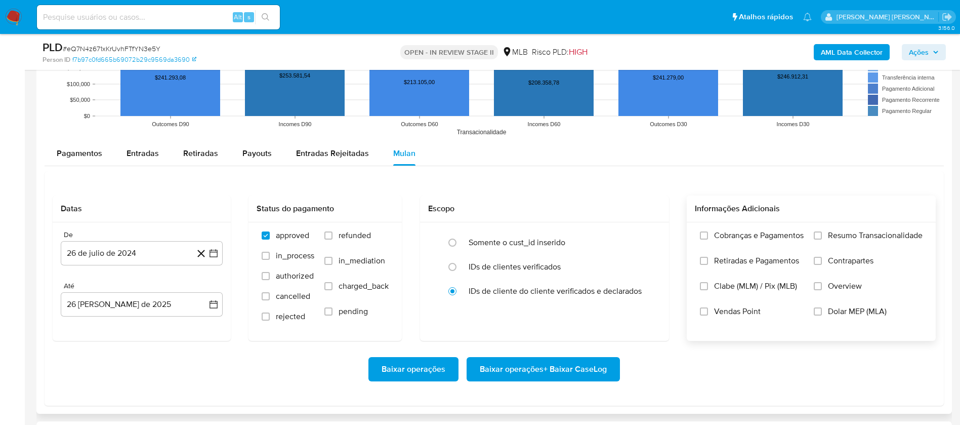
click at [831, 234] on span "Resumo Transacionalidade" at bounding box center [875, 235] width 95 height 10
click at [822, 234] on input "Resumo Transacionalidade" at bounding box center [818, 235] width 8 height 8
click at [741, 306] on span "Vendas Point" at bounding box center [737, 311] width 47 height 10
click at [708, 307] on input "Vendas Point" at bounding box center [704, 311] width 8 height 8
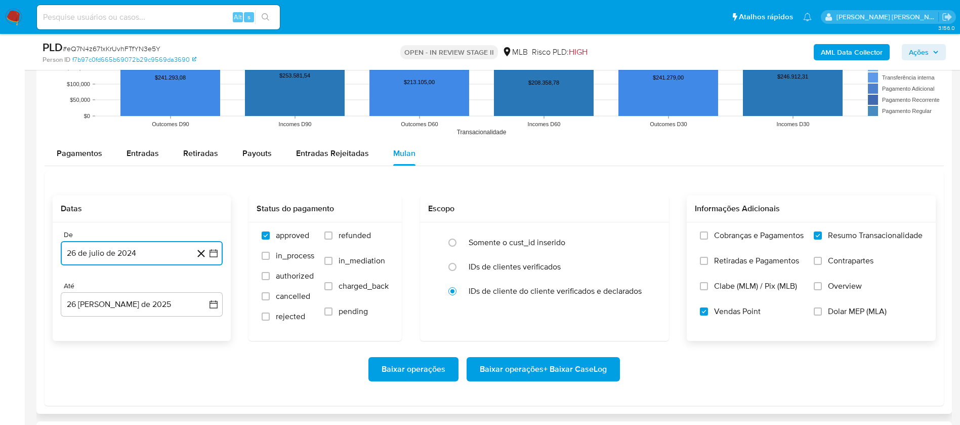
click at [122, 251] on button "26 de julio de 2024" at bounding box center [142, 253] width 162 height 24
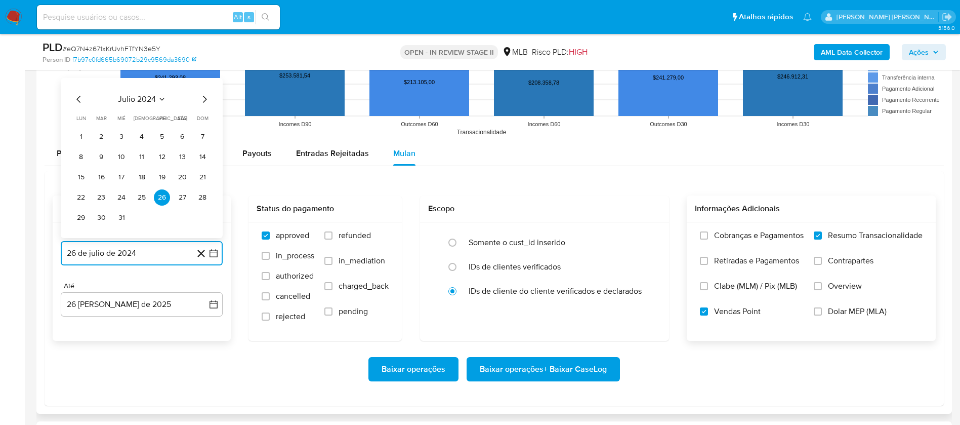
click at [141, 103] on span "julio 2024" at bounding box center [137, 99] width 38 height 10
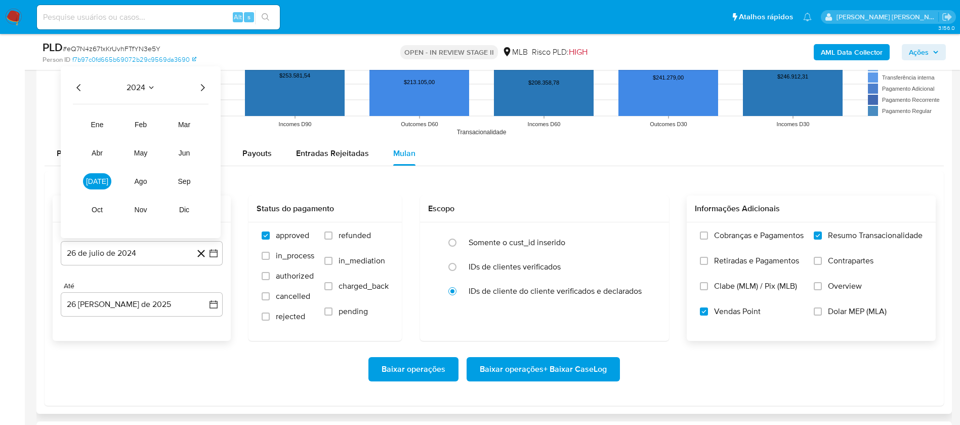
click at [198, 87] on icon "Año siguiente" at bounding box center [202, 88] width 12 height 12
click at [97, 181] on span "[DATE]" at bounding box center [97, 181] width 22 height 8
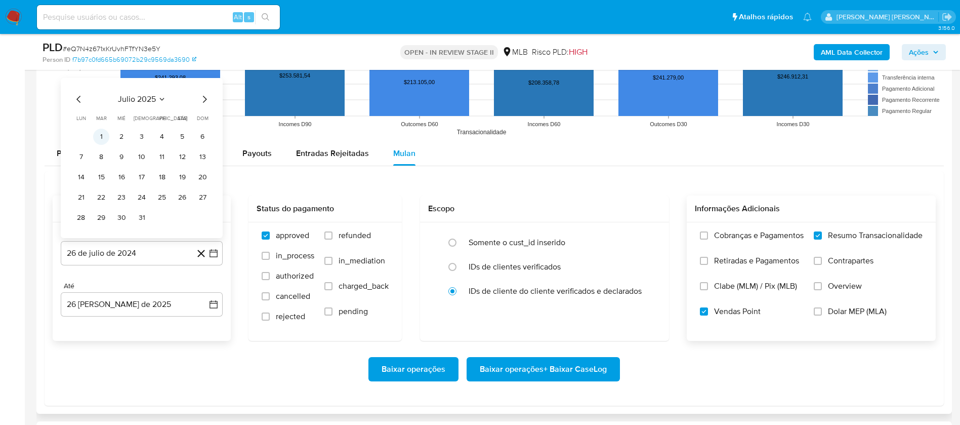
click at [104, 134] on button "1" at bounding box center [101, 137] width 16 height 16
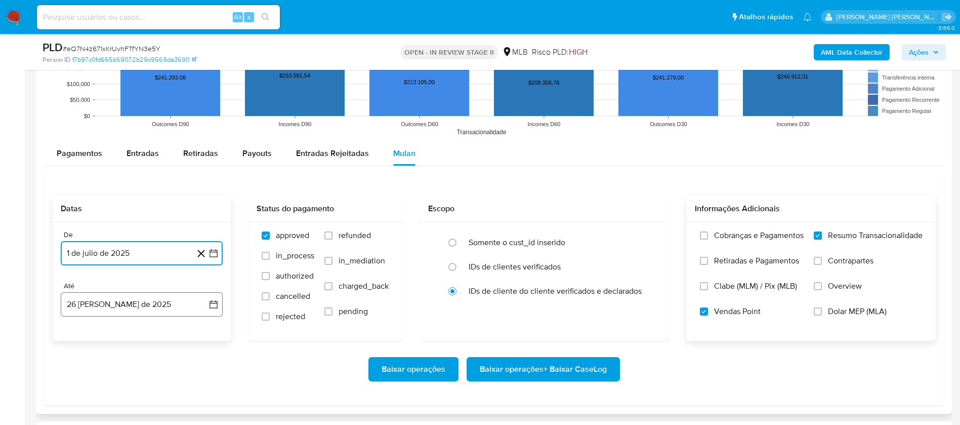
click at [170, 303] on button "26 [PERSON_NAME] de 2025" at bounding box center [142, 304] width 162 height 24
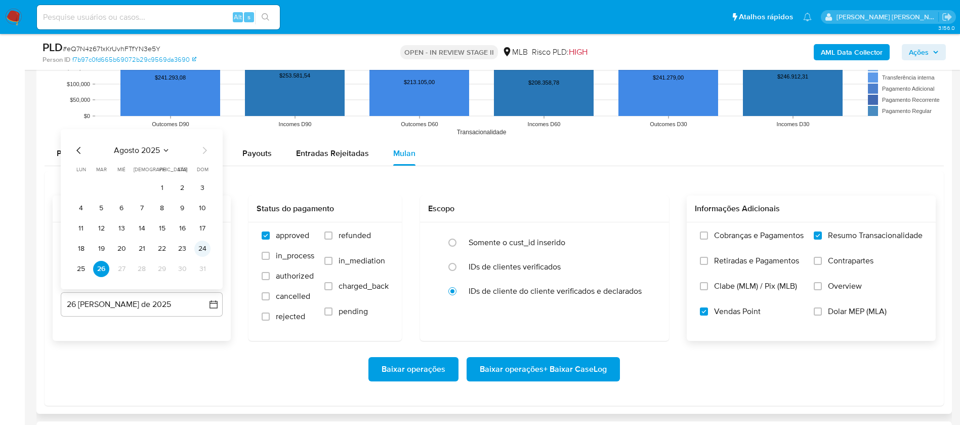
click at [205, 249] on button "24" at bounding box center [202, 248] width 16 height 16
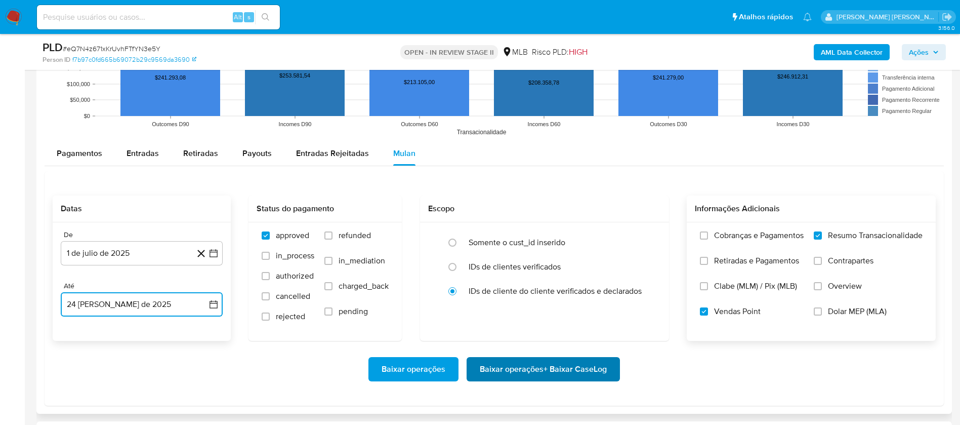
click at [498, 374] on span "Baixar operações + Baixar CaseLog" at bounding box center [543, 369] width 127 height 22
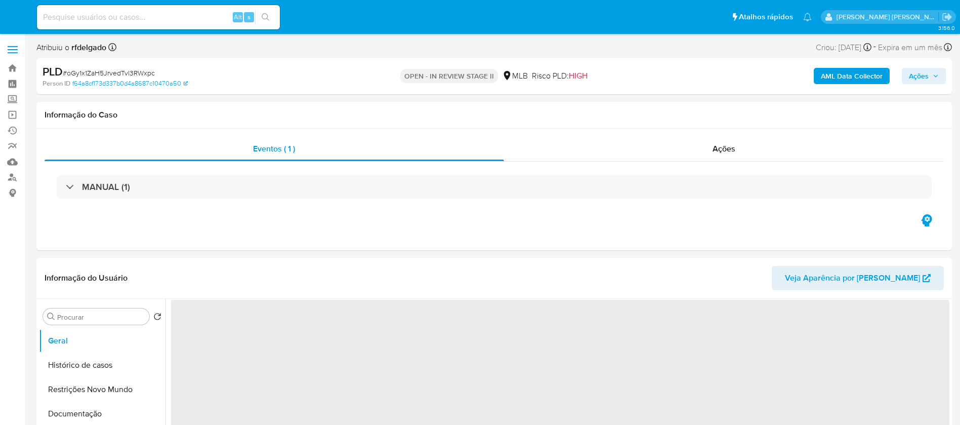
select select "10"
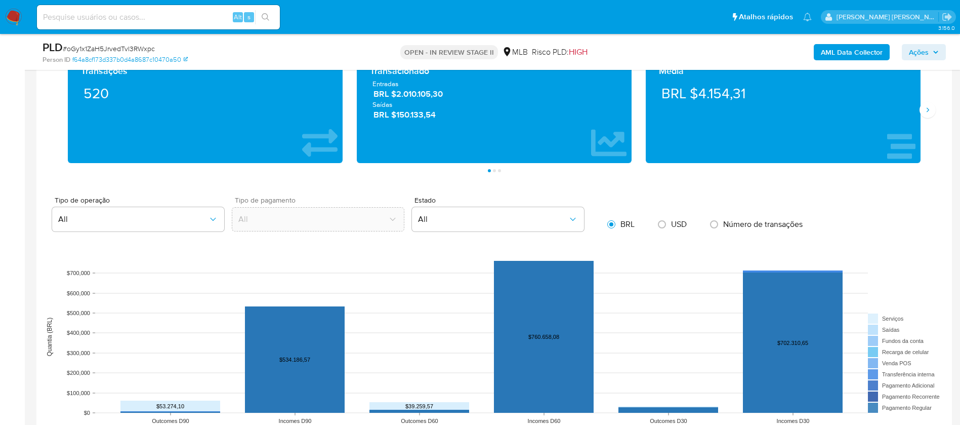
scroll to position [987, 0]
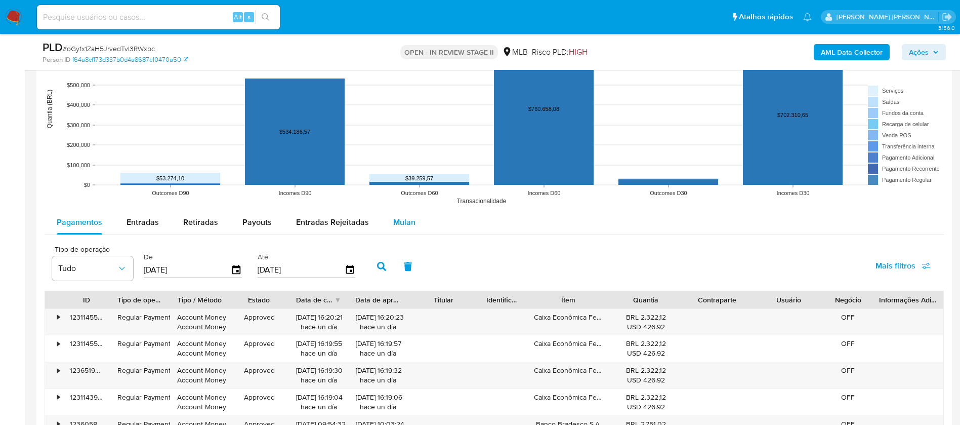
click at [399, 220] on span "Mulan" at bounding box center [404, 222] width 22 height 12
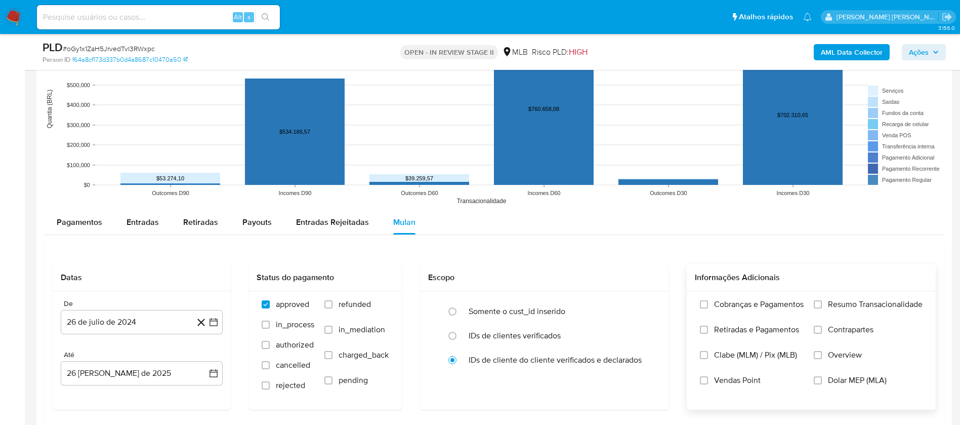
click at [863, 301] on span "Resumo Transacionalidade" at bounding box center [875, 304] width 95 height 10
click at [822, 301] on input "Resumo Transacionalidade" at bounding box center [818, 304] width 8 height 8
click at [732, 378] on span "Vendas Point" at bounding box center [737, 380] width 47 height 10
click at [708, 378] on input "Vendas Point" at bounding box center [704, 380] width 8 height 8
click at [148, 324] on button "26 de julio de 2024" at bounding box center [142, 322] width 162 height 24
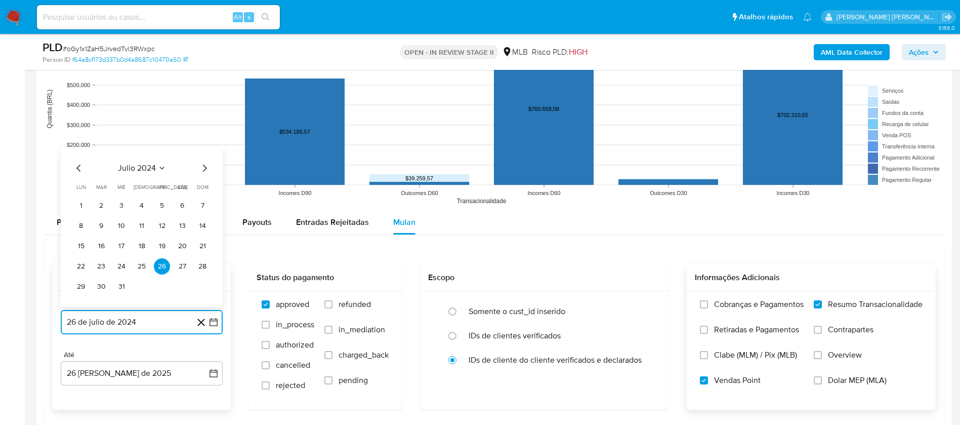
click at [139, 166] on span "julio 2024" at bounding box center [137, 168] width 38 height 10
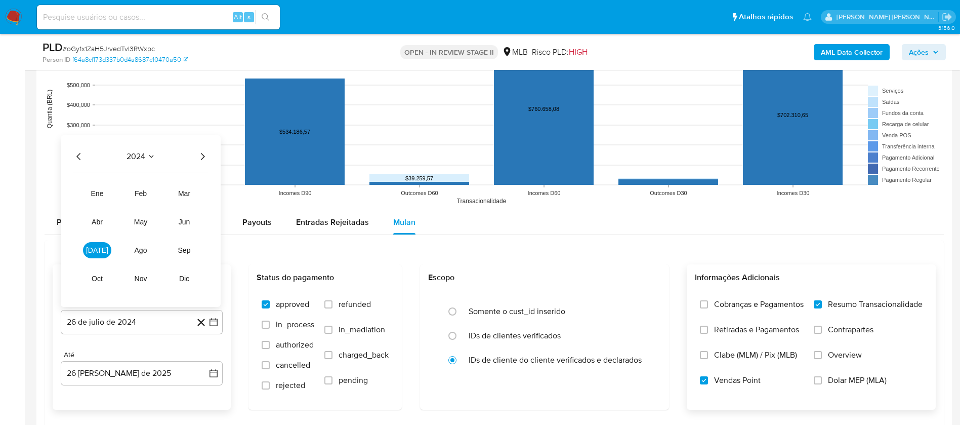
click at [200, 157] on icon "Año siguiente" at bounding box center [202, 156] width 12 height 12
click at [95, 251] on span "[DATE]" at bounding box center [97, 250] width 22 height 8
click at [103, 198] on button "1" at bounding box center [101, 205] width 16 height 16
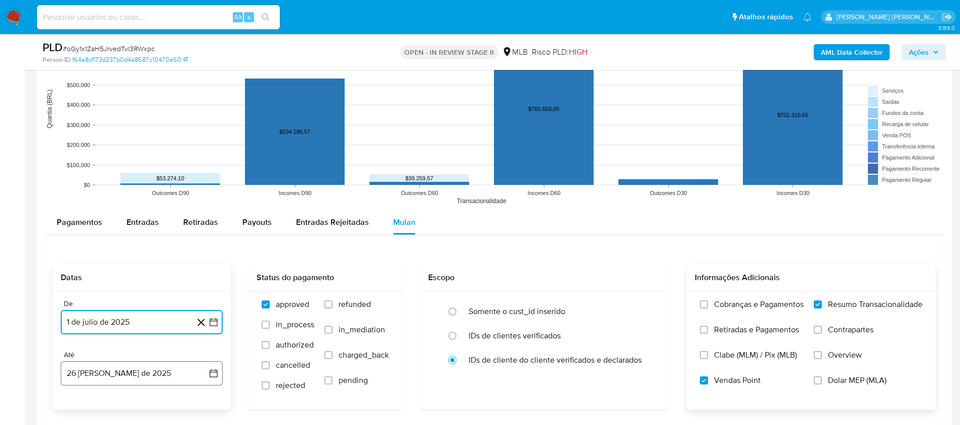
click at [157, 368] on button "26 [PERSON_NAME] de 2025" at bounding box center [142, 373] width 162 height 24
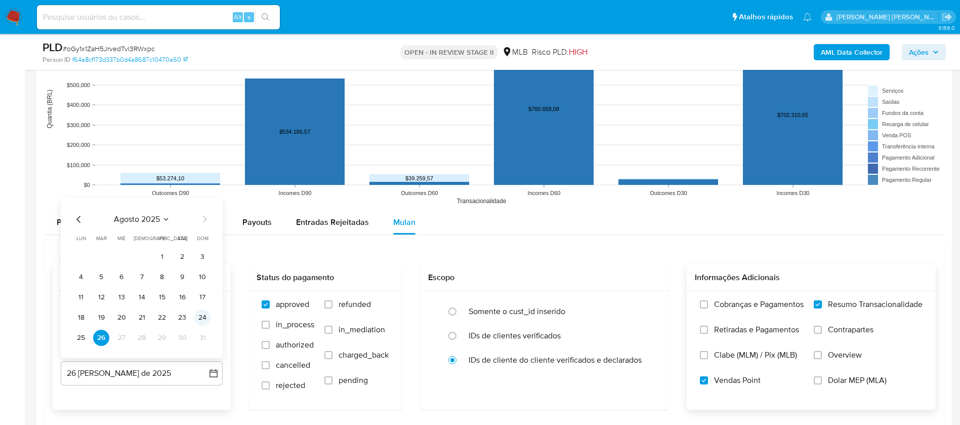
click at [199, 319] on button "24" at bounding box center [202, 317] width 16 height 16
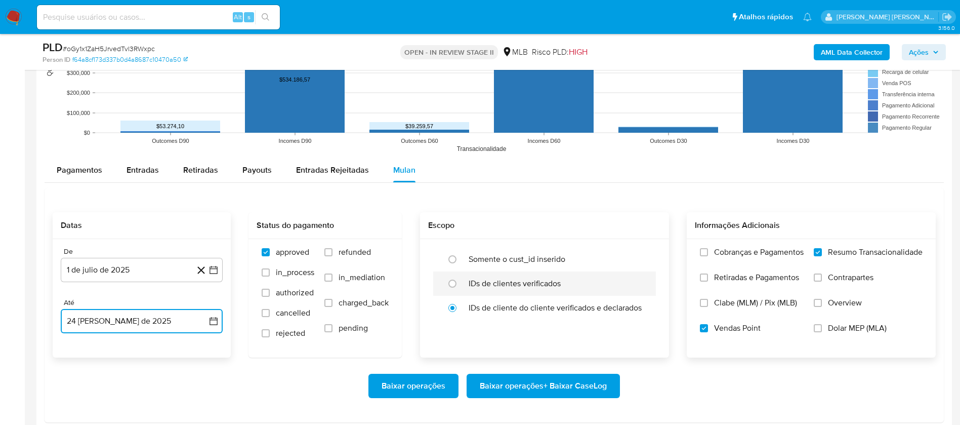
scroll to position [1063, 0]
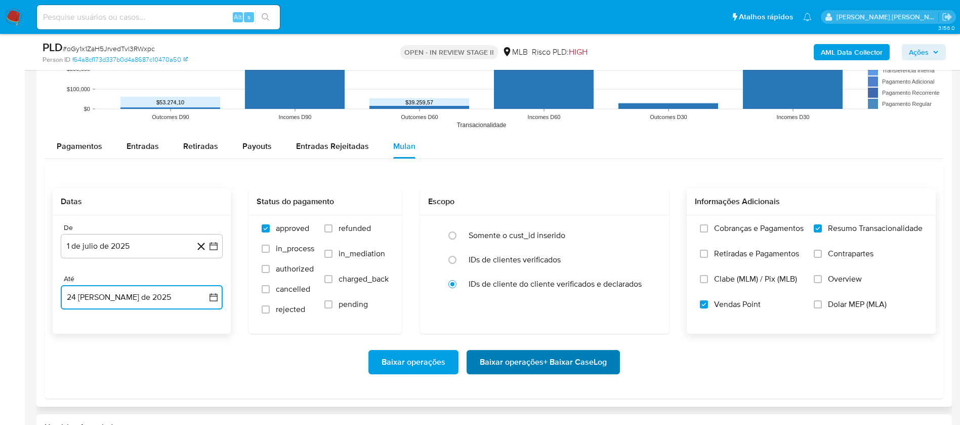
click at [567, 364] on span "Baixar operações + Baixar CaseLog" at bounding box center [543, 362] width 127 height 22
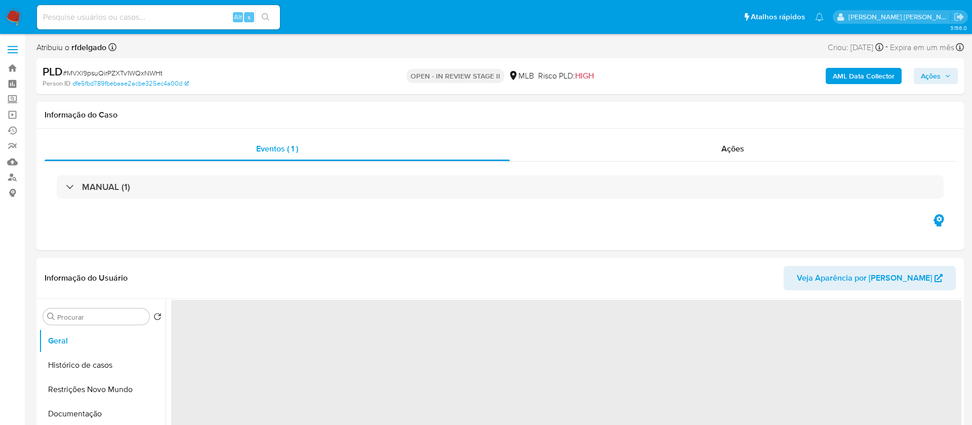
select select "10"
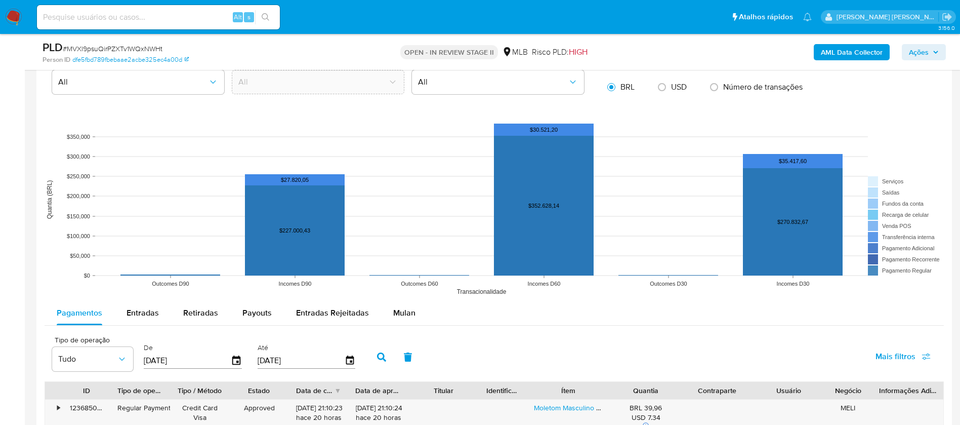
scroll to position [911, 0]
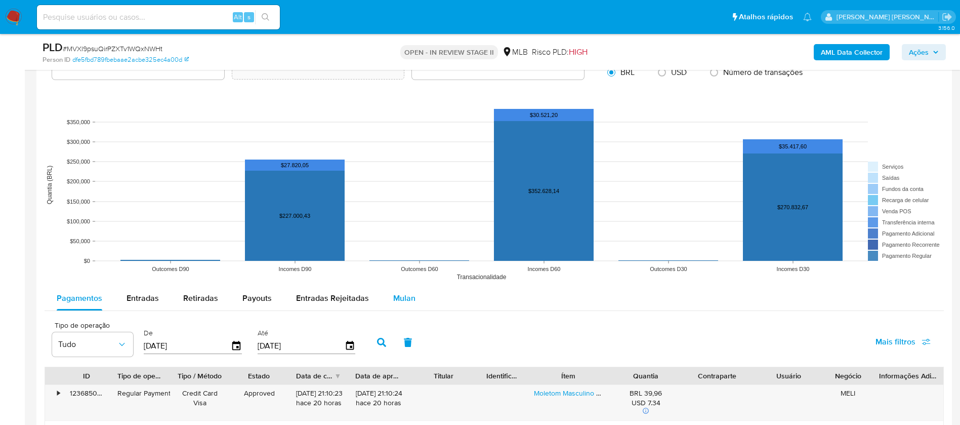
click at [406, 293] on span "Mulan" at bounding box center [404, 298] width 22 height 12
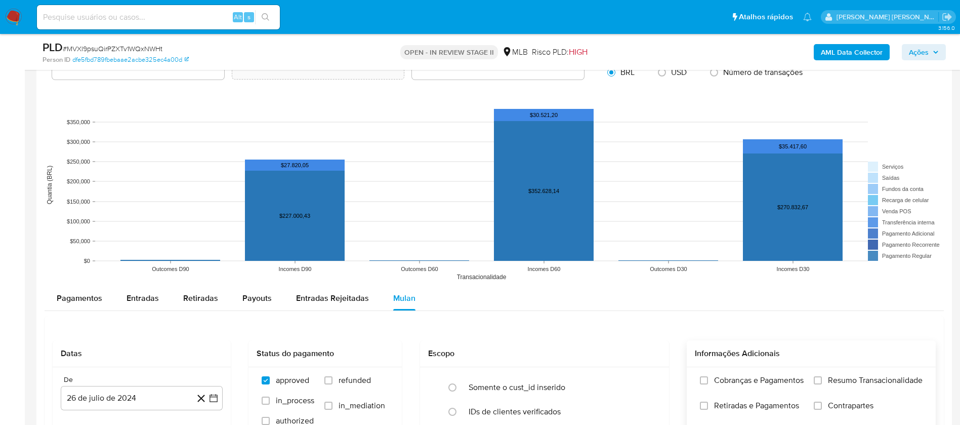
click at [888, 381] on span "Resumo Transacionalidade" at bounding box center [875, 380] width 95 height 10
click at [822, 381] on input "Resumo Transacionalidade" at bounding box center [818, 380] width 8 height 8
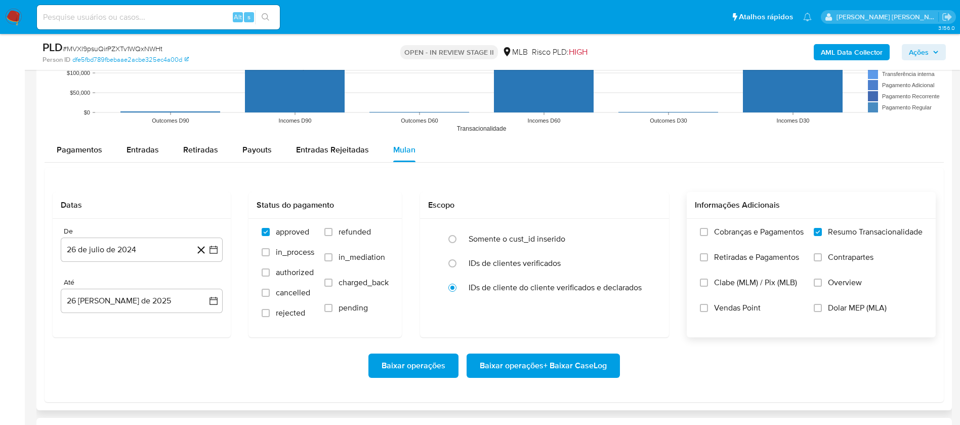
scroll to position [1063, 0]
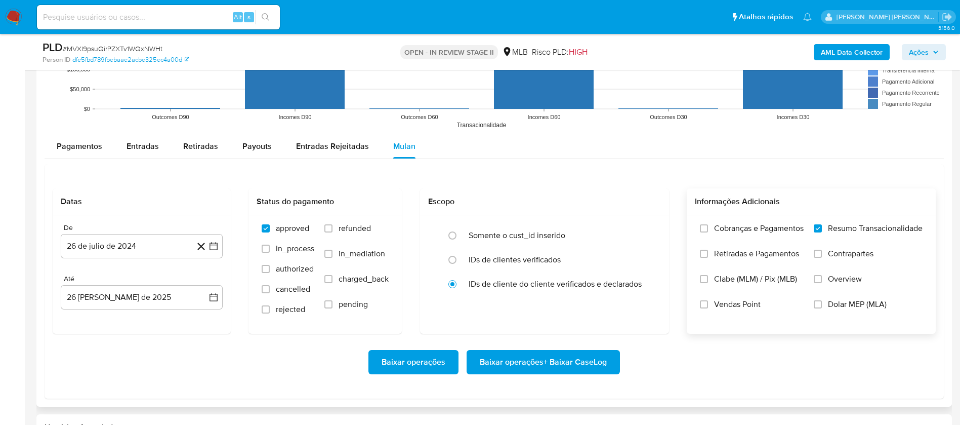
click at [732, 302] on span "Vendas Point" at bounding box center [737, 304] width 47 height 10
click at [708, 302] on input "Vendas Point" at bounding box center [704, 304] width 8 height 8
click at [153, 244] on button "26 de julio de 2024" at bounding box center [142, 246] width 162 height 24
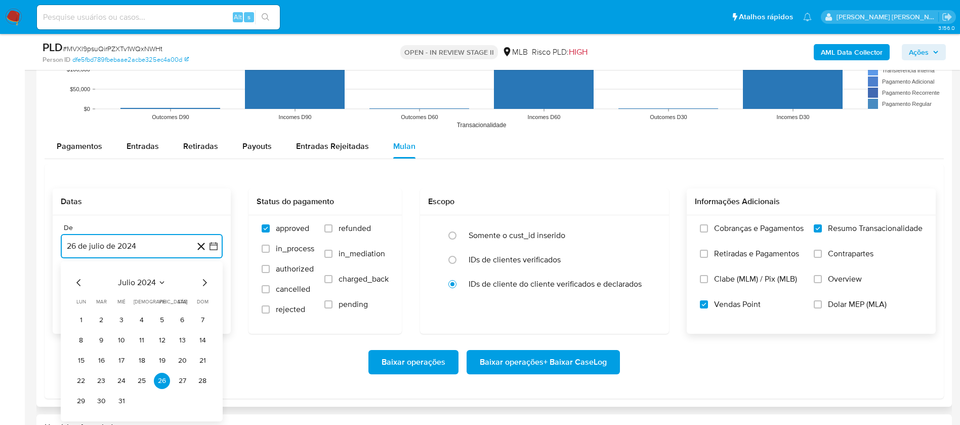
click at [153, 284] on span "julio 2024" at bounding box center [137, 282] width 38 height 10
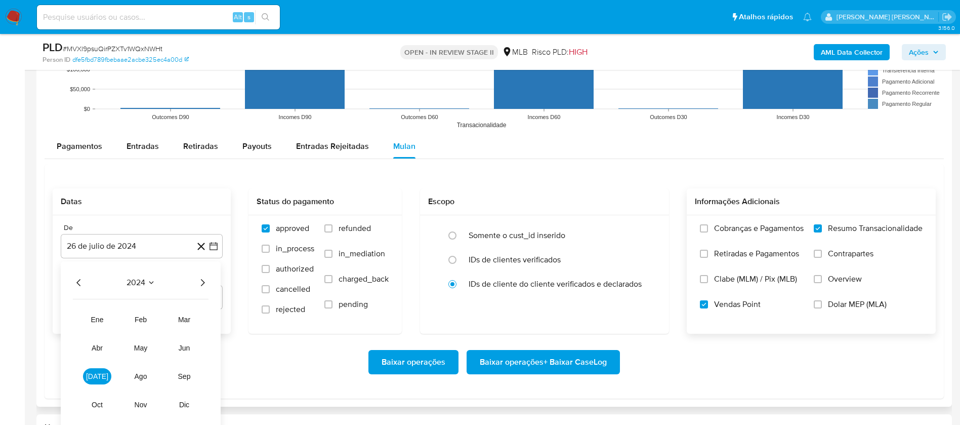
click at [198, 283] on icon "Año siguiente" at bounding box center [202, 282] width 12 height 12
click at [98, 376] on span "[DATE]" at bounding box center [97, 376] width 22 height 8
click at [105, 317] on button "1" at bounding box center [101, 320] width 16 height 16
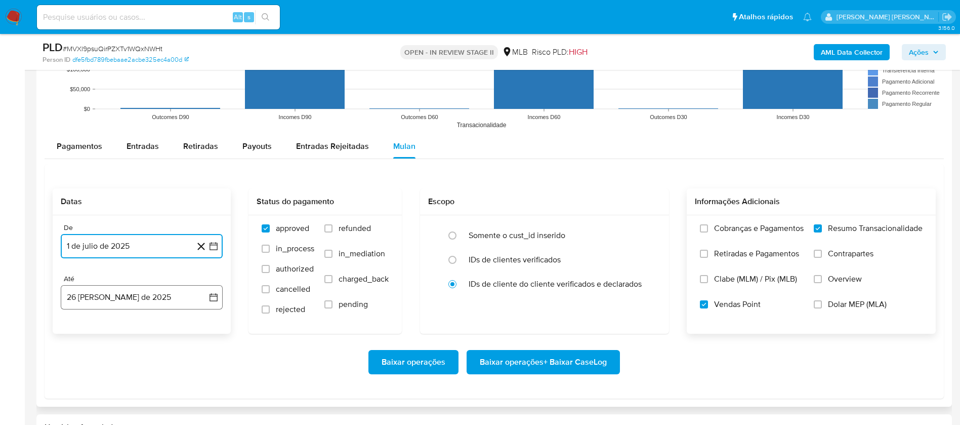
click at [124, 293] on button "26 [PERSON_NAME] de 2025" at bounding box center [142, 297] width 162 height 24
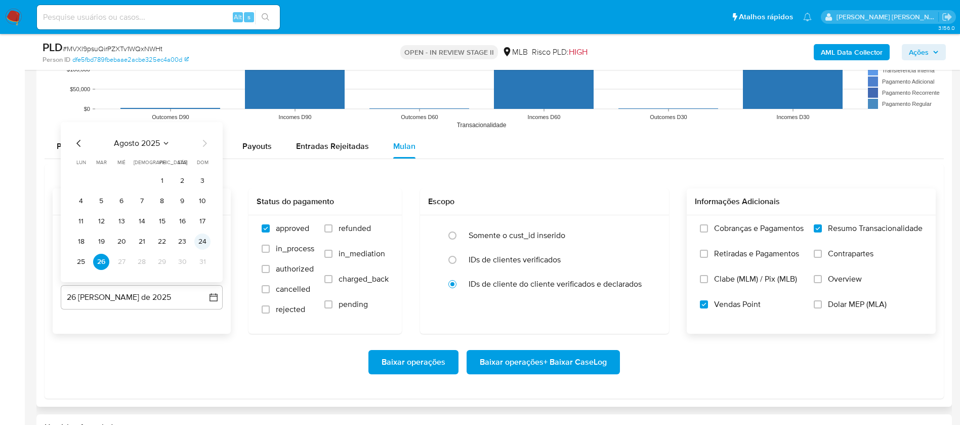
click at [206, 238] on button "24" at bounding box center [202, 241] width 16 height 16
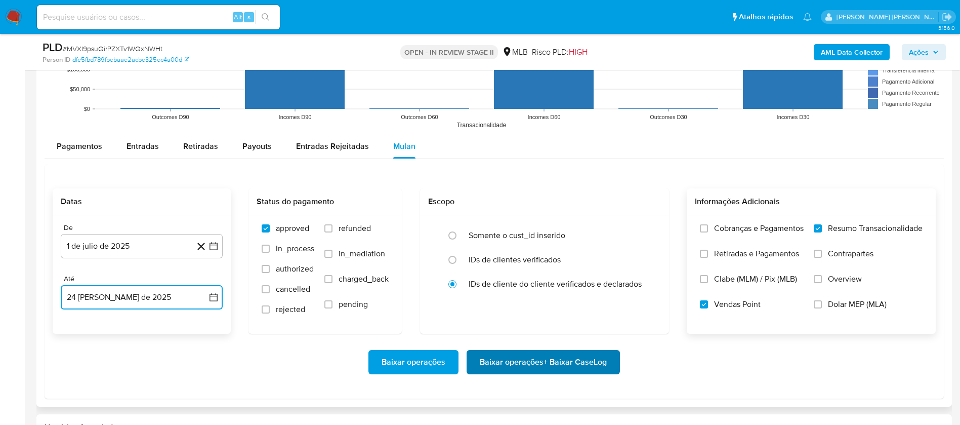
click at [548, 366] on span "Baixar operações + Baixar CaseLog" at bounding box center [543, 362] width 127 height 22
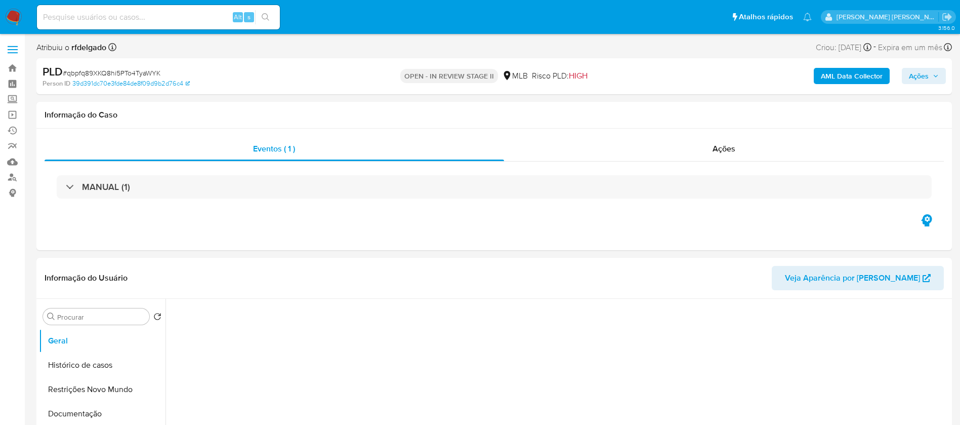
select select "10"
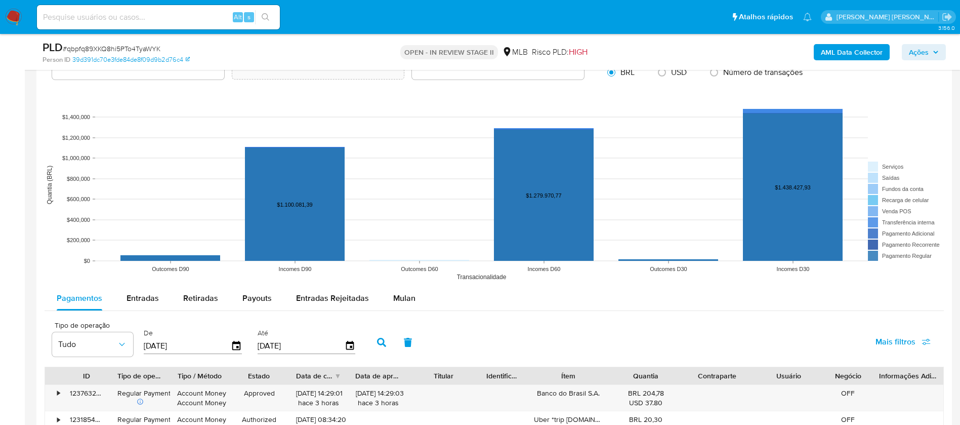
scroll to position [987, 0]
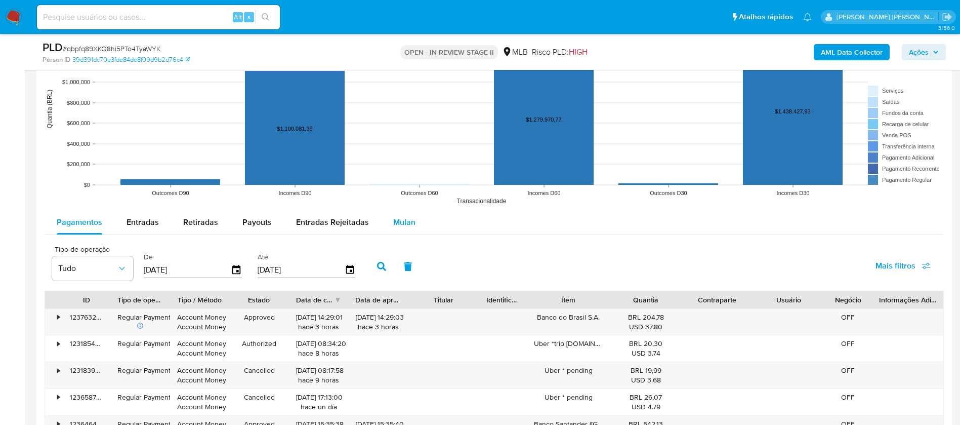
click at [404, 214] on div "Mulan" at bounding box center [404, 222] width 22 height 24
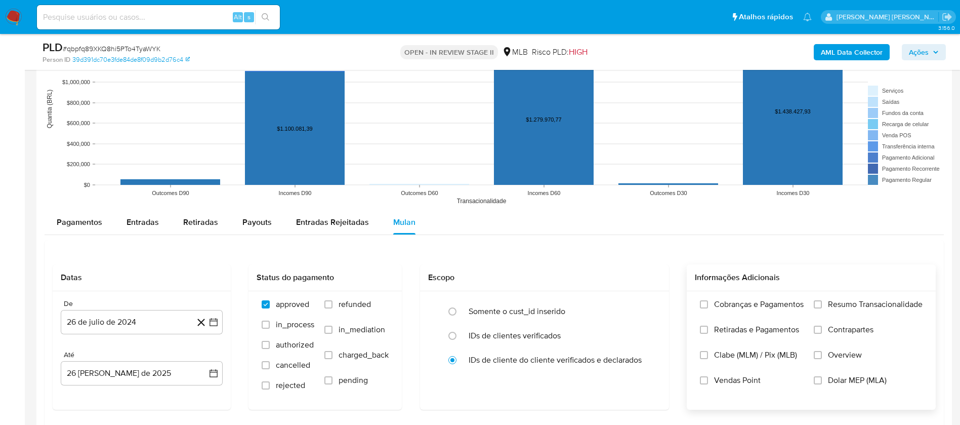
click at [889, 299] on span "Resumo Transacionalidade" at bounding box center [875, 304] width 95 height 10
click at [822, 300] on input "Resumo Transacionalidade" at bounding box center [818, 304] width 8 height 8
click at [741, 384] on span "Vendas Point" at bounding box center [737, 380] width 47 height 10
click at [708, 384] on input "Vendas Point" at bounding box center [704, 380] width 8 height 8
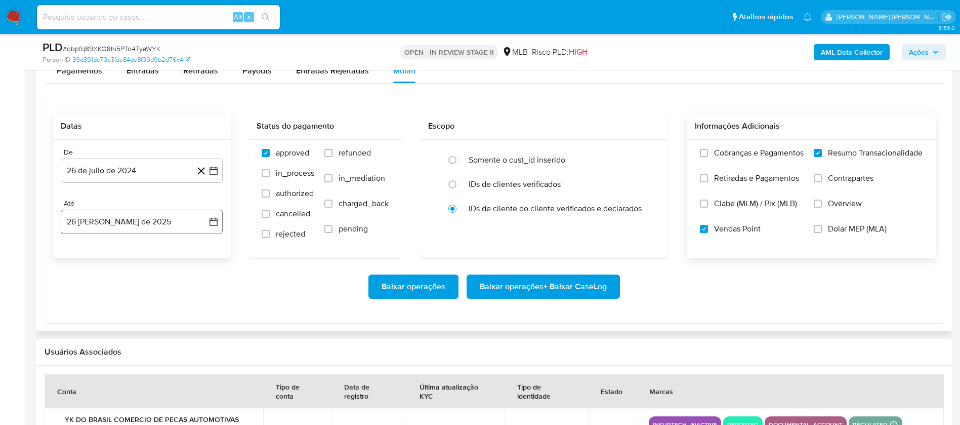
scroll to position [1139, 0]
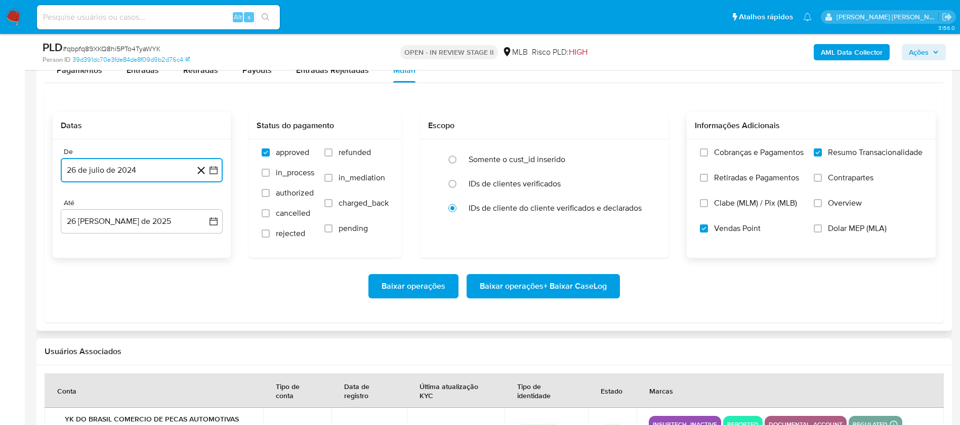
click at [116, 170] on button "26 de julio de 2024" at bounding box center [142, 170] width 162 height 24
click at [140, 205] on span "julio 2024" at bounding box center [137, 207] width 38 height 10
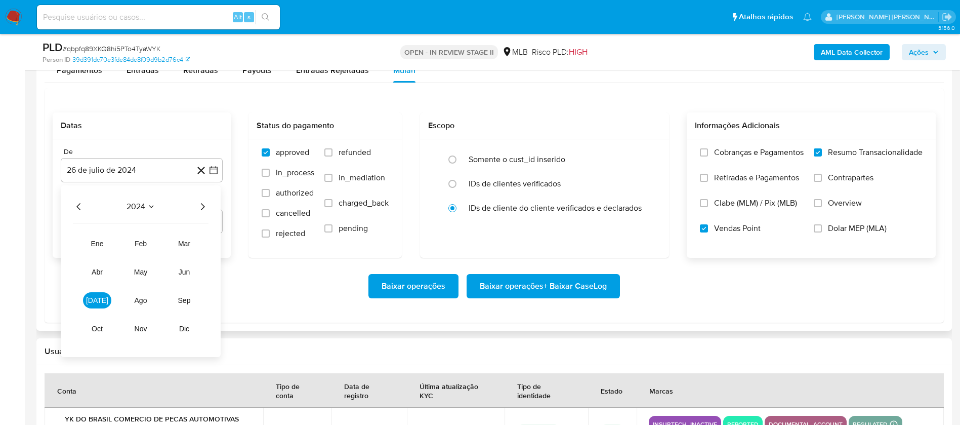
click at [201, 207] on icon "Año siguiente" at bounding box center [202, 206] width 12 height 12
click at [104, 296] on button "jul" at bounding box center [97, 300] width 28 height 16
click at [100, 247] on button "1" at bounding box center [101, 244] width 16 height 16
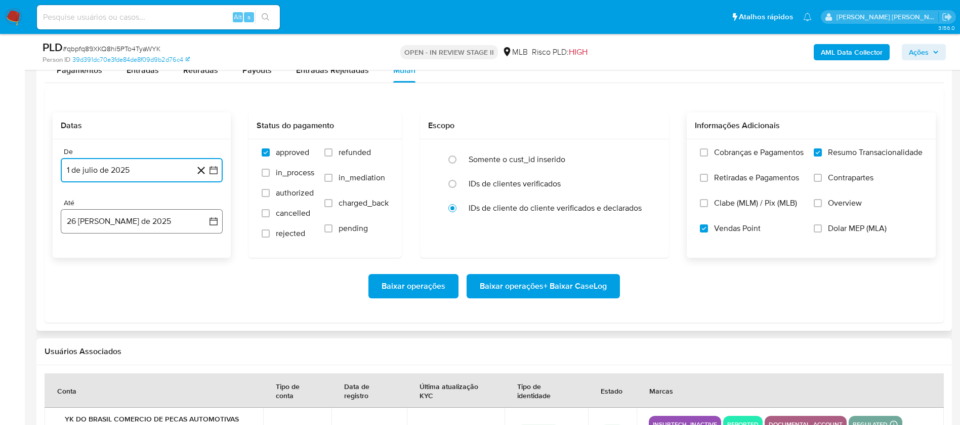
click at [104, 210] on button "26 de agosto de 2025" at bounding box center [142, 221] width 162 height 24
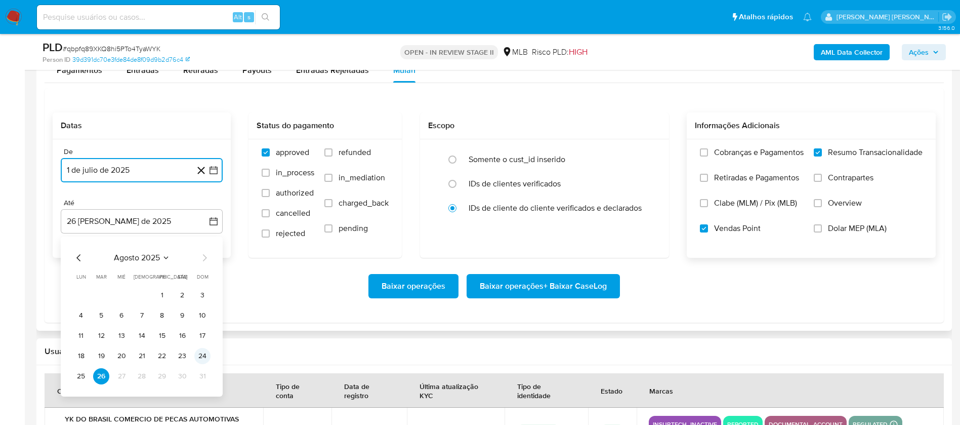
click at [197, 356] on button "24" at bounding box center [202, 356] width 16 height 16
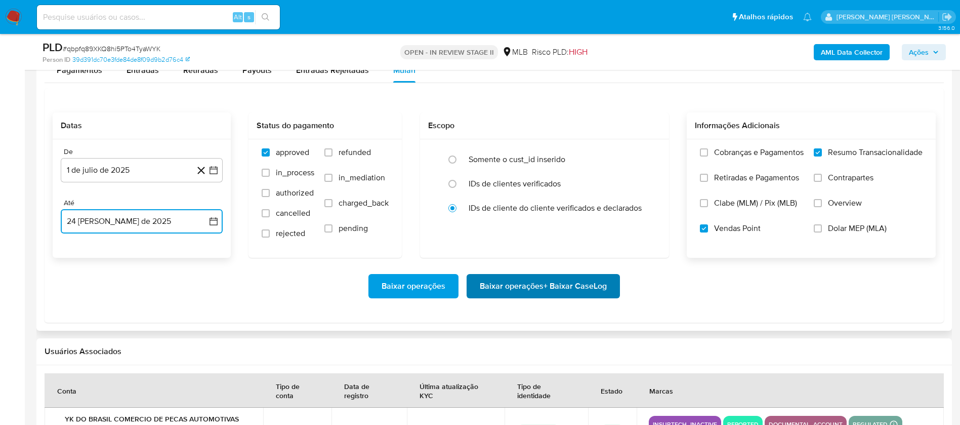
click at [518, 295] on span "Baixar operações + Baixar CaseLog" at bounding box center [543, 286] width 127 height 22
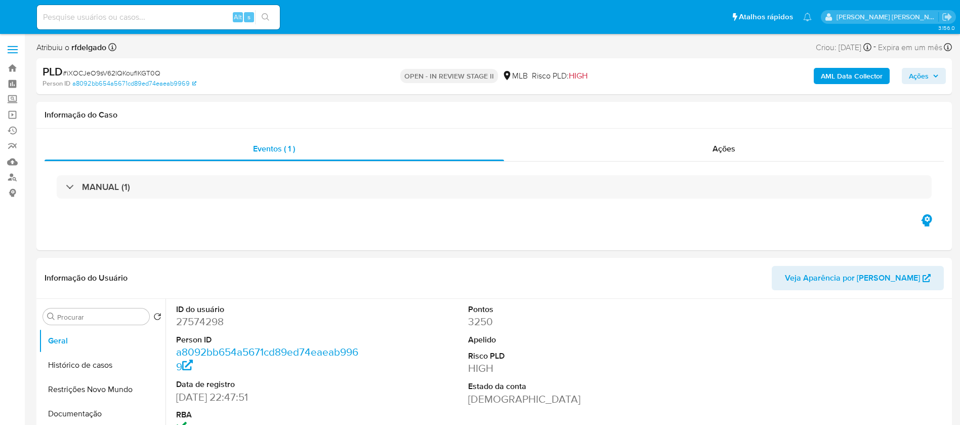
select select "10"
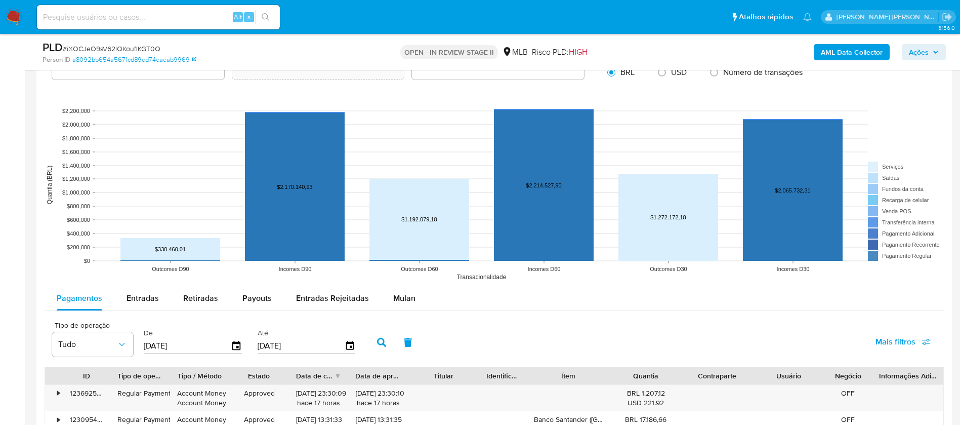
scroll to position [1063, 0]
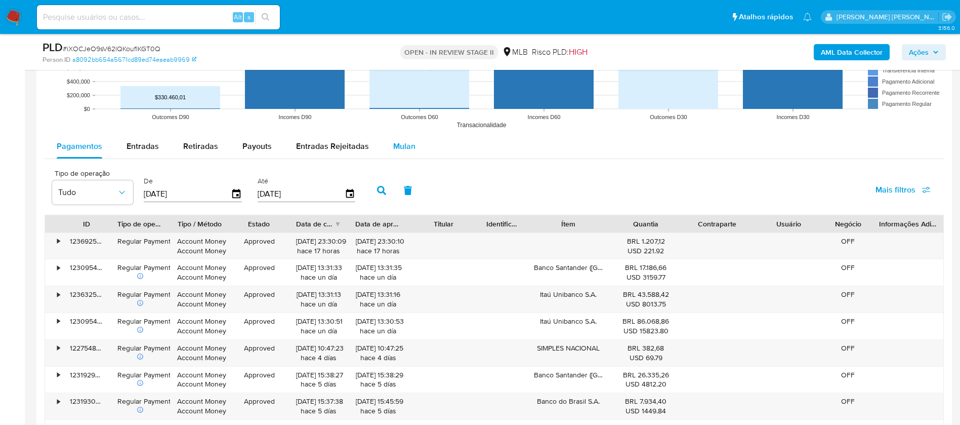
click at [399, 148] on span "Mulan" at bounding box center [404, 146] width 22 height 12
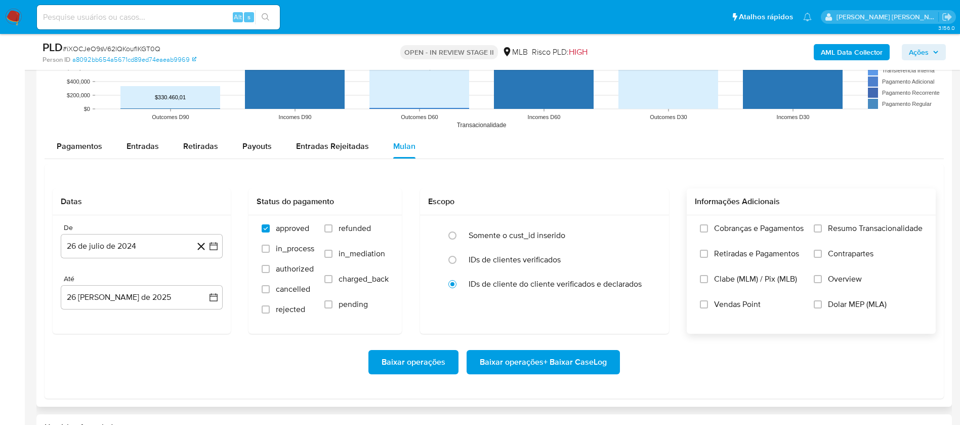
click at [833, 226] on span "Resumo Transacionalidade" at bounding box center [875, 228] width 95 height 10
click at [822, 226] on input "Resumo Transacionalidade" at bounding box center [818, 228] width 8 height 8
click at [744, 301] on span "Vendas Point" at bounding box center [737, 304] width 47 height 10
click at [708, 301] on input "Vendas Point" at bounding box center [704, 304] width 8 height 8
click at [160, 244] on button "26 de julio de 2024" at bounding box center [142, 246] width 162 height 24
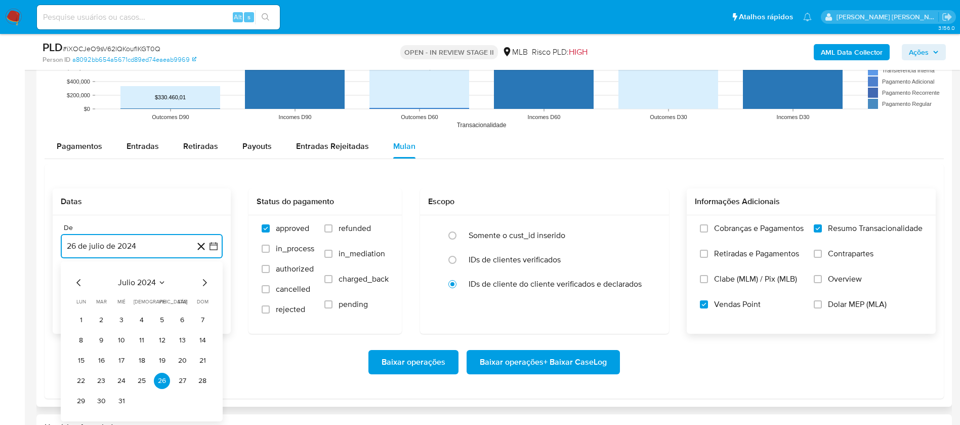
click at [149, 283] on span "julio 2024" at bounding box center [137, 282] width 38 height 10
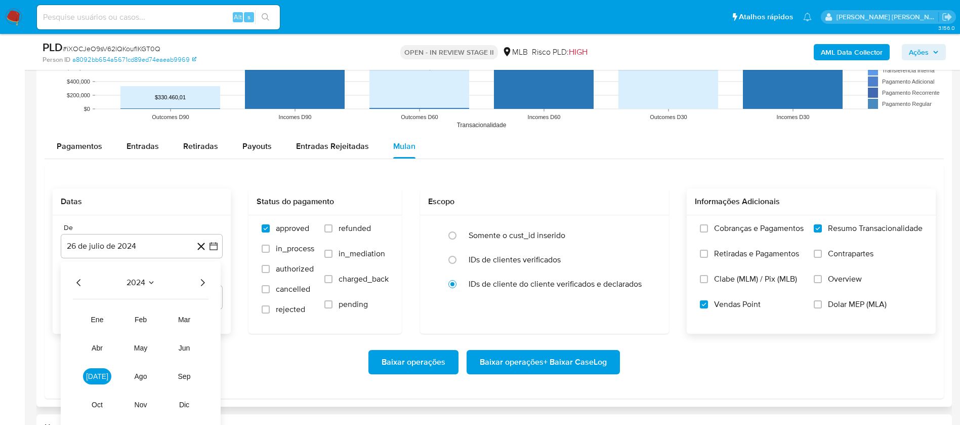
click at [201, 283] on icon "Año siguiente" at bounding box center [202, 282] width 12 height 12
click at [100, 376] on span "[DATE]" at bounding box center [97, 376] width 22 height 8
click at [96, 322] on button "1" at bounding box center [101, 320] width 16 height 16
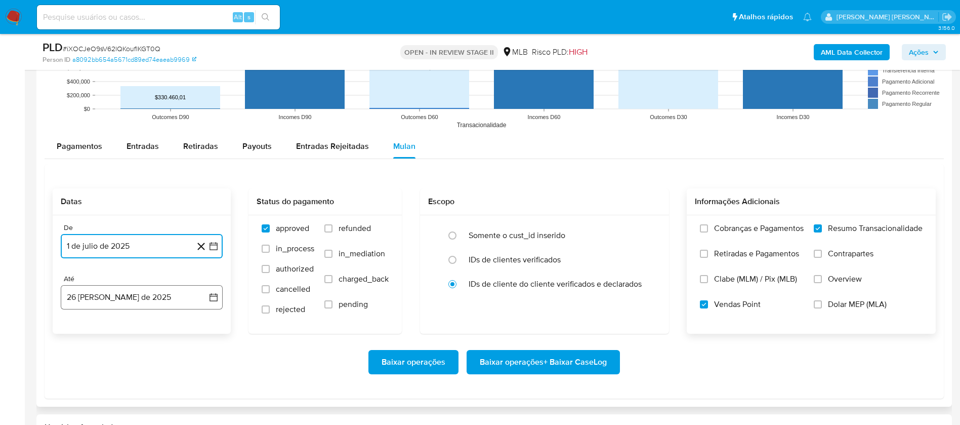
click at [129, 299] on button "26 [PERSON_NAME] de 2025" at bounding box center [142, 297] width 162 height 24
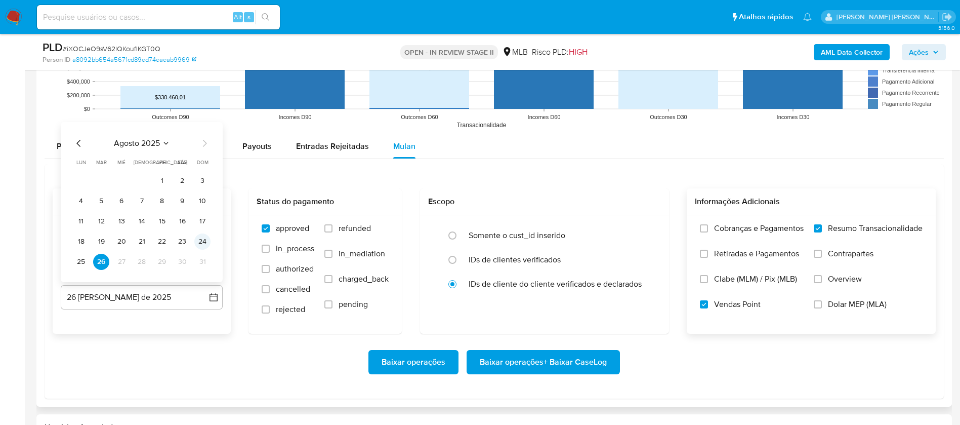
click at [206, 245] on button "24" at bounding box center [202, 241] width 16 height 16
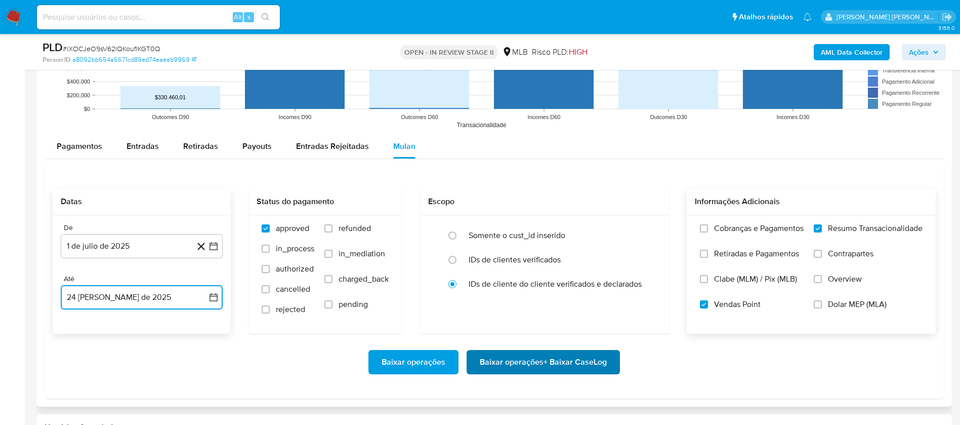
click at [601, 357] on span "Baixar operações + Baixar CaseLog" at bounding box center [543, 362] width 127 height 22
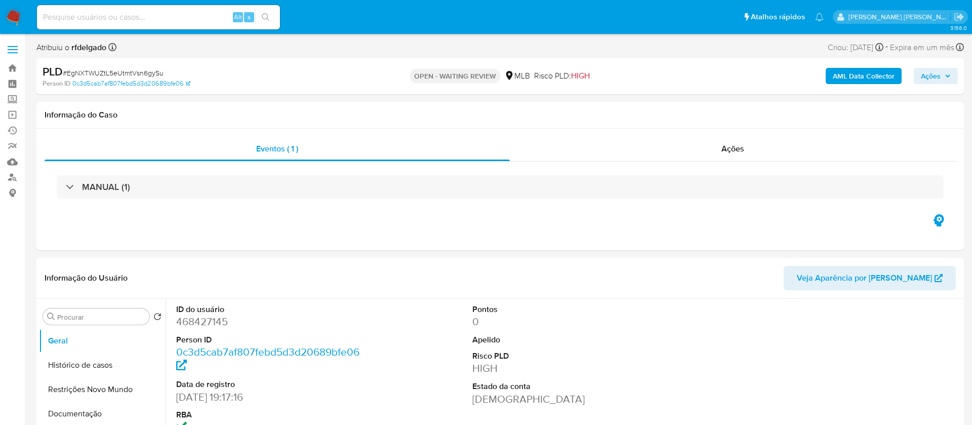
select select "10"
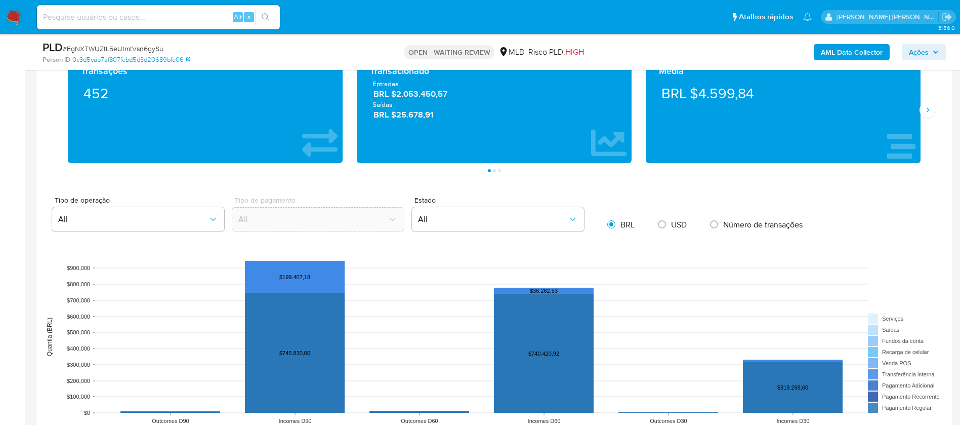
scroll to position [987, 0]
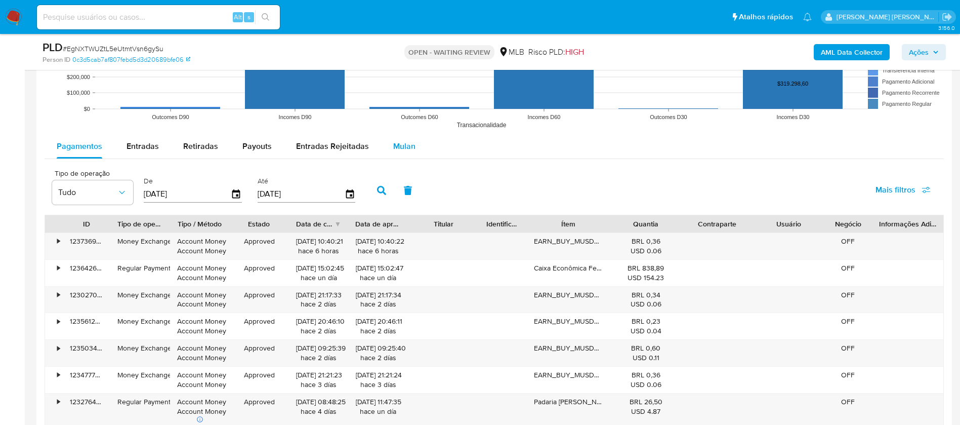
click at [403, 144] on span "Mulan" at bounding box center [404, 146] width 22 height 12
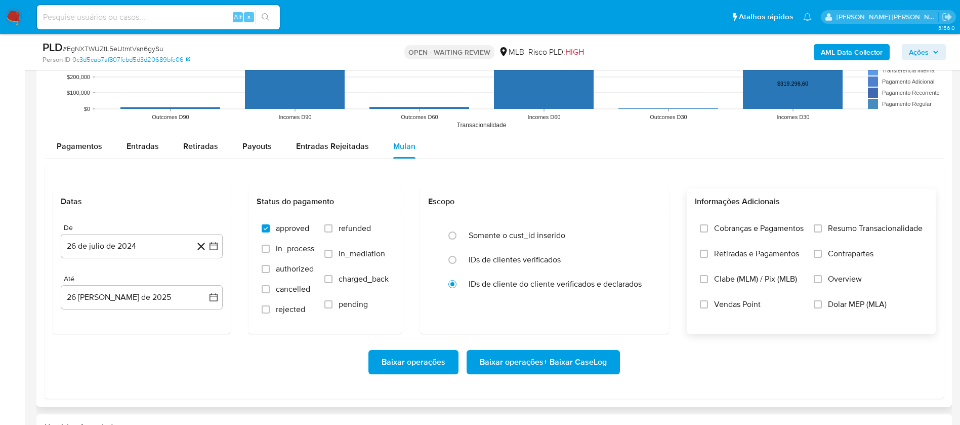
click at [857, 220] on div "Cobranças e Pagamentos Retiradas e Pagamentos Clabe (MLM) / Pix (MLB) Vendas Po…" at bounding box center [811, 273] width 249 height 117
click at [860, 228] on span "Resumo Transacionalidade" at bounding box center [875, 228] width 95 height 10
click at [822, 228] on input "Resumo Transacionalidade" at bounding box center [818, 228] width 8 height 8
click at [729, 304] on span "Vendas Point" at bounding box center [737, 304] width 47 height 10
click at [742, 301] on span "Vendas Point" at bounding box center [737, 304] width 47 height 10
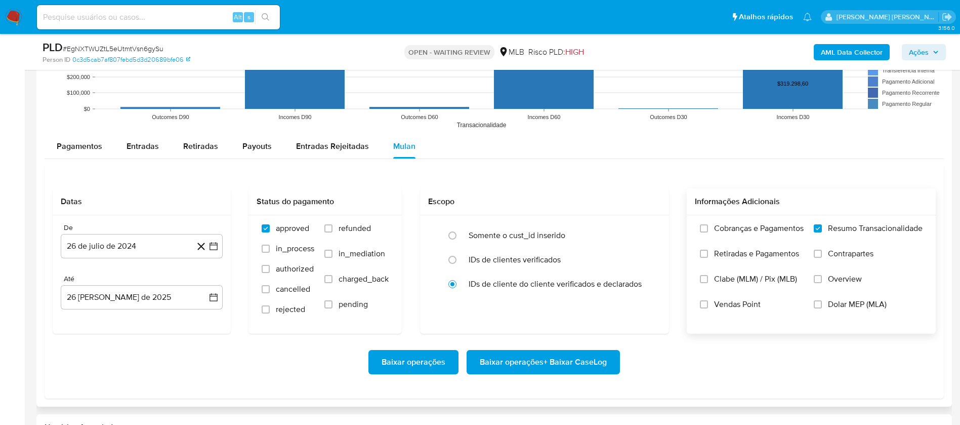
click at [708, 301] on input "Vendas Point" at bounding box center [704, 304] width 8 height 8
click at [142, 240] on button "26 de julio de 2024" at bounding box center [142, 246] width 162 height 24
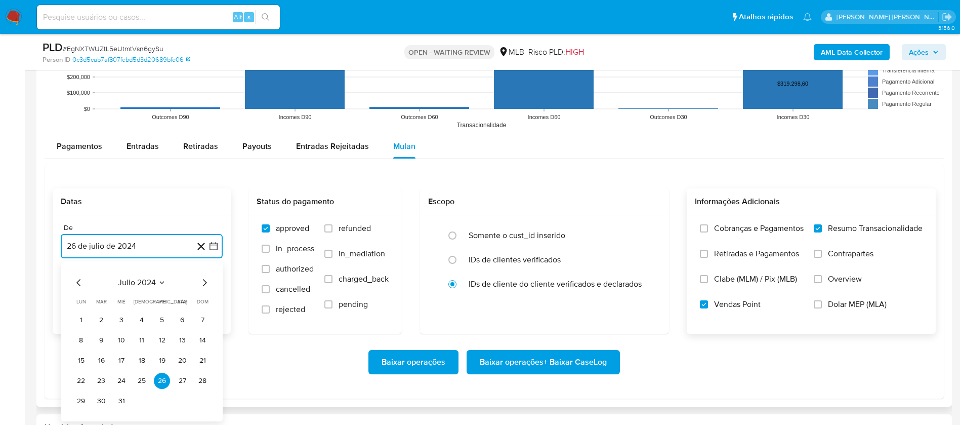
click at [134, 277] on span "julio 2024" at bounding box center [137, 282] width 38 height 10
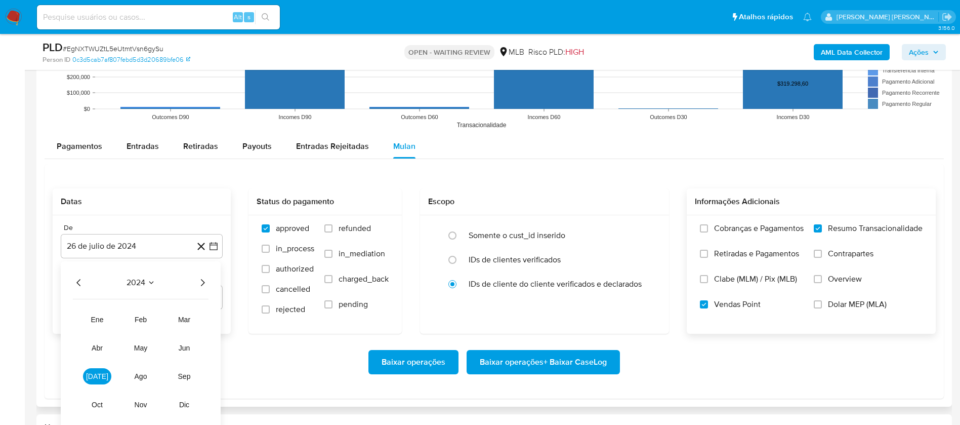
click at [202, 284] on icon "Año siguiente" at bounding box center [202, 282] width 12 height 12
click at [99, 375] on span "jul" at bounding box center [97, 376] width 22 height 8
click at [98, 325] on button "1" at bounding box center [101, 320] width 16 height 16
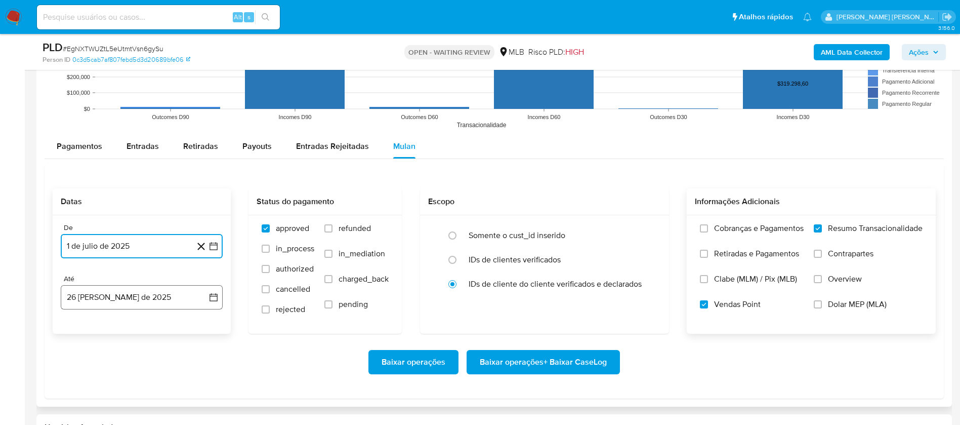
click at [127, 294] on button "26 de agosto de 2025" at bounding box center [142, 297] width 162 height 24
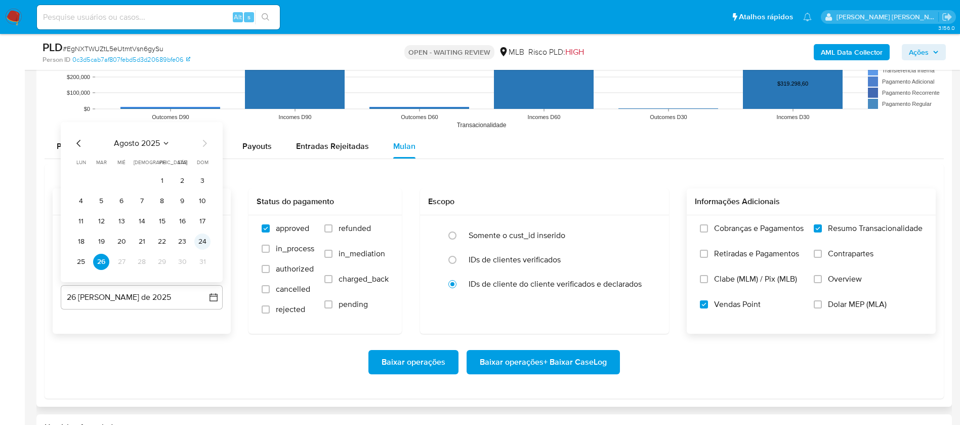
click at [198, 243] on button "24" at bounding box center [202, 241] width 16 height 16
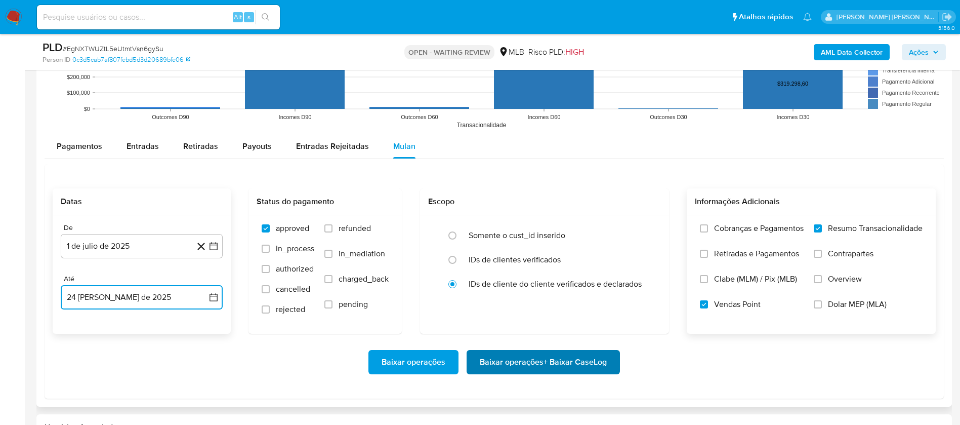
click at [516, 358] on span "Baixar operações + Baixar CaseLog" at bounding box center [543, 362] width 127 height 22
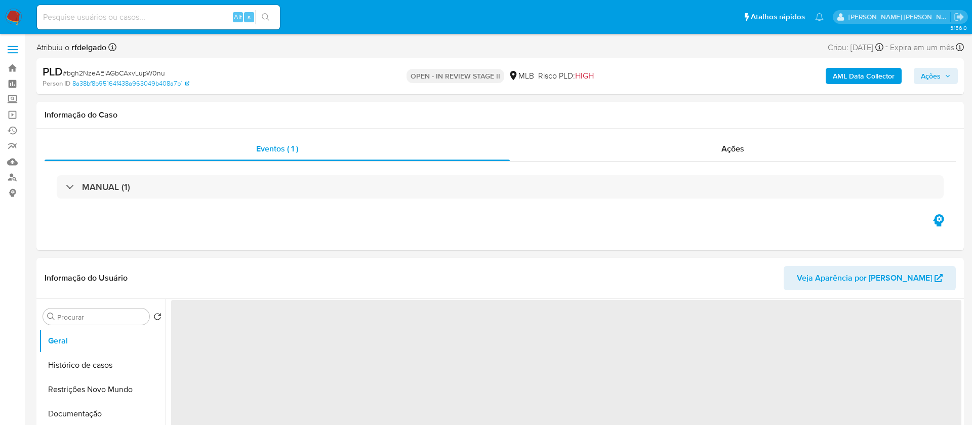
select select "10"
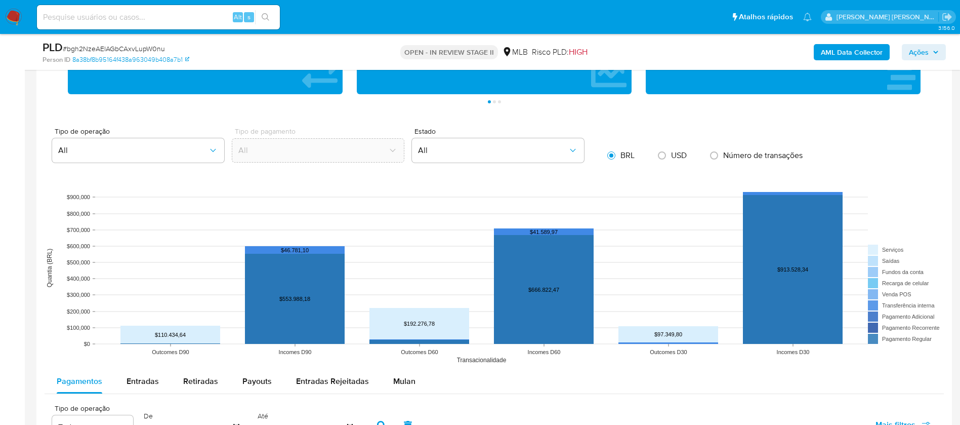
scroll to position [987, 0]
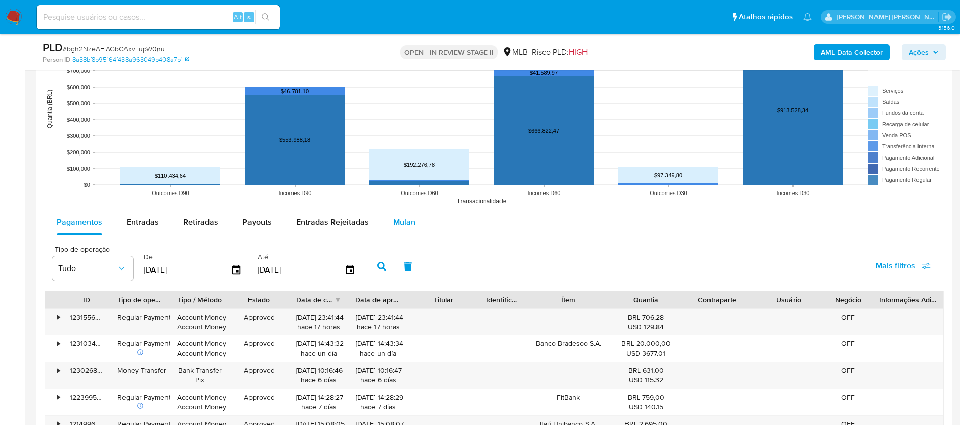
click at [405, 220] on span "Mulan" at bounding box center [404, 222] width 22 height 12
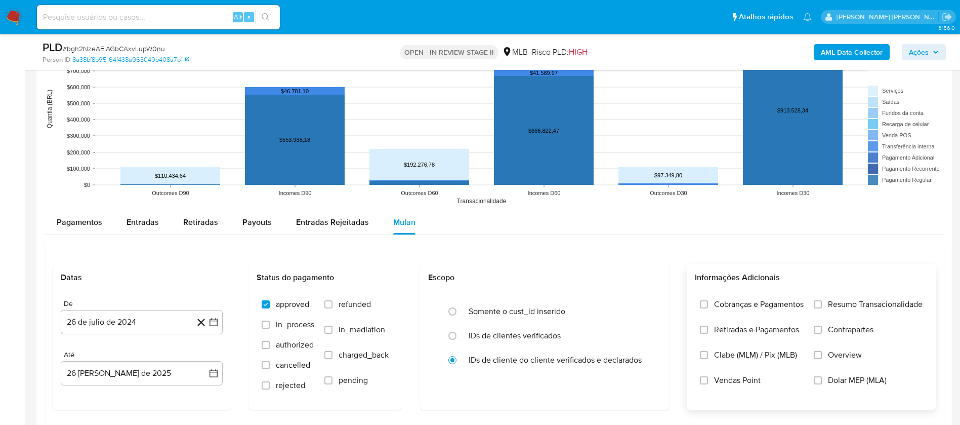
click at [909, 301] on span "Resumo Transacionalidade" at bounding box center [875, 304] width 95 height 10
click at [822, 301] on input "Resumo Transacionalidade" at bounding box center [818, 304] width 8 height 8
click at [721, 376] on span "Vendas Point" at bounding box center [737, 380] width 47 height 10
click at [708, 376] on input "Vendas Point" at bounding box center [704, 380] width 8 height 8
click at [148, 322] on button "26 de julio de 2024" at bounding box center [142, 322] width 162 height 24
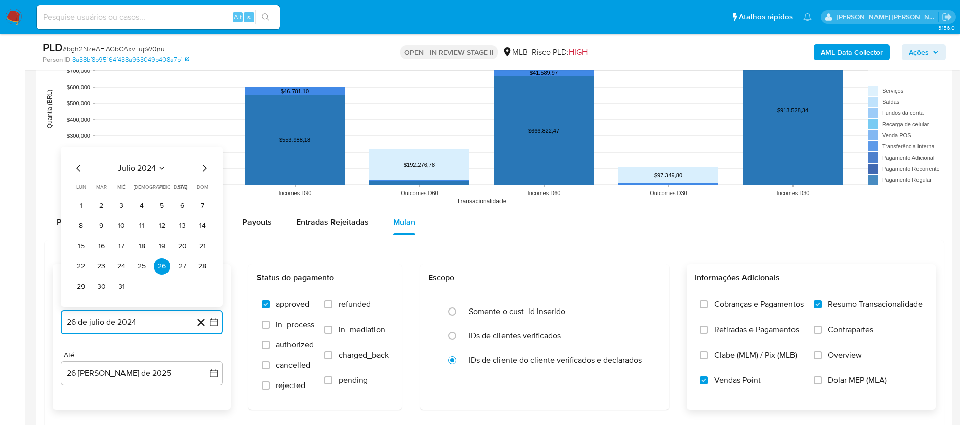
click at [139, 167] on span "julio 2024" at bounding box center [137, 168] width 38 height 10
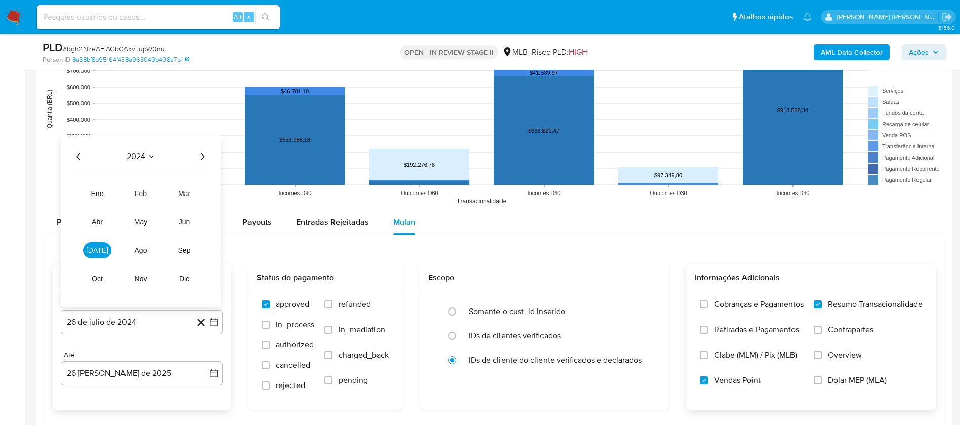
click at [199, 154] on icon "Año siguiente" at bounding box center [202, 156] width 12 height 12
click at [102, 247] on button "jul" at bounding box center [97, 250] width 28 height 16
click at [105, 203] on button "1" at bounding box center [101, 205] width 16 height 16
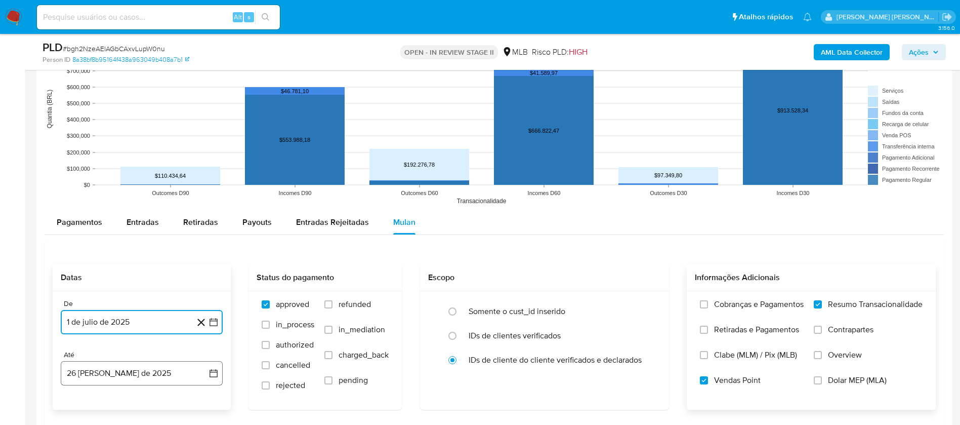
click at [155, 370] on button "26 de agosto de 2025" at bounding box center [142, 373] width 162 height 24
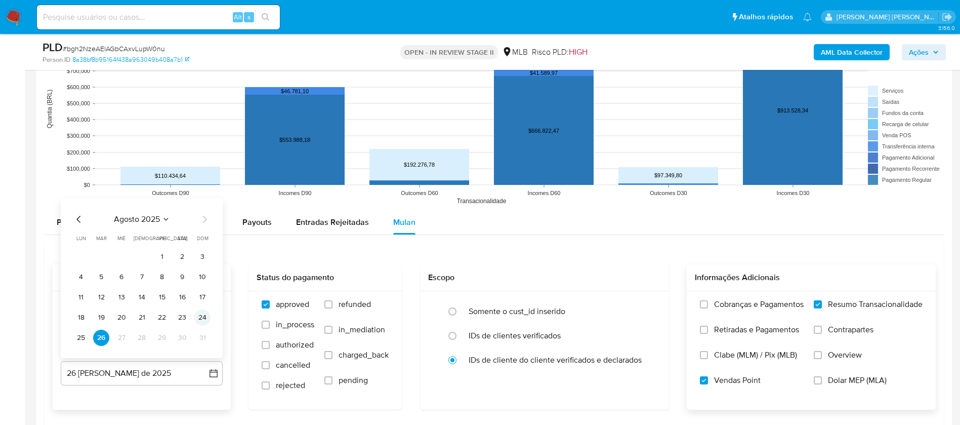
click at [206, 319] on button "24" at bounding box center [202, 317] width 16 height 16
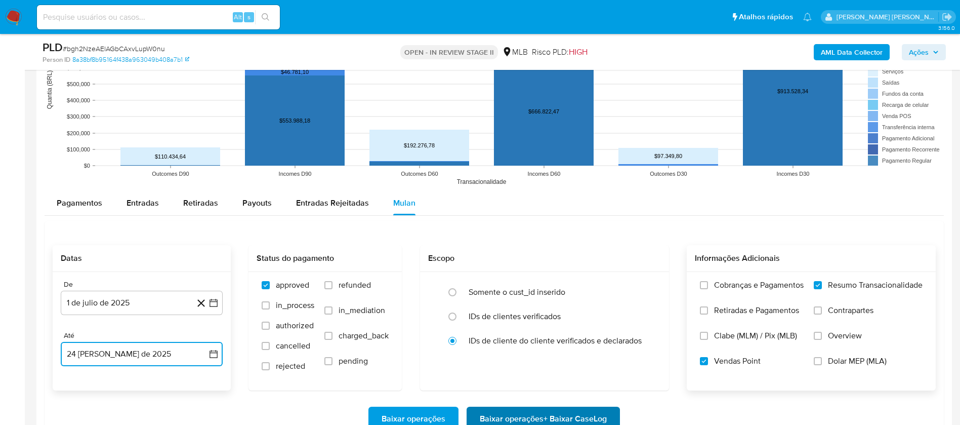
scroll to position [1139, 0]
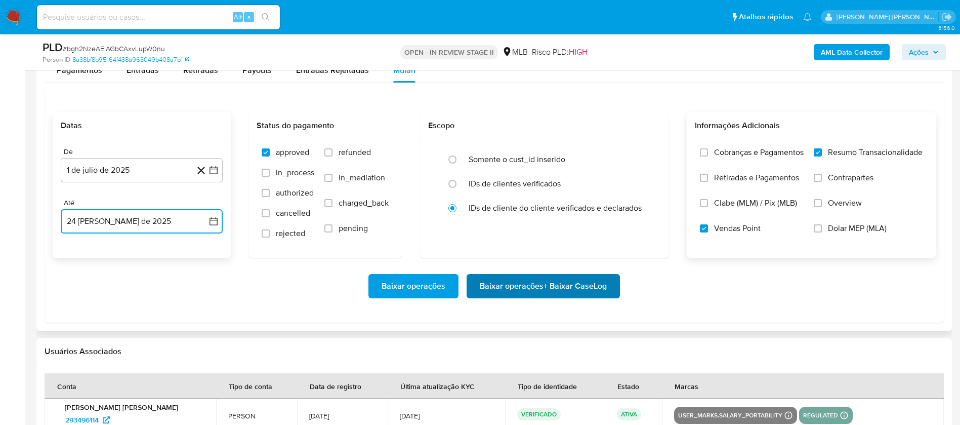
click at [585, 288] on span "Baixar operações + Baixar CaseLog" at bounding box center [543, 286] width 127 height 22
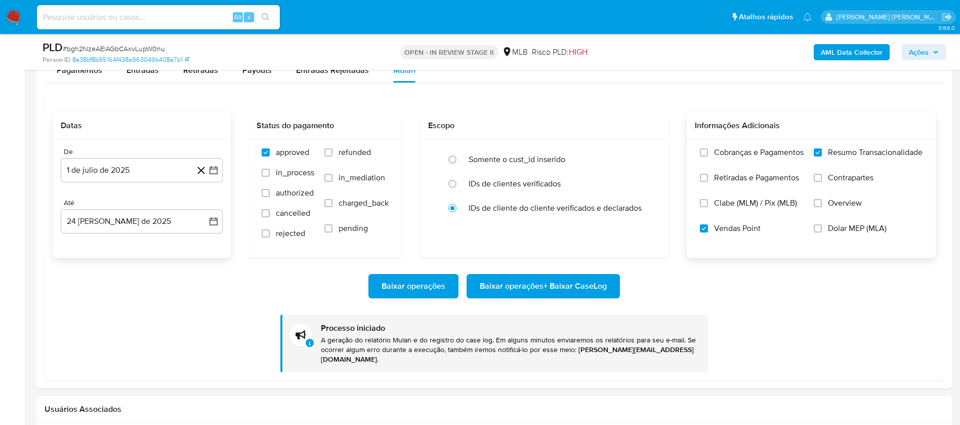
click at [11, 16] on img at bounding box center [13, 17] width 17 height 17
